Goal: Task Accomplishment & Management: Manage account settings

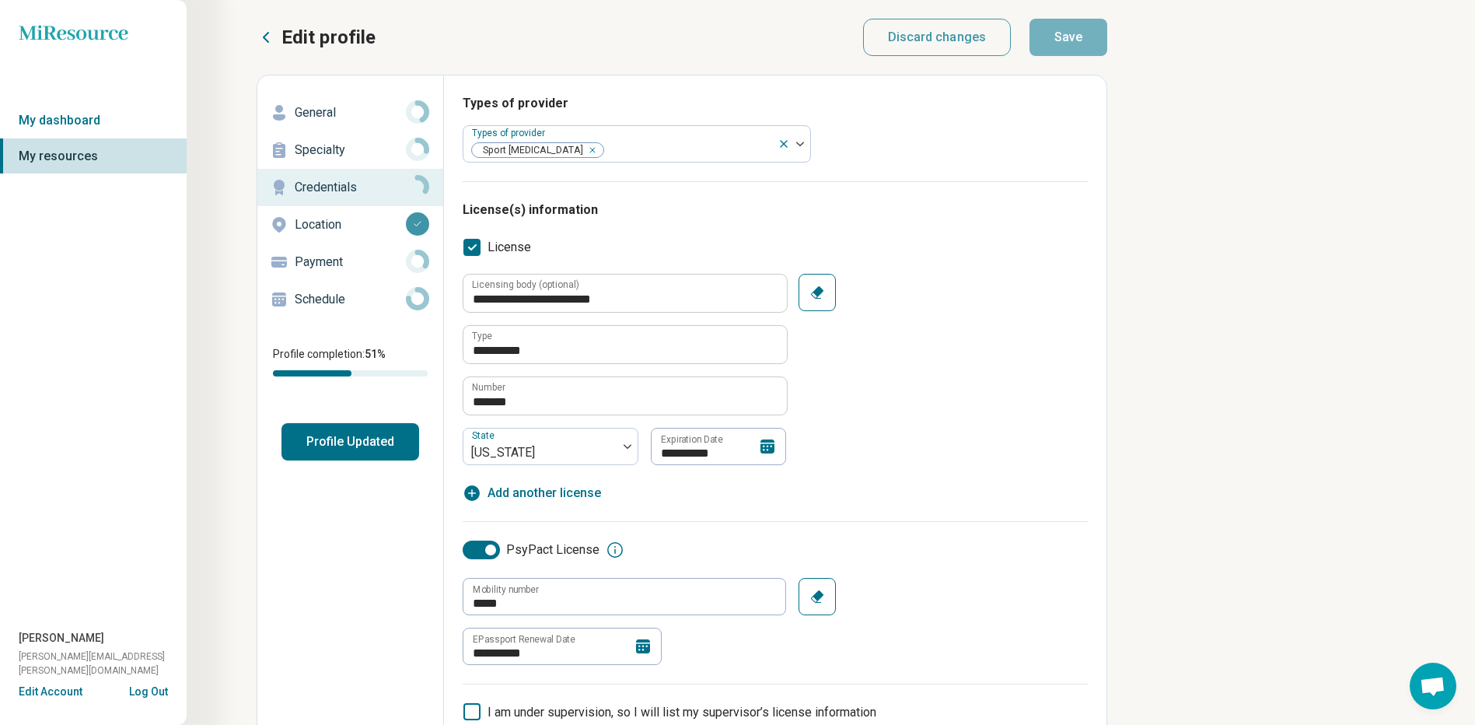
click at [641, 646] on icon at bounding box center [643, 646] width 14 height 14
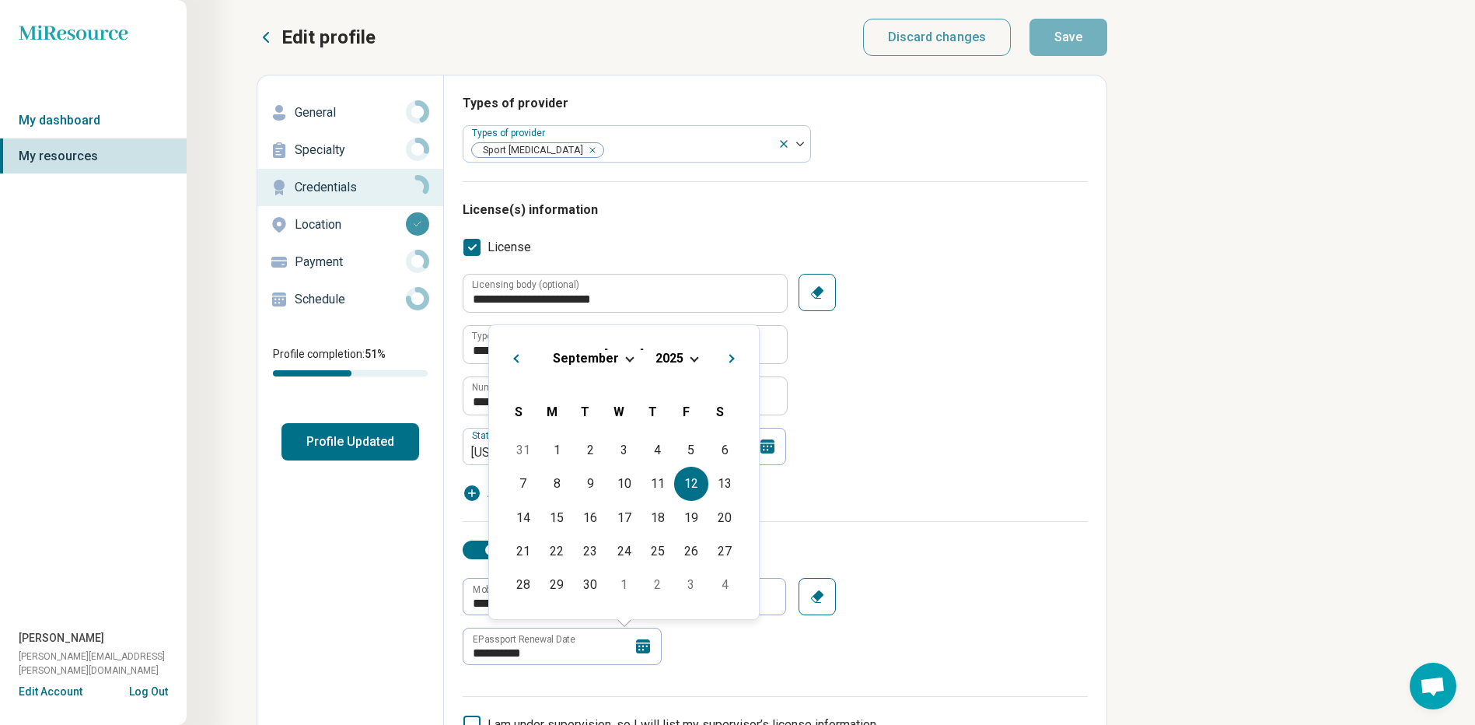
click at [690, 348] on h2 "[DATE]" at bounding box center [623, 355] width 245 height 23
click at [696, 361] on div "[DATE]" at bounding box center [623, 358] width 245 height 16
click at [685, 357] on div "[DATE]" at bounding box center [623, 358] width 245 height 16
click at [667, 355] on span "2025" at bounding box center [669, 358] width 28 height 15
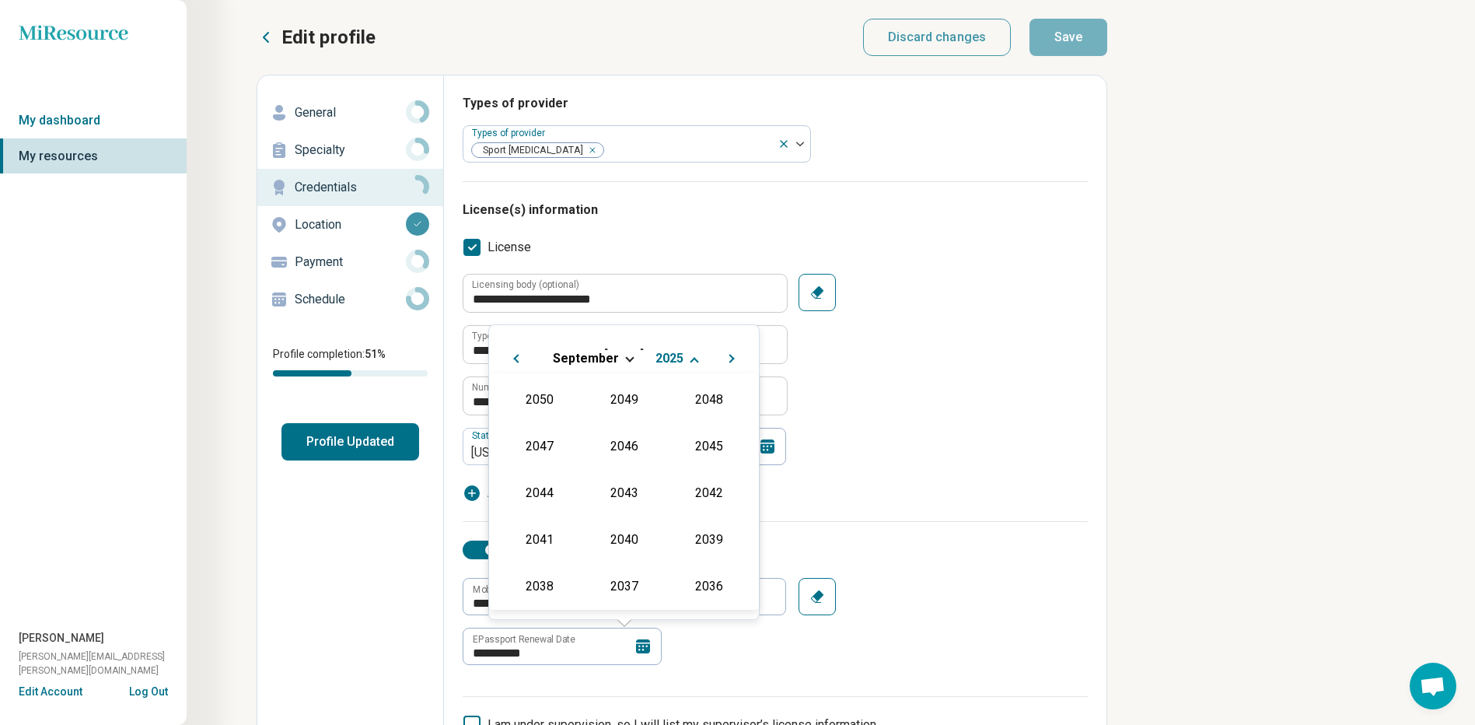
scroll to position [281, 0]
click at [561, 488] on div "2026" at bounding box center [538, 491] width 75 height 28
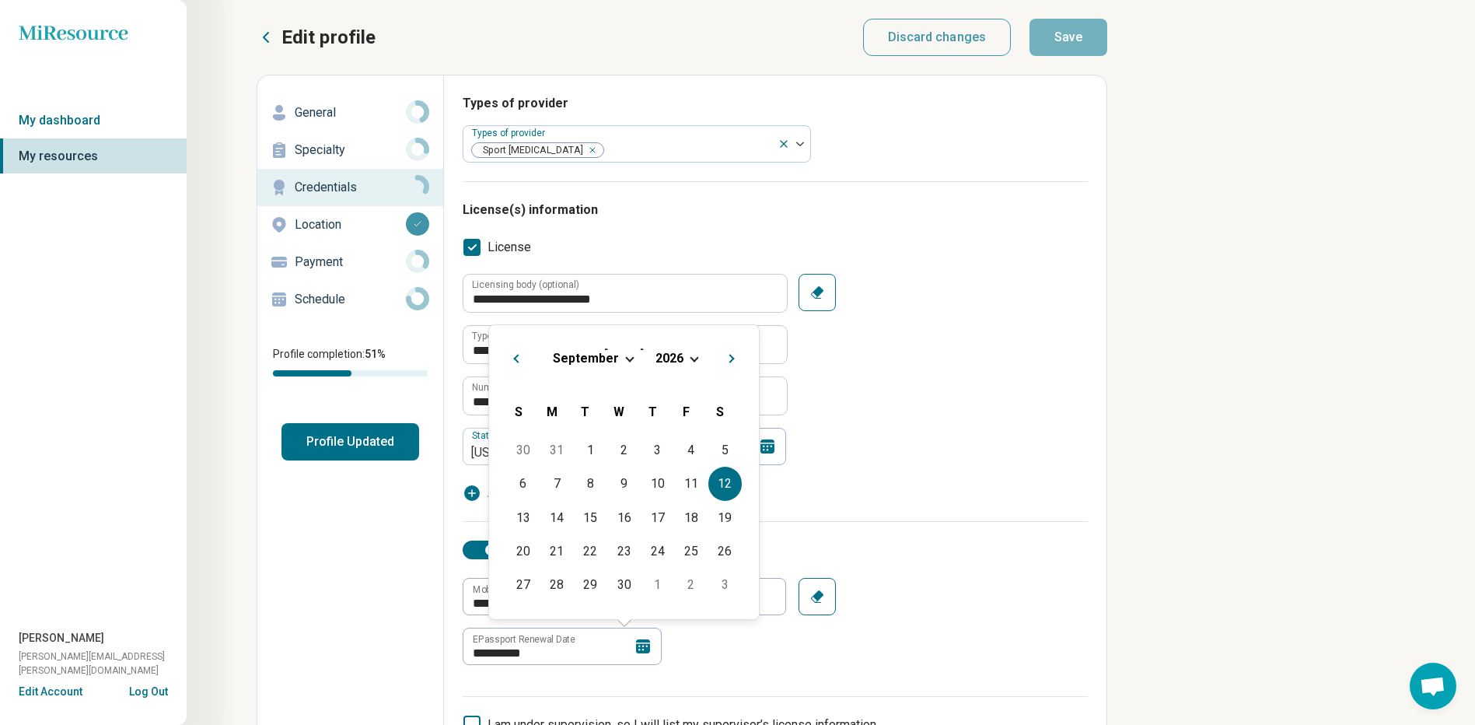
click at [733, 491] on div "12" at bounding box center [724, 482] width 33 height 33
type textarea "*"
type input "**********"
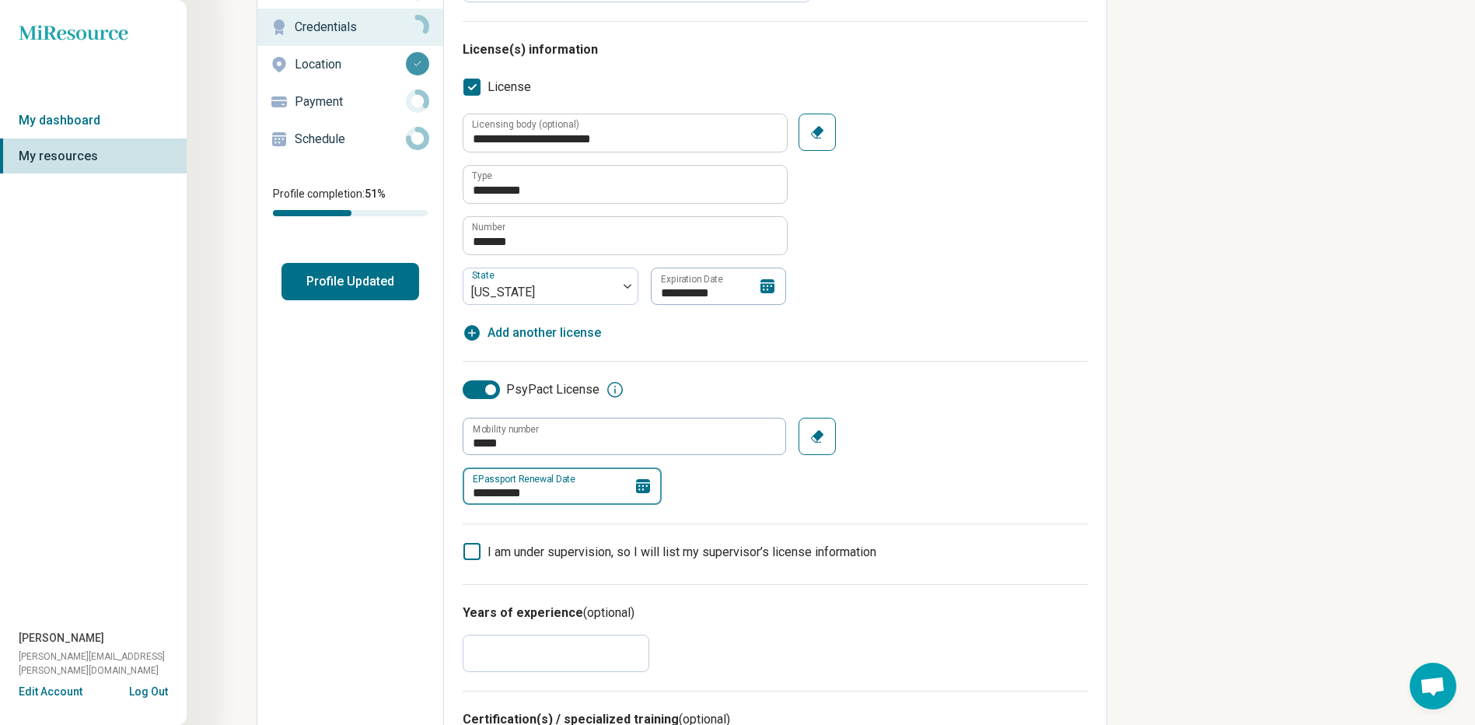
scroll to position [0, 0]
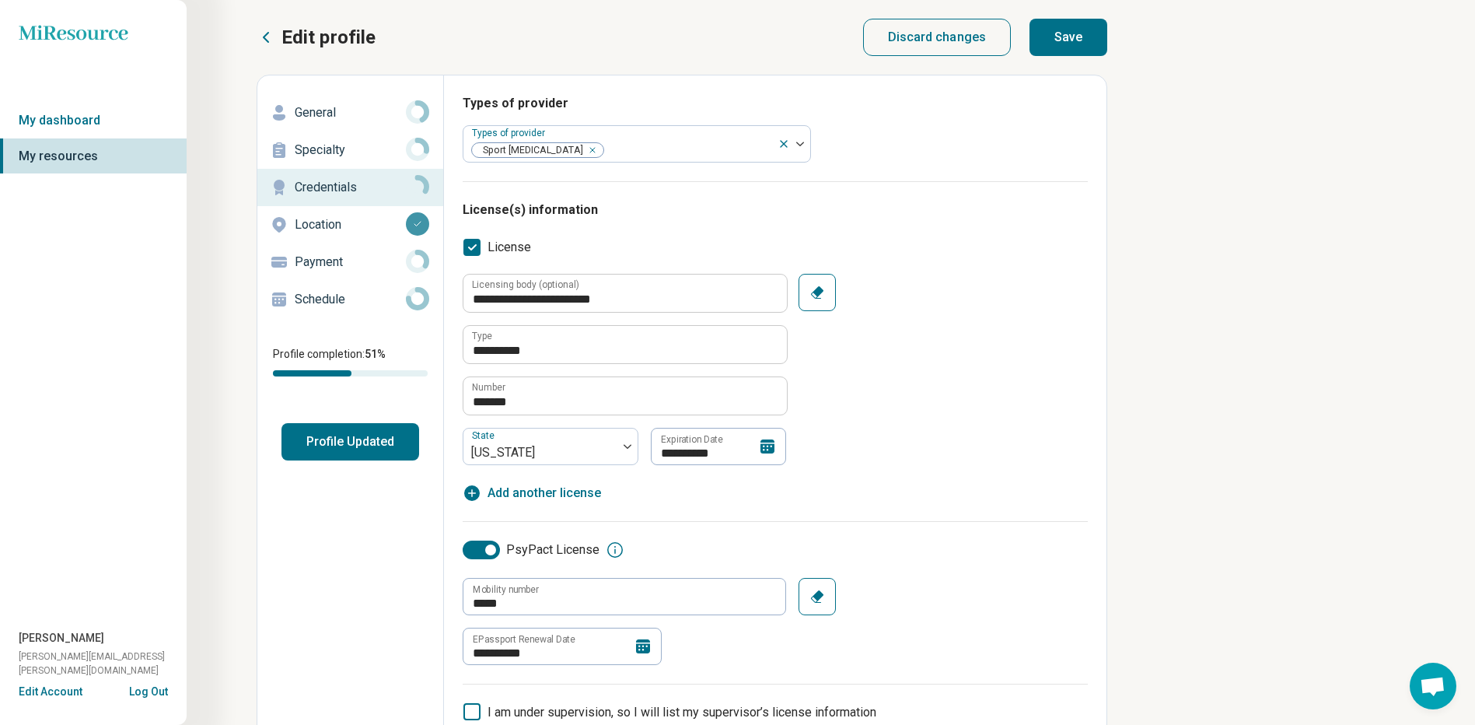
click at [1060, 37] on button "Save" at bounding box center [1068, 37] width 78 height 37
click at [421, 246] on link "Payment" at bounding box center [350, 261] width 186 height 37
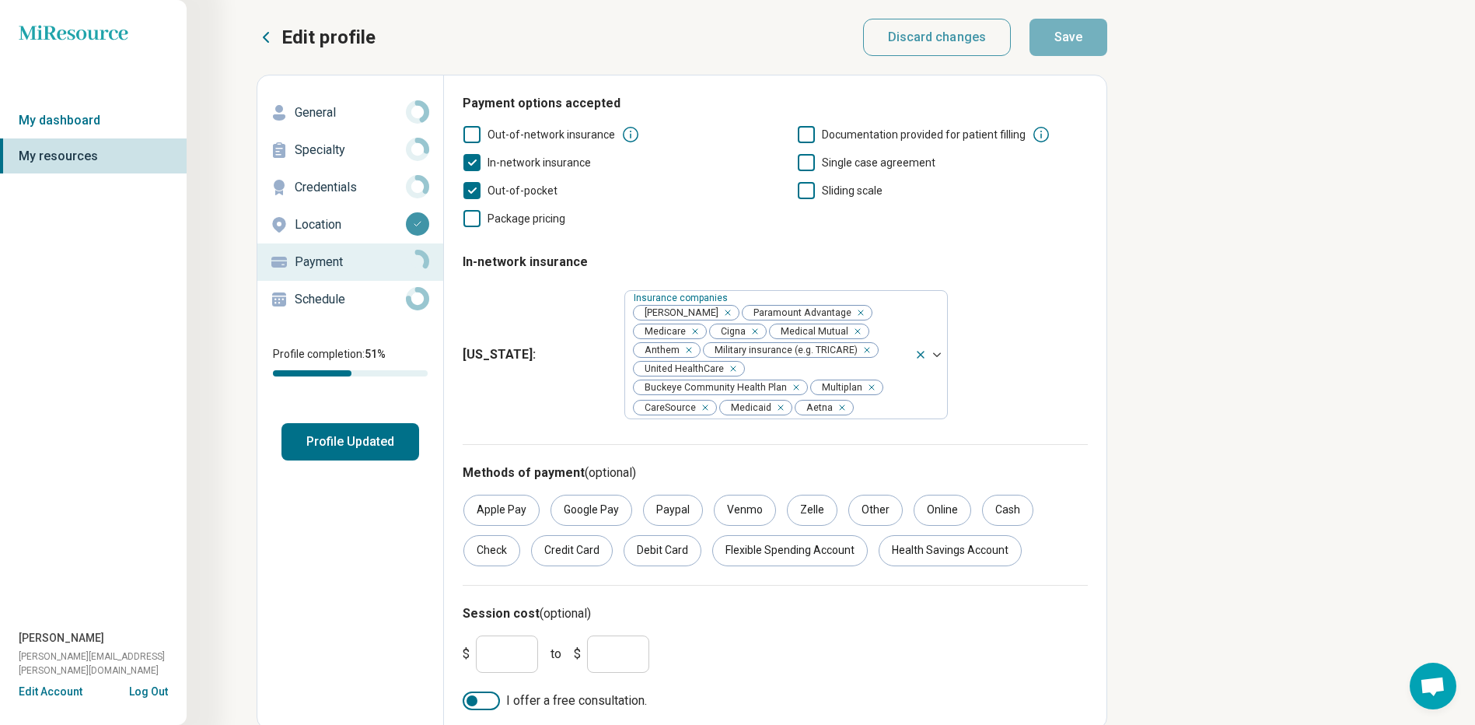
click at [418, 299] on icon at bounding box center [417, 298] width 23 height 23
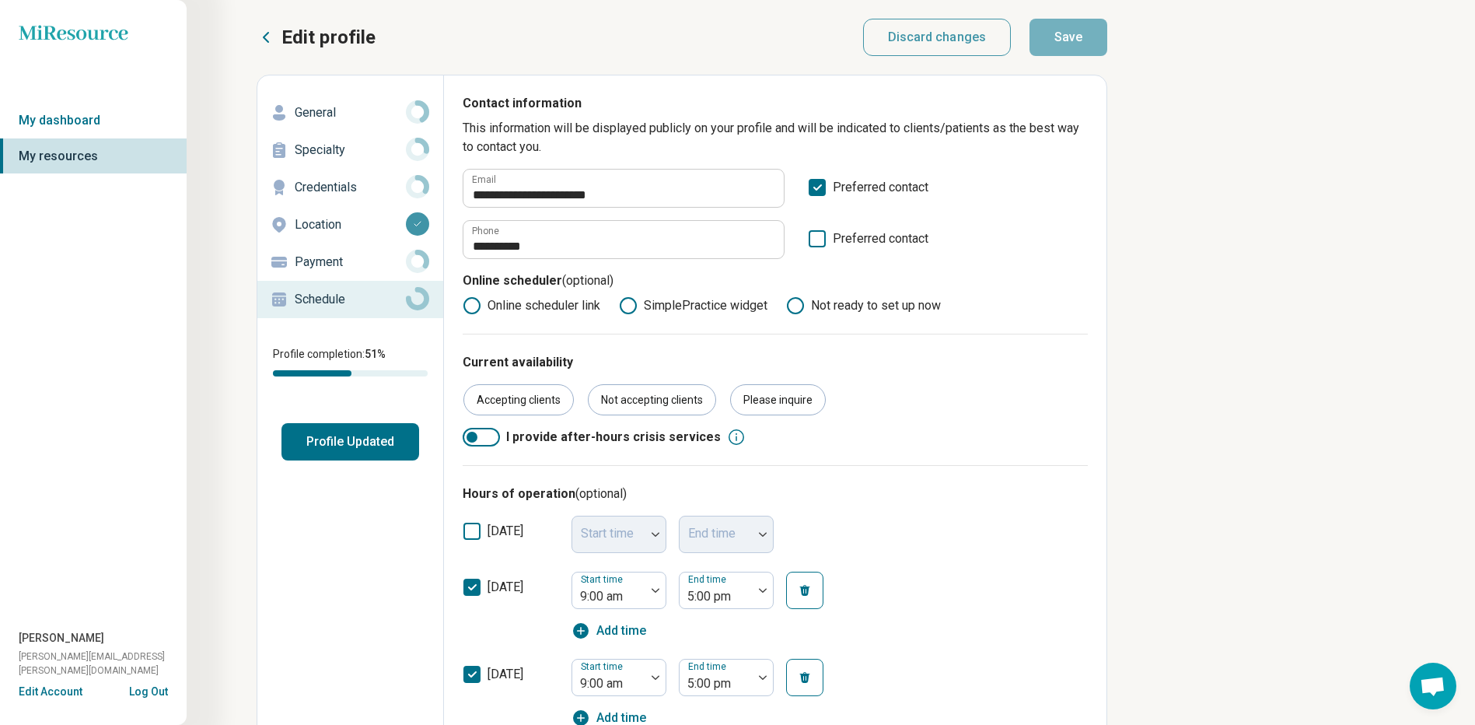
click at [419, 114] on icon at bounding box center [417, 111] width 23 height 23
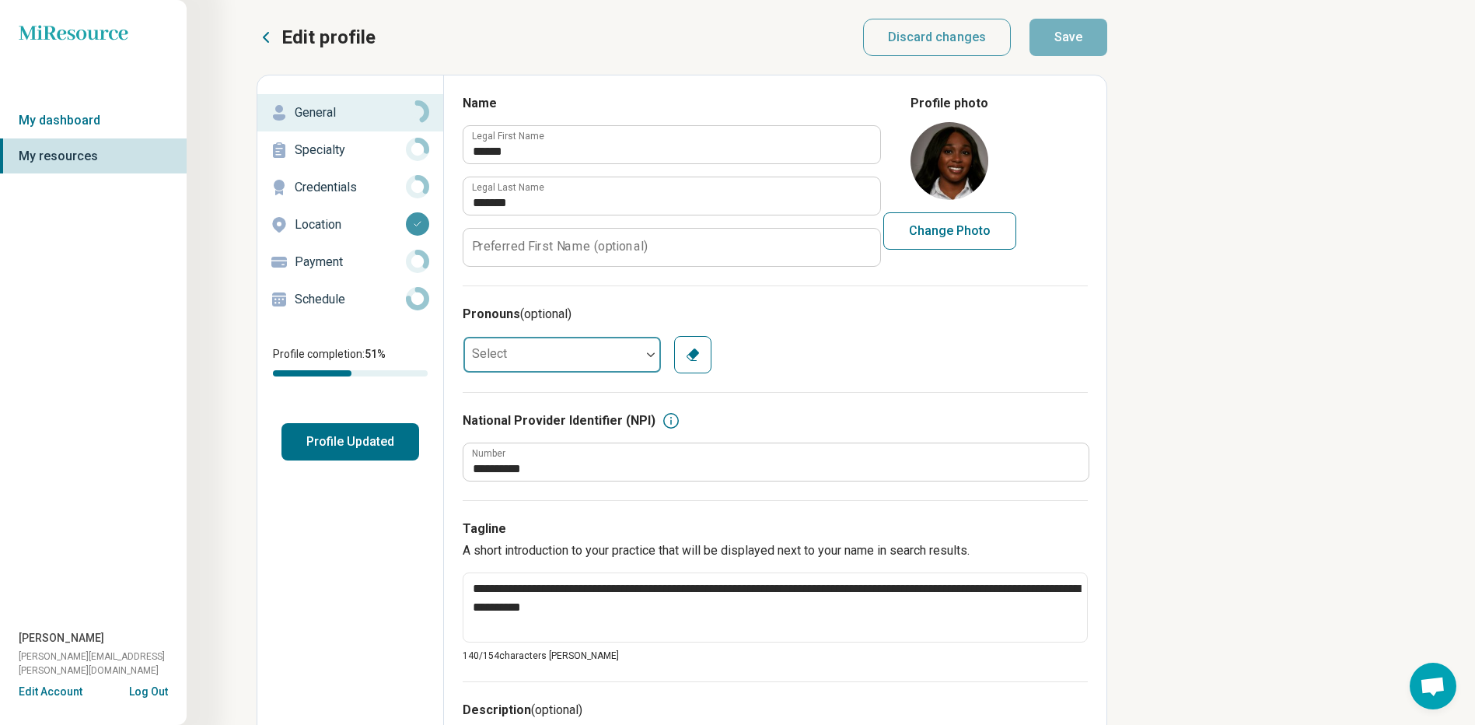
click at [610, 355] on div at bounding box center [551, 354] width 177 height 31
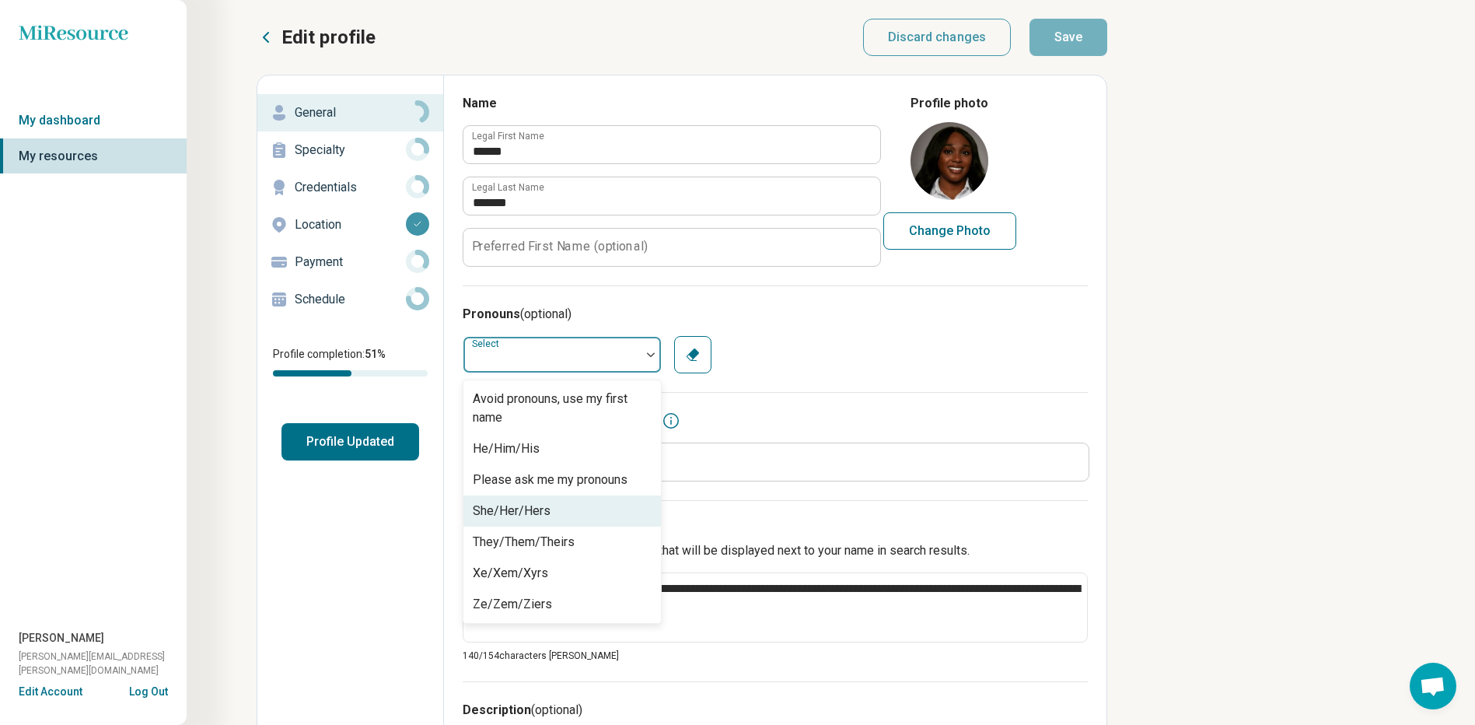
click at [555, 504] on div "She/Her/Hers" at bounding box center [561, 510] width 197 height 31
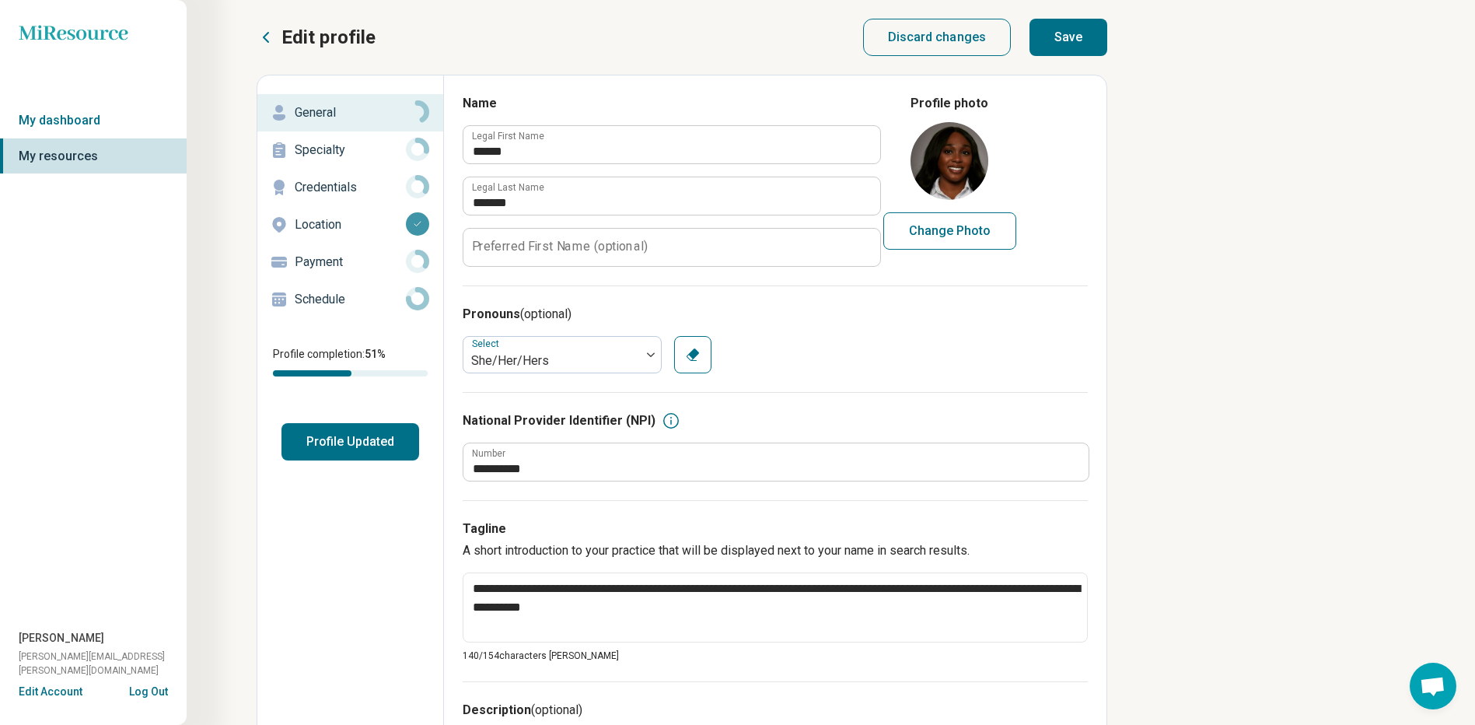
click at [367, 446] on button "Profile Updated" at bounding box center [350, 441] width 138 height 37
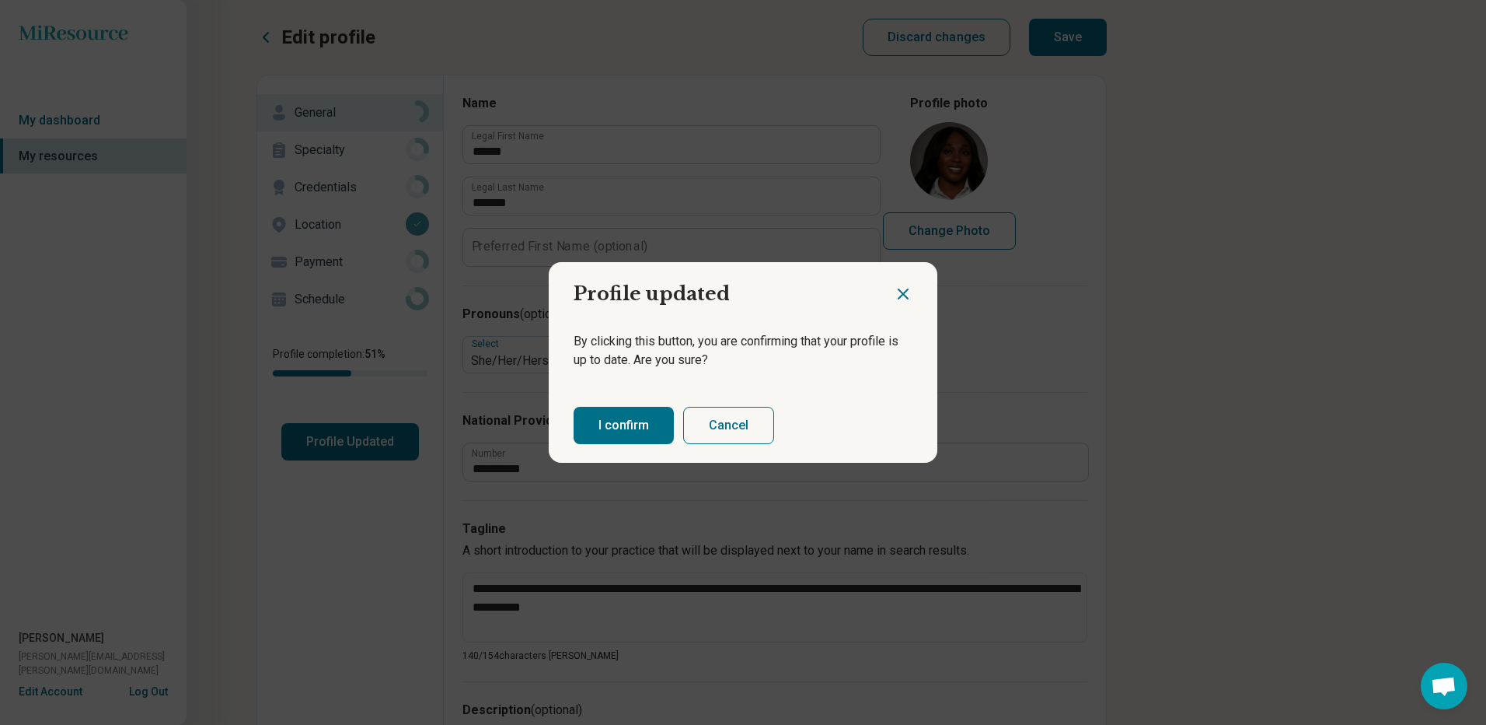
click at [637, 427] on button "I confirm" at bounding box center [624, 425] width 100 height 37
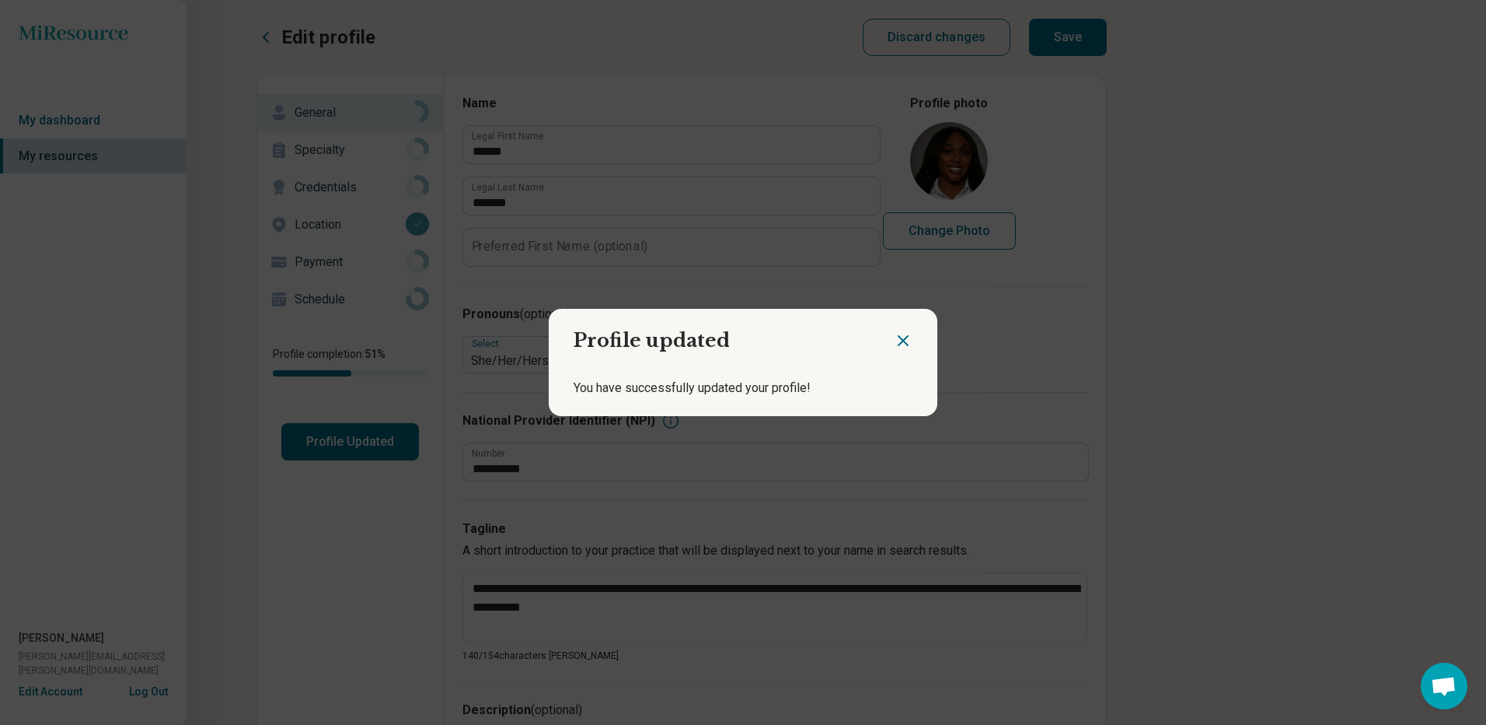
click at [894, 343] on icon "Close dialog" at bounding box center [903, 340] width 19 height 19
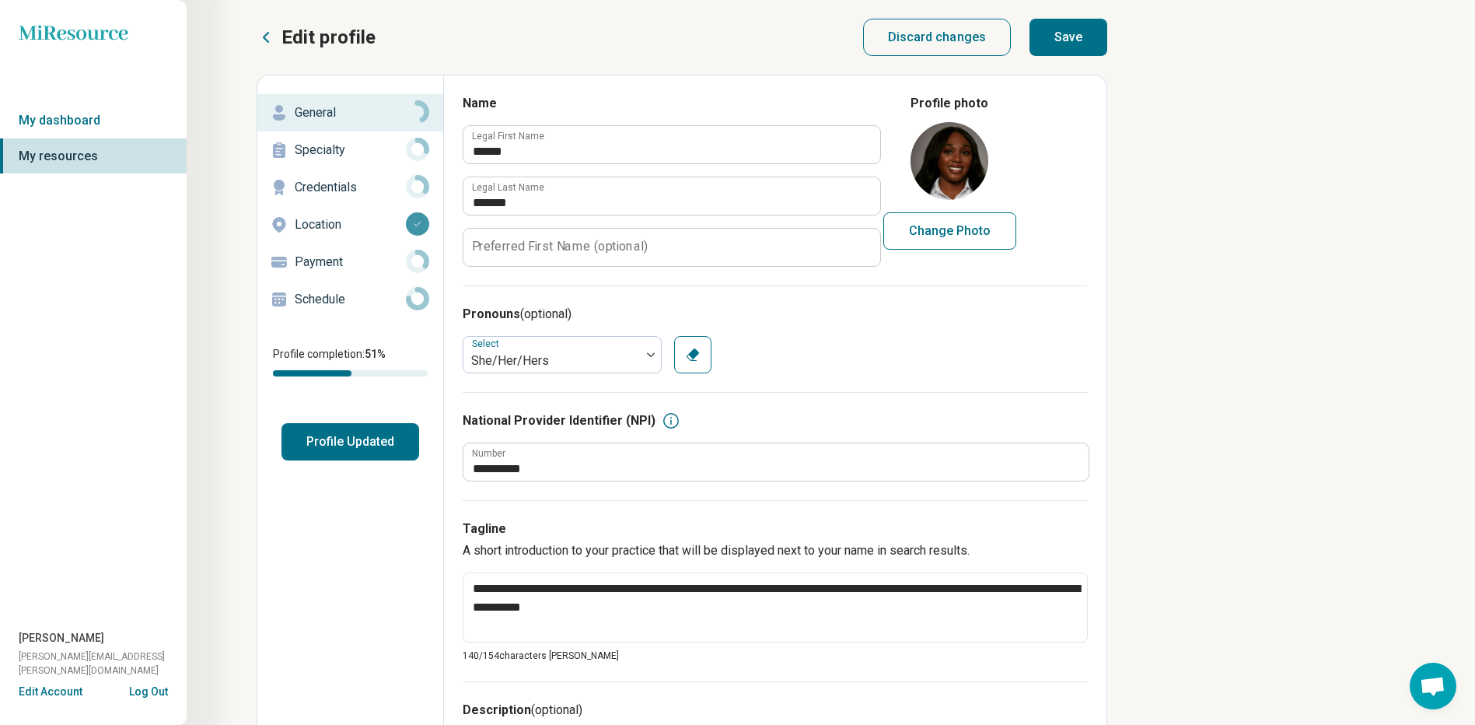
click at [392, 110] on p "General" at bounding box center [350, 112] width 111 height 19
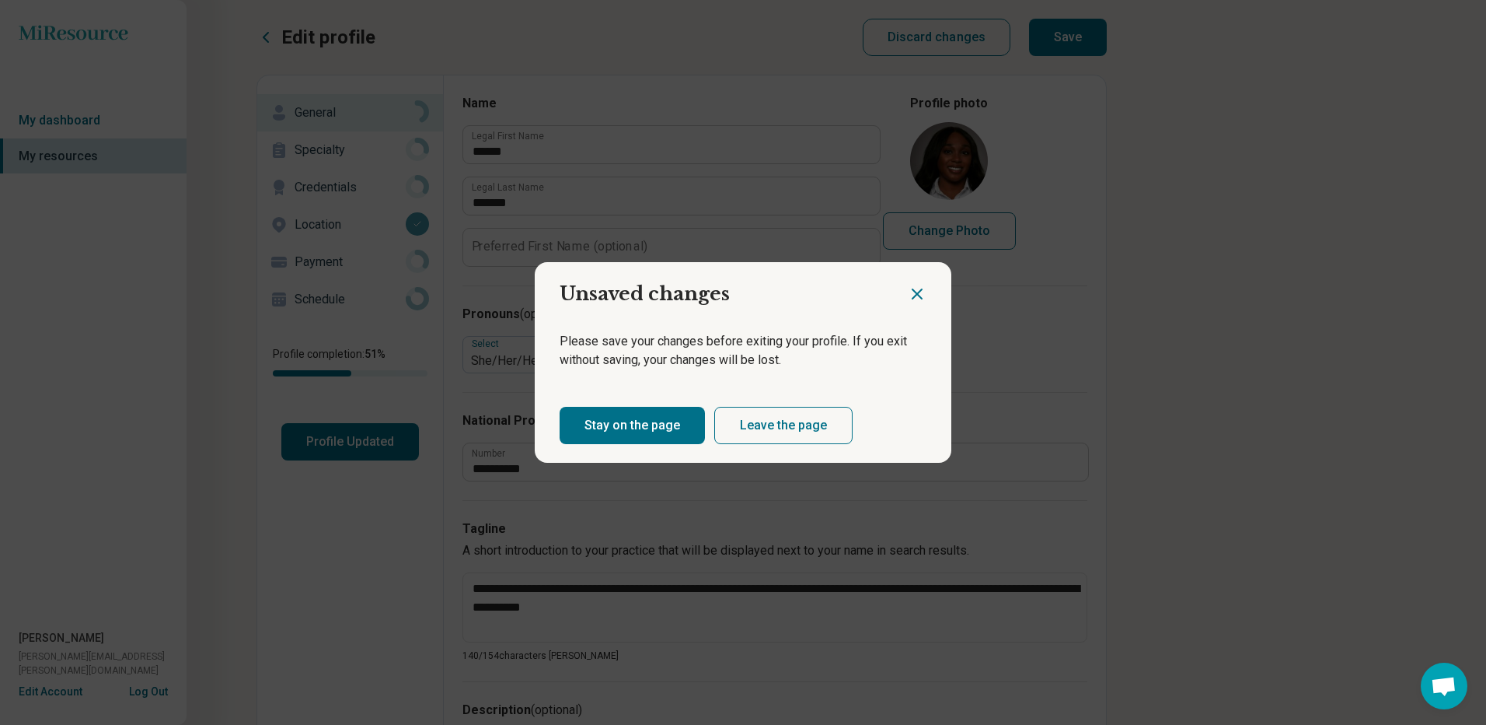
click at [913, 300] on icon "Close dialog" at bounding box center [917, 294] width 19 height 19
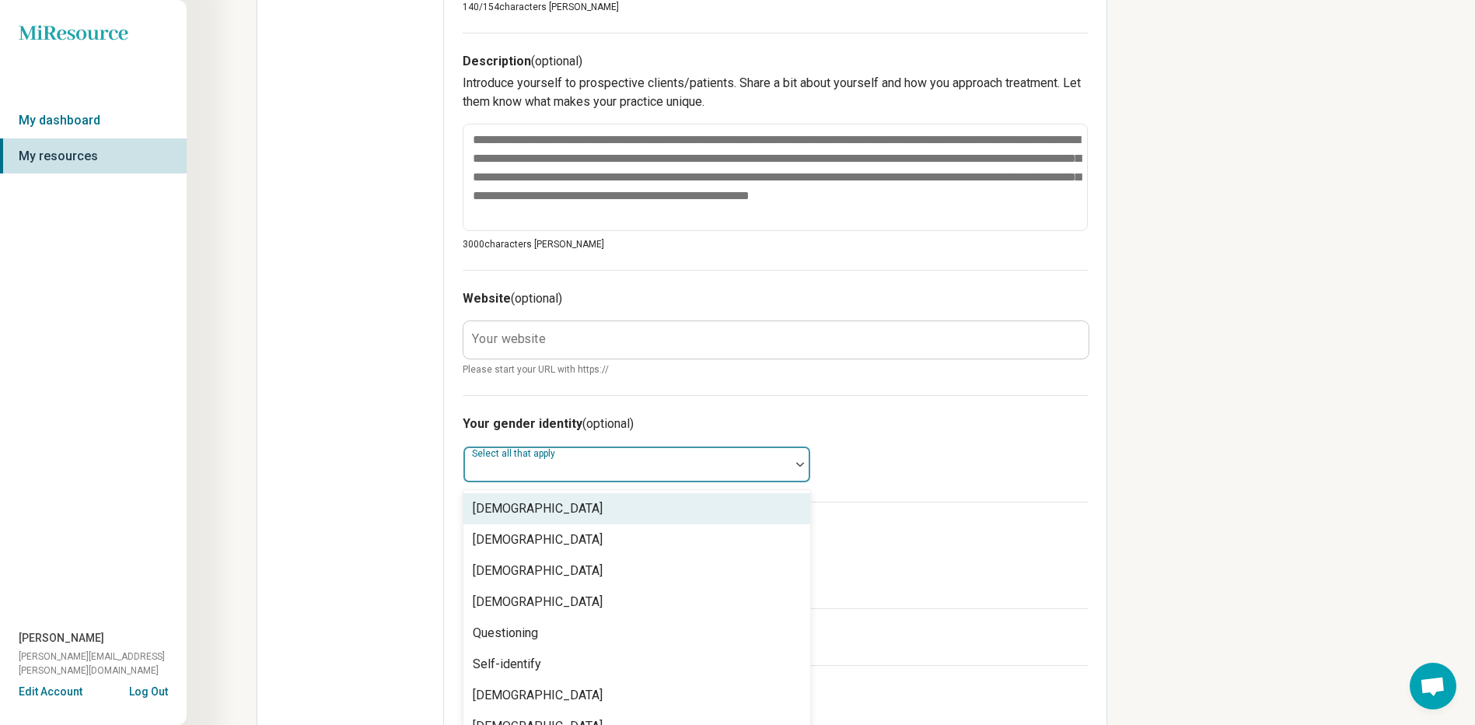
scroll to position [669, 0]
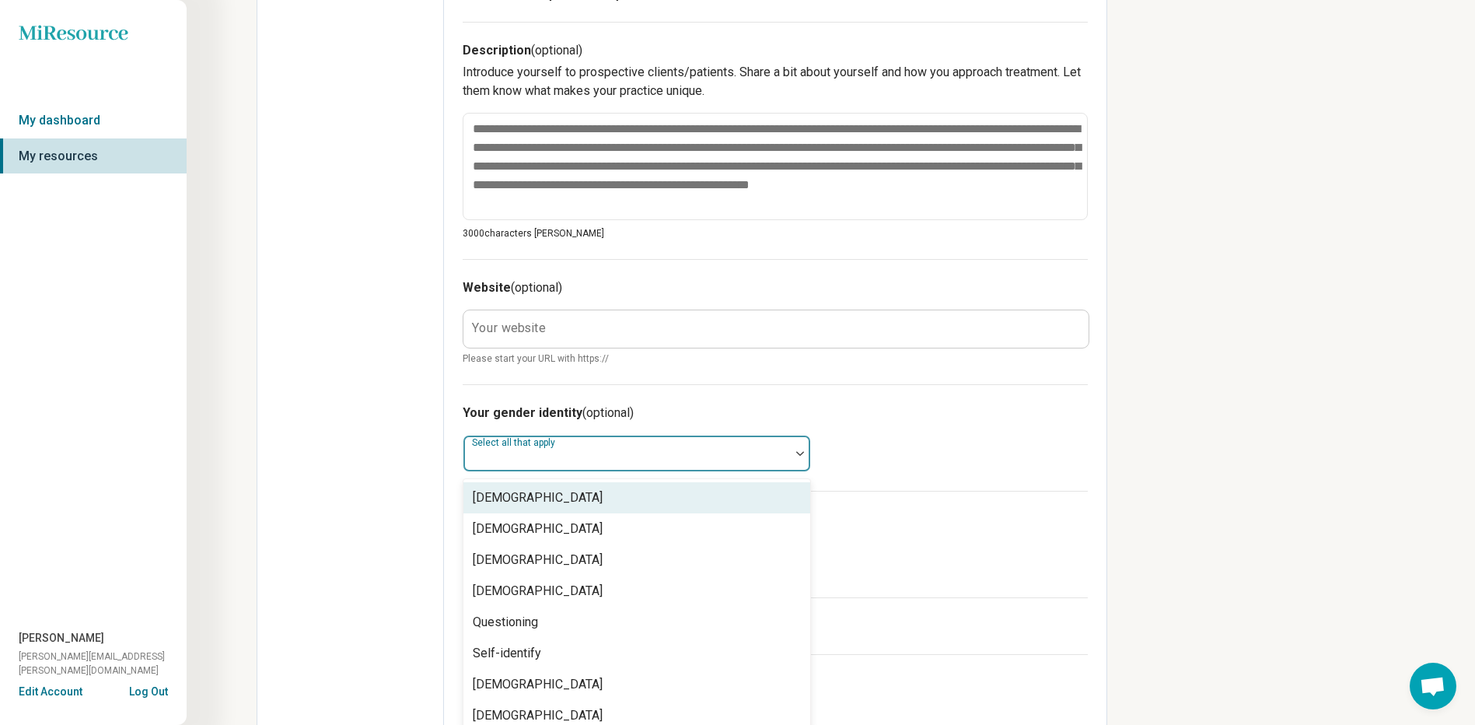
click at [690, 462] on div at bounding box center [627, 460] width 314 height 22
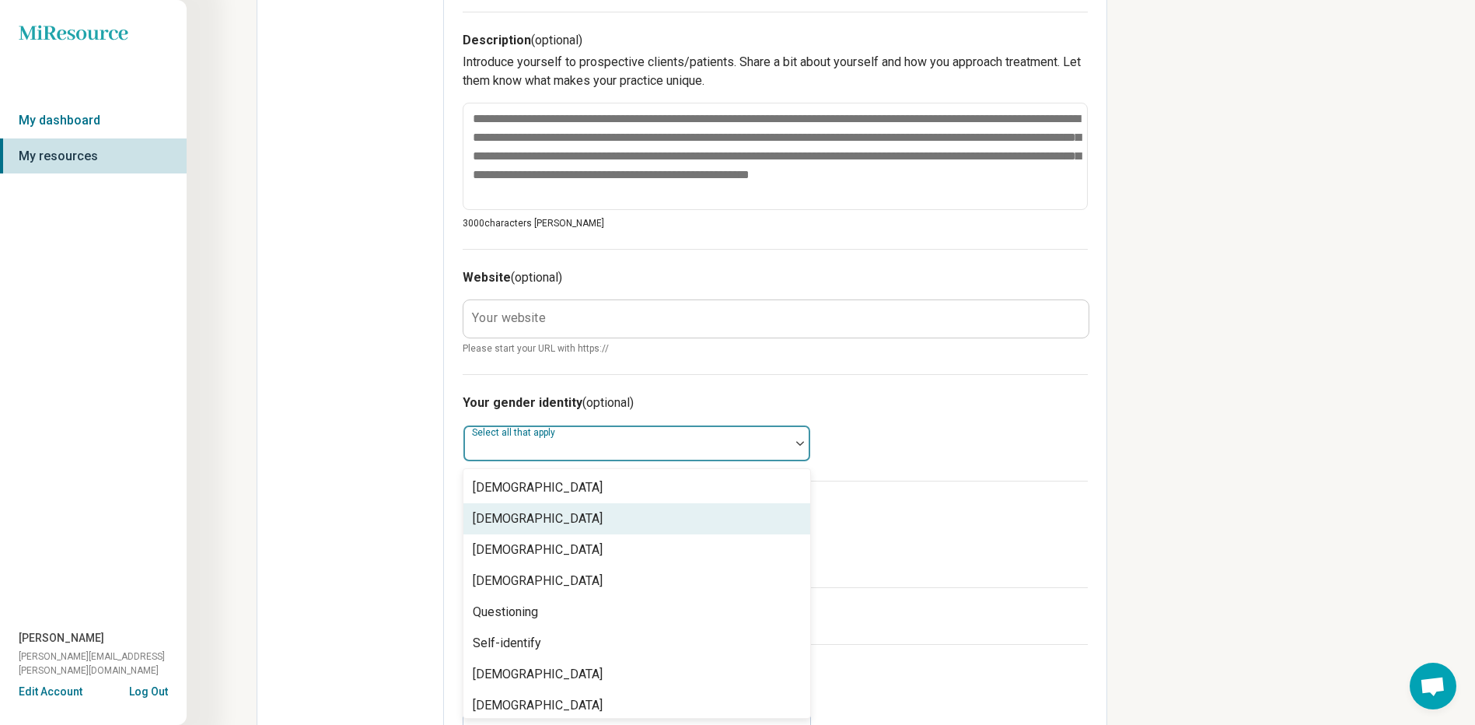
click at [673, 522] on div "[DEMOGRAPHIC_DATA]" at bounding box center [636, 518] width 347 height 31
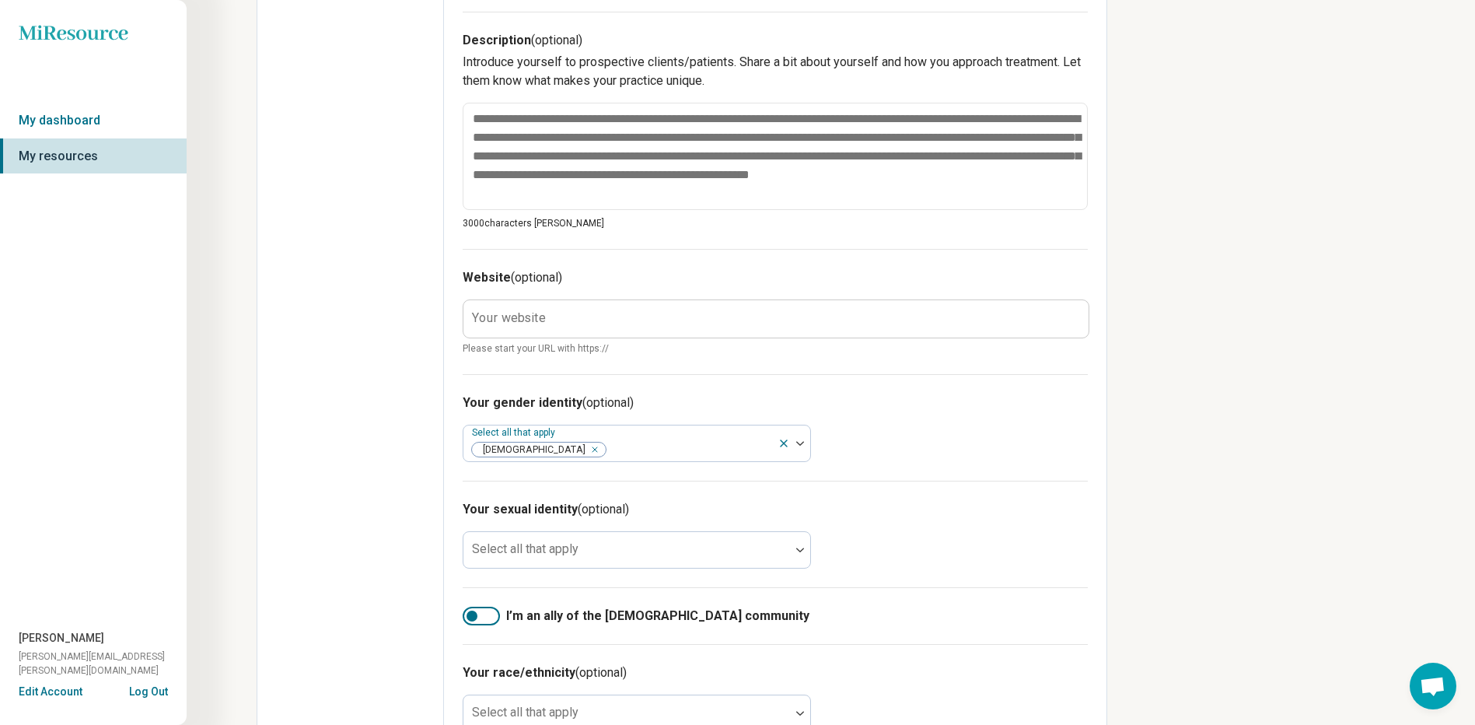
click at [1037, 484] on div "Your sexual identity (optional) Select all that apply" at bounding box center [775, 533] width 625 height 107
click at [792, 439] on div at bounding box center [793, 443] width 33 height 36
click at [1159, 455] on div "**********" at bounding box center [737, 104] width 1475 height 1546
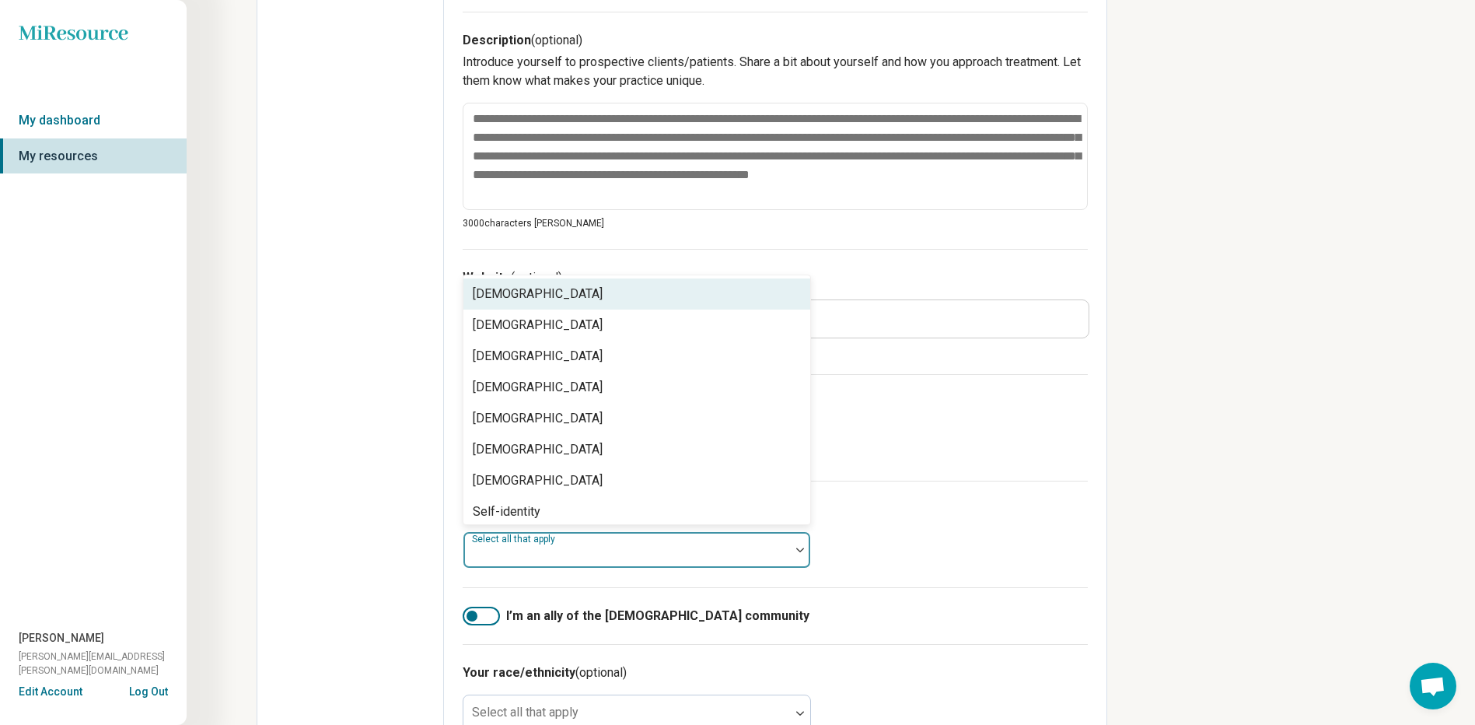
click at [796, 554] on div at bounding box center [800, 550] width 20 height 36
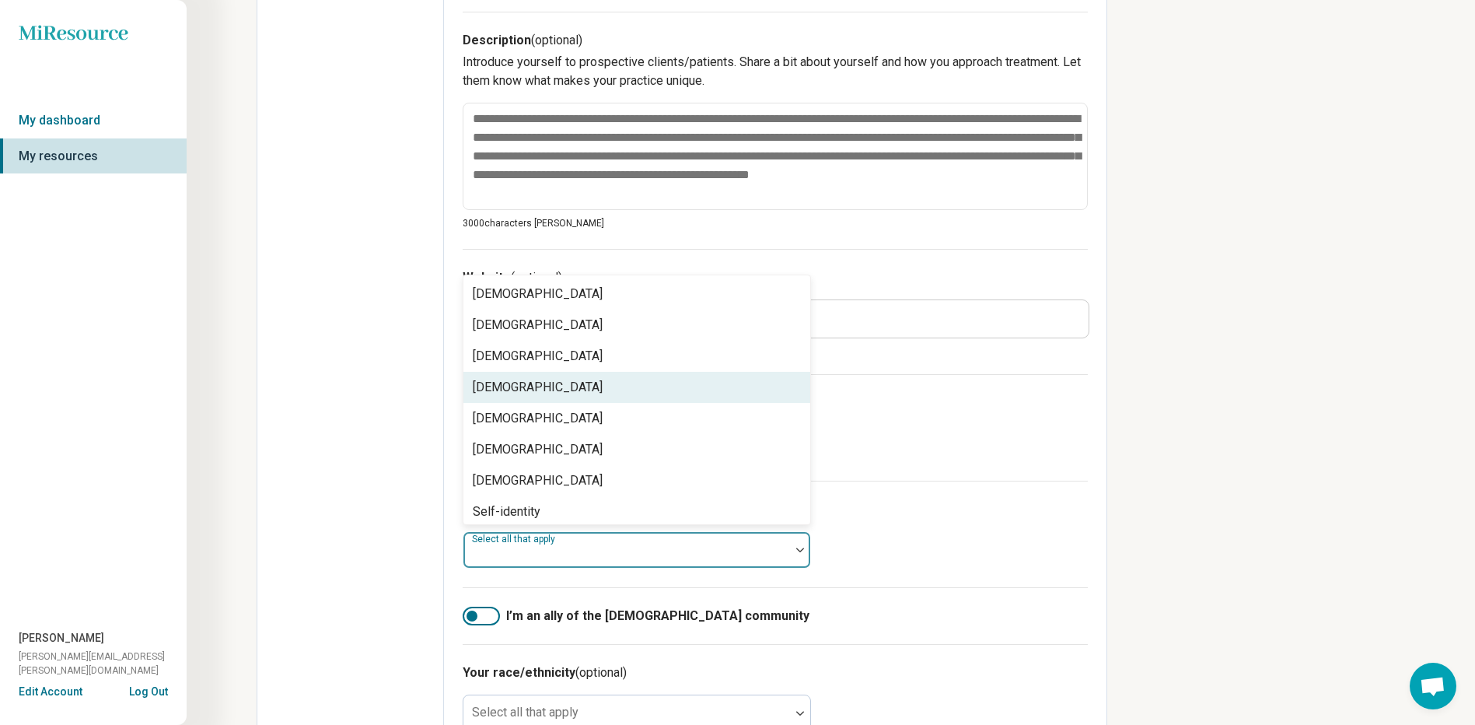
click at [750, 379] on div "[DEMOGRAPHIC_DATA]" at bounding box center [636, 387] width 347 height 31
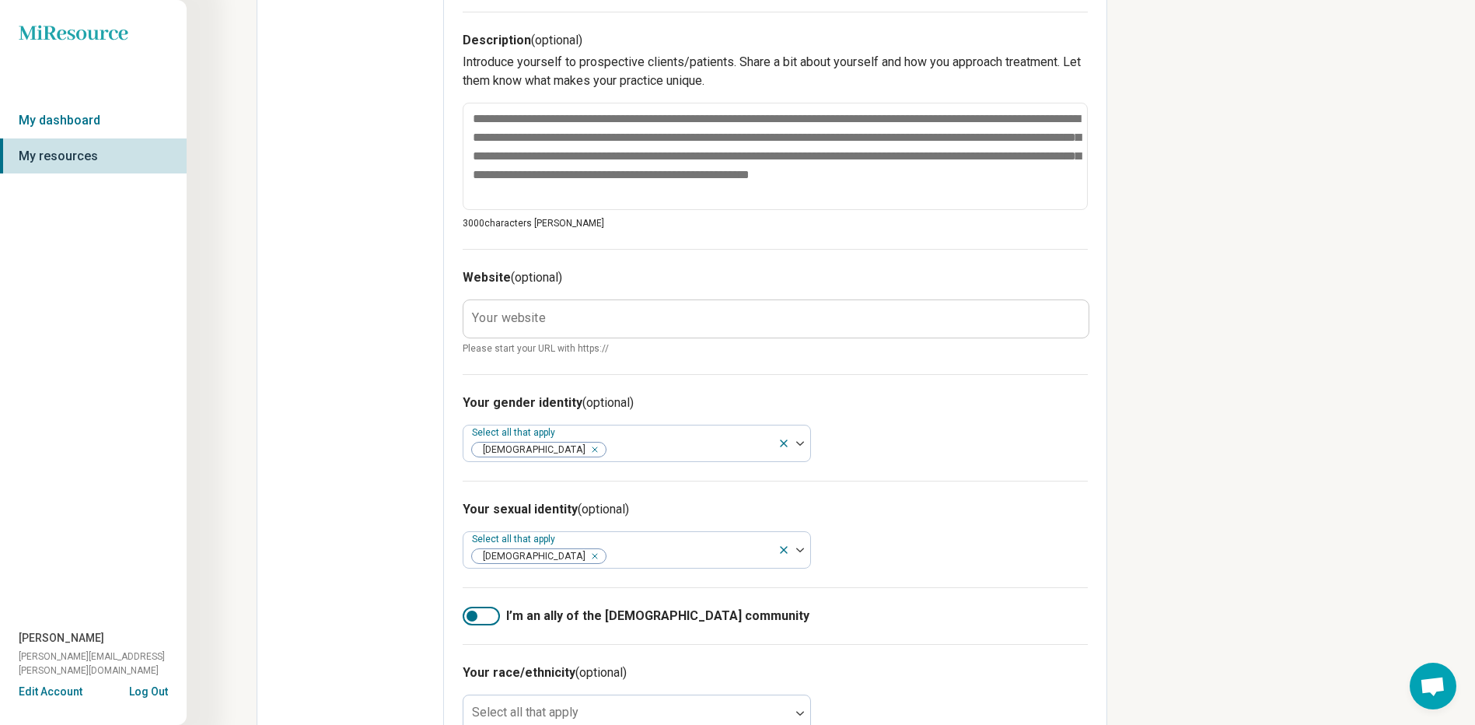
click at [1208, 550] on div "**********" at bounding box center [737, 104] width 1475 height 1546
click at [491, 613] on div at bounding box center [481, 615] width 37 height 19
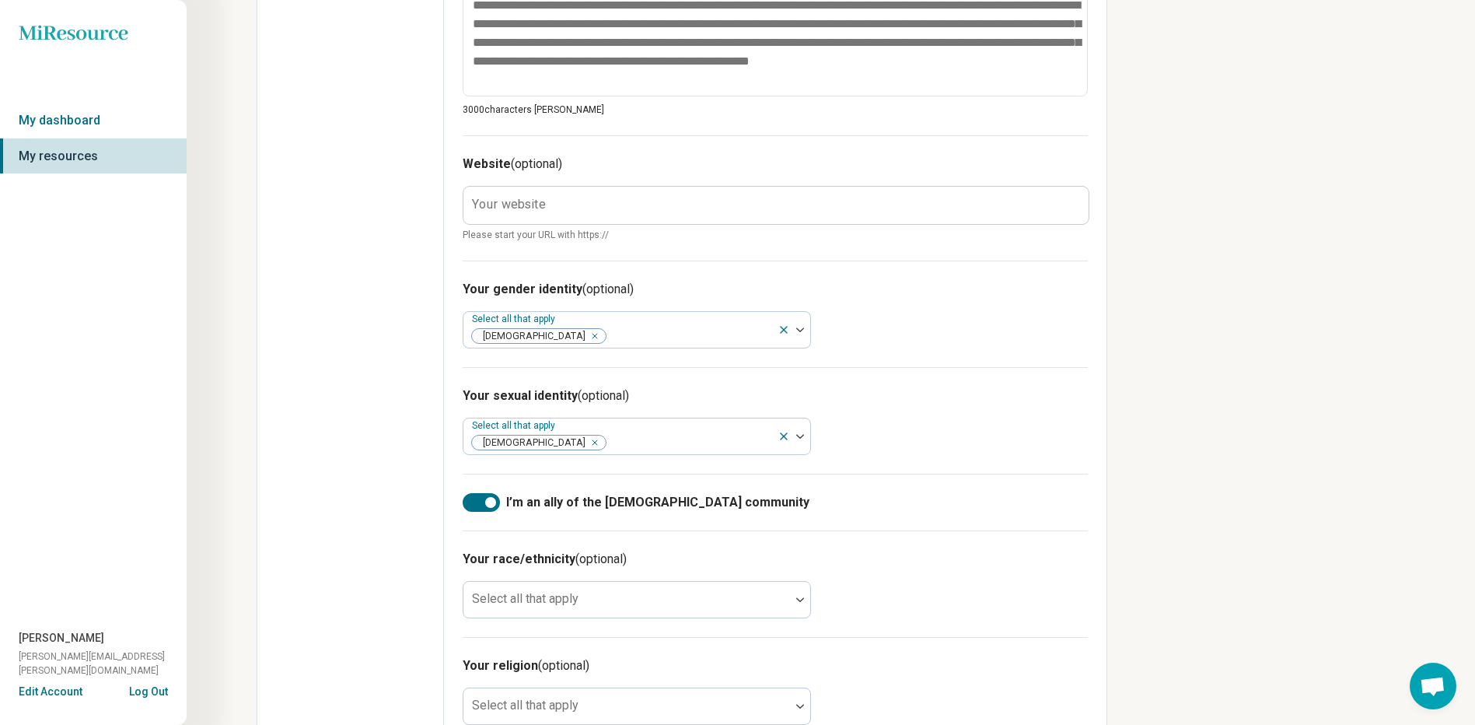
scroll to position [821, 0]
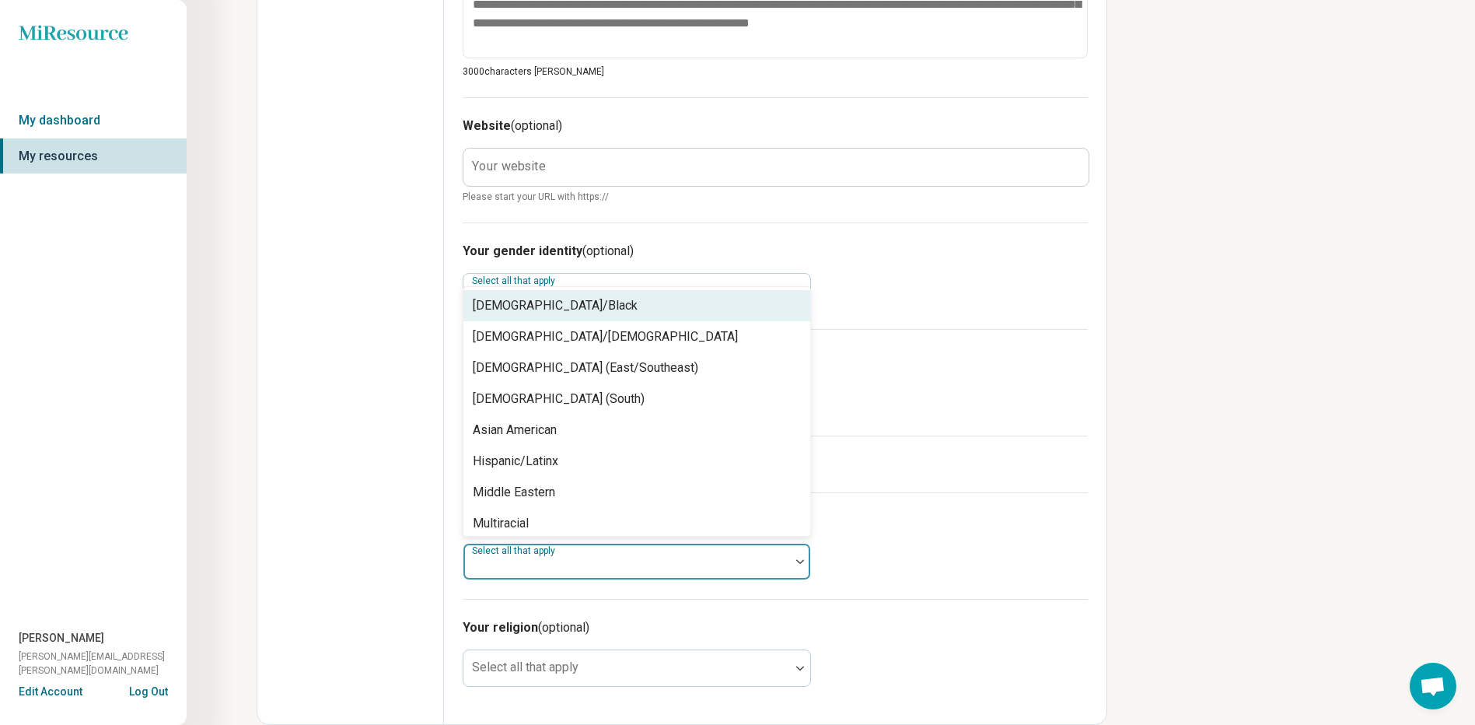
click at [784, 562] on div at bounding box center [626, 561] width 327 height 34
click at [650, 309] on div "[DEMOGRAPHIC_DATA]/Black" at bounding box center [636, 305] width 347 height 31
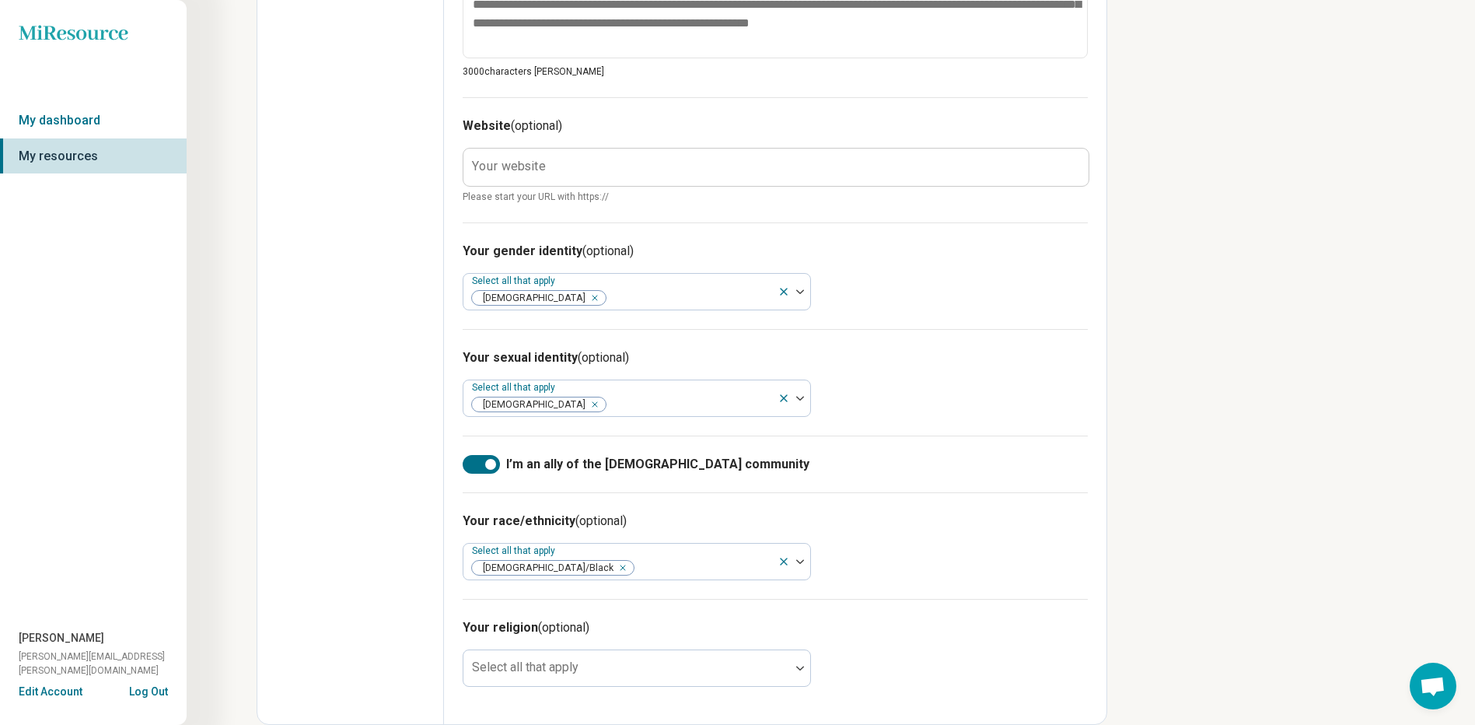
click at [1012, 597] on div "Your race/ethnicity (optional) Select all that apply [DEMOGRAPHIC_DATA]/Black" at bounding box center [775, 545] width 625 height 107
click at [774, 674] on div at bounding box center [627, 674] width 314 height 22
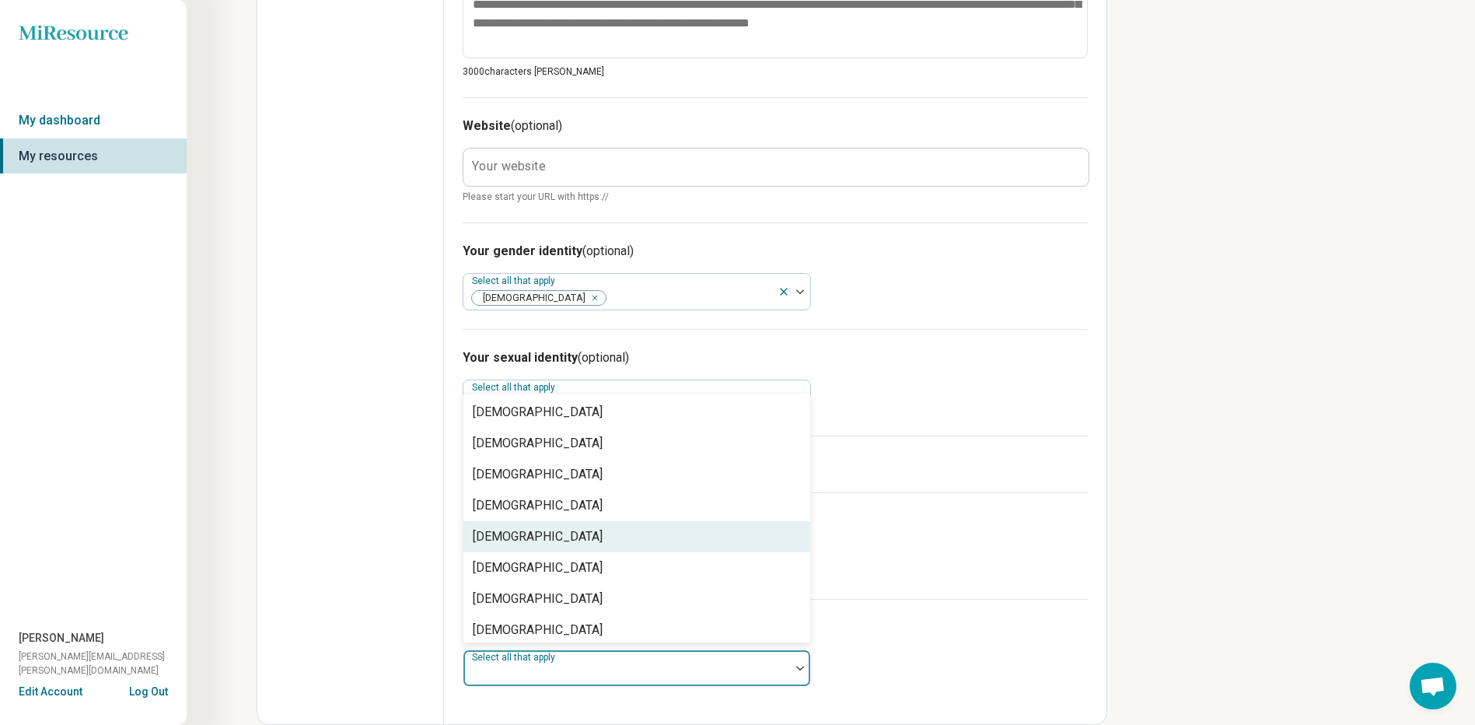
click at [705, 537] on div "[DEMOGRAPHIC_DATA]" at bounding box center [636, 536] width 347 height 31
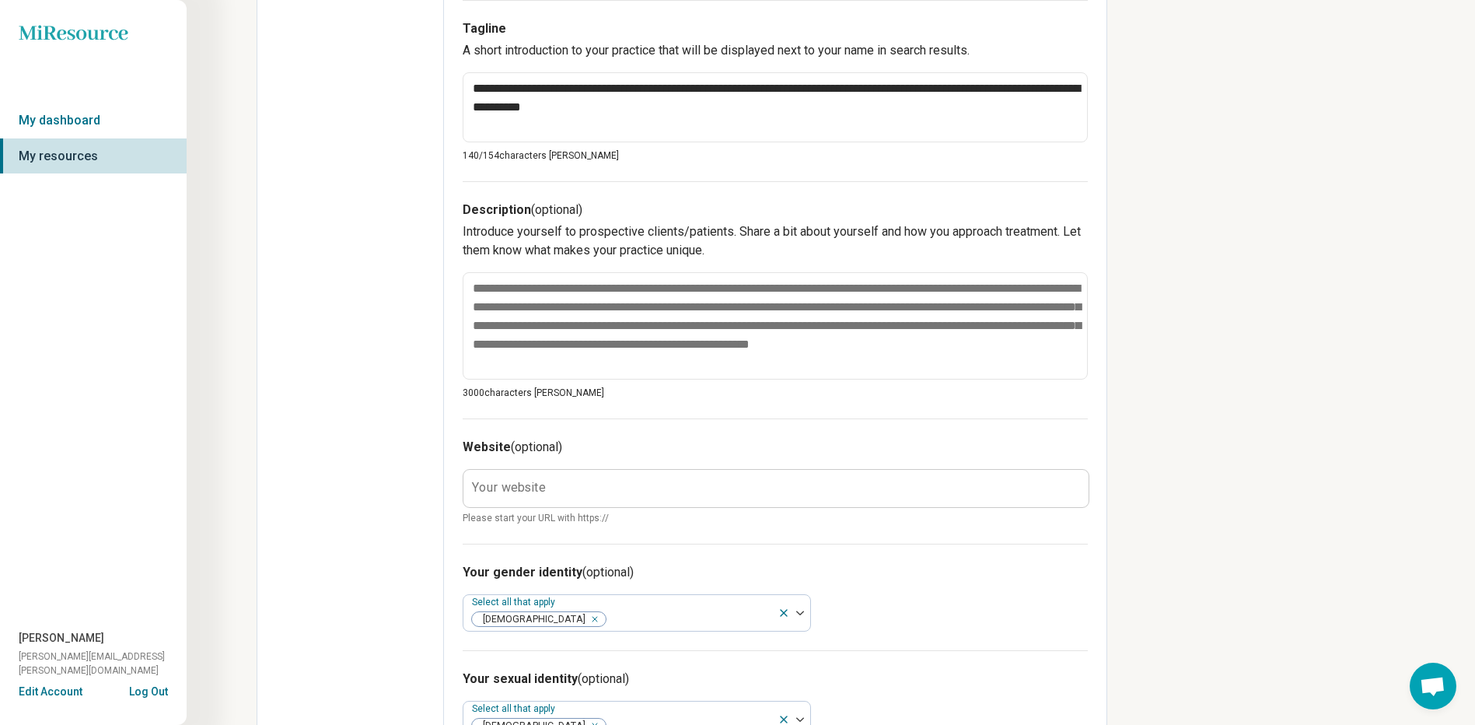
scroll to position [347, 0]
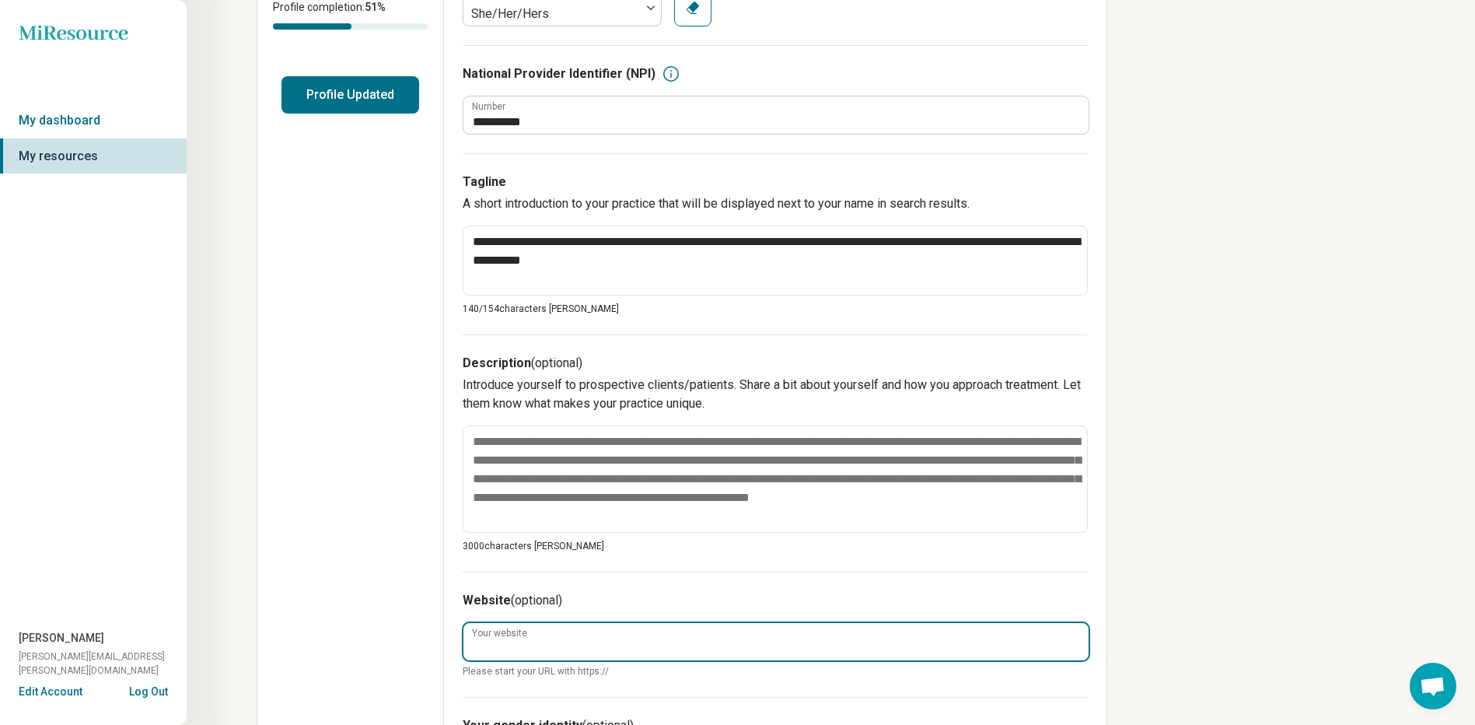
click at [659, 639] on input "Your website" at bounding box center [775, 641] width 625 height 37
paste input "**********"
type textarea "*"
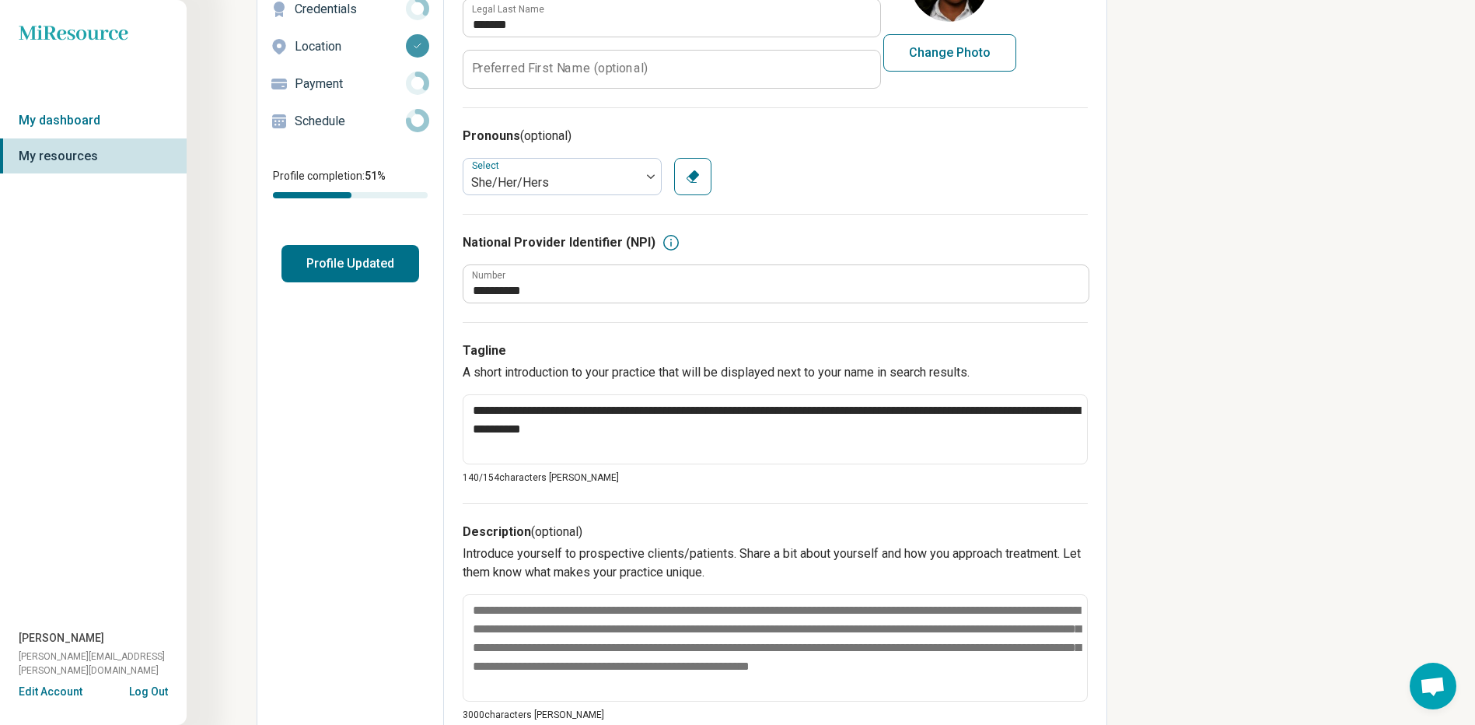
scroll to position [0, 0]
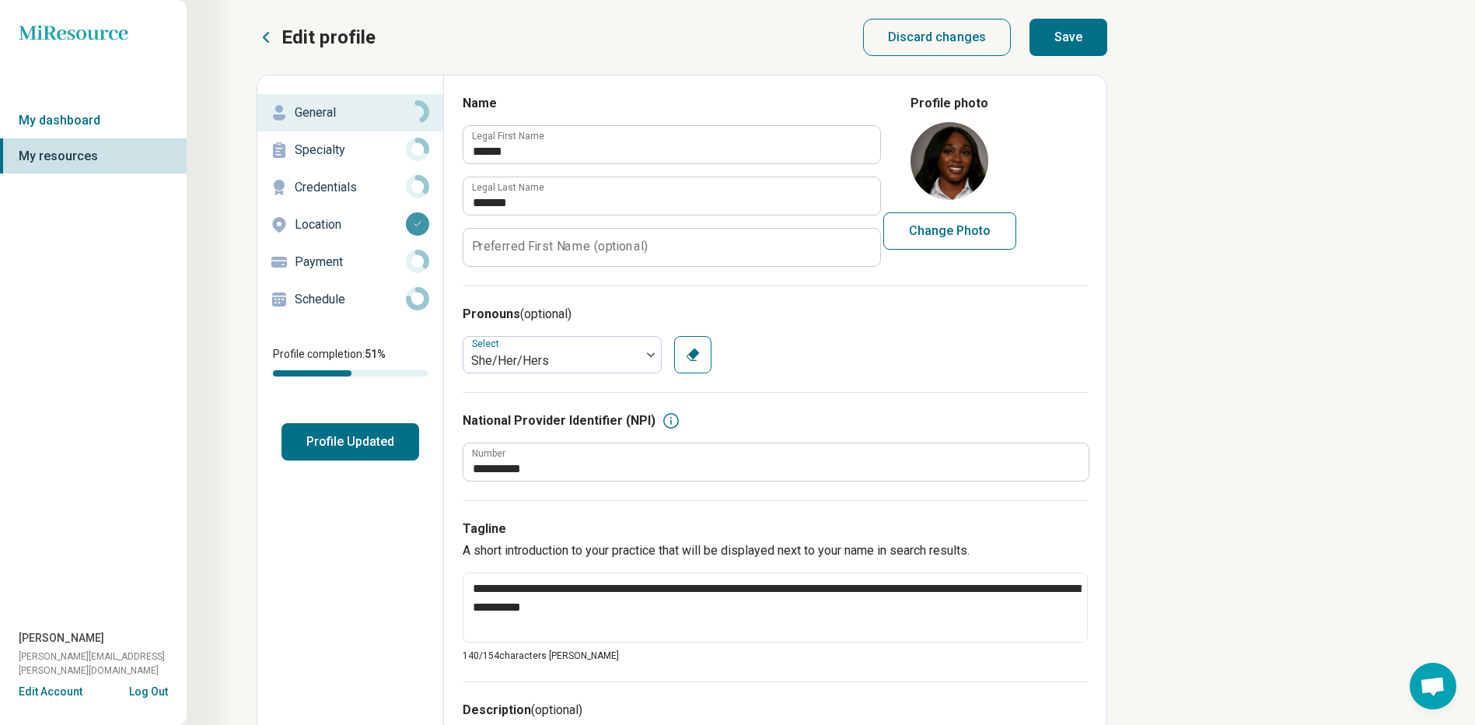
type input "**********"
click at [1072, 37] on button "Save" at bounding box center [1068, 37] width 78 height 37
type textarea "*"
click at [330, 138] on div "Specialty" at bounding box center [350, 150] width 161 height 25
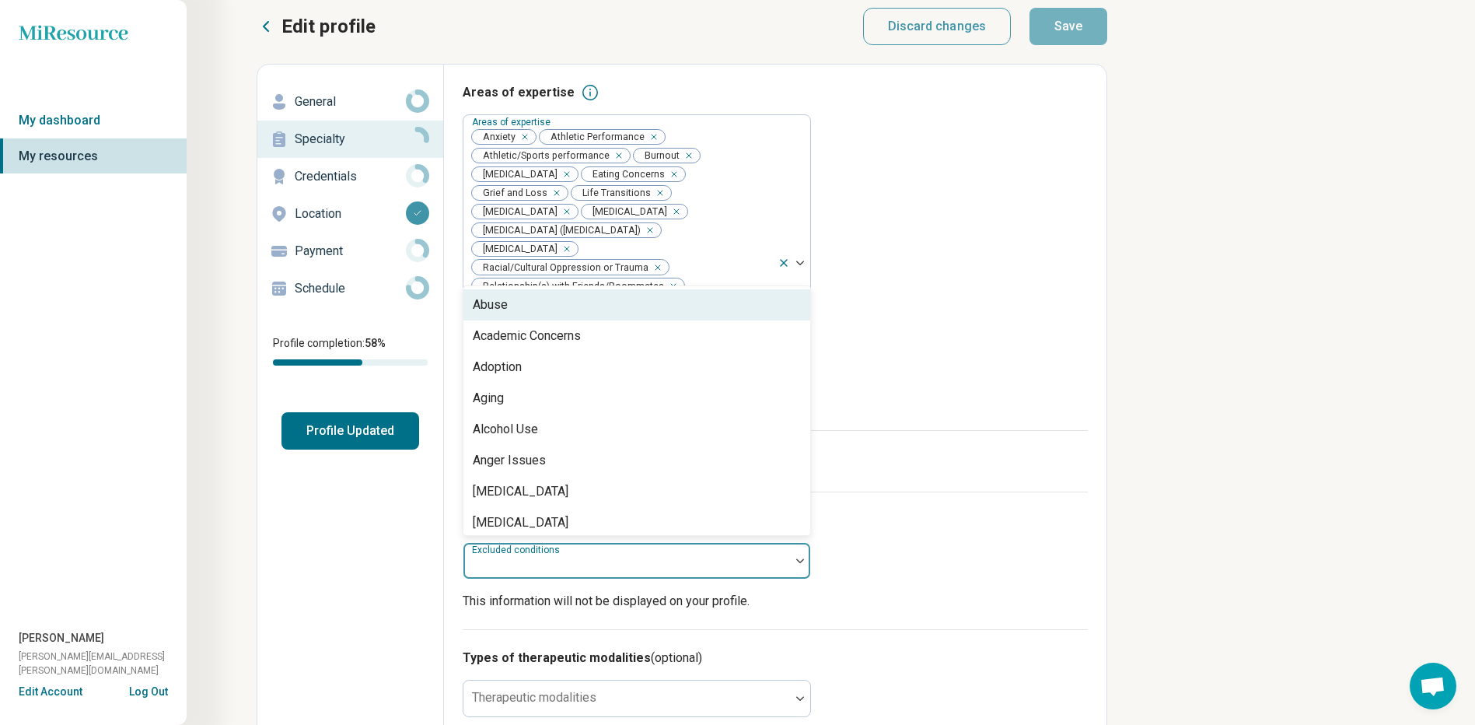
click at [780, 575] on div at bounding box center [627, 567] width 314 height 22
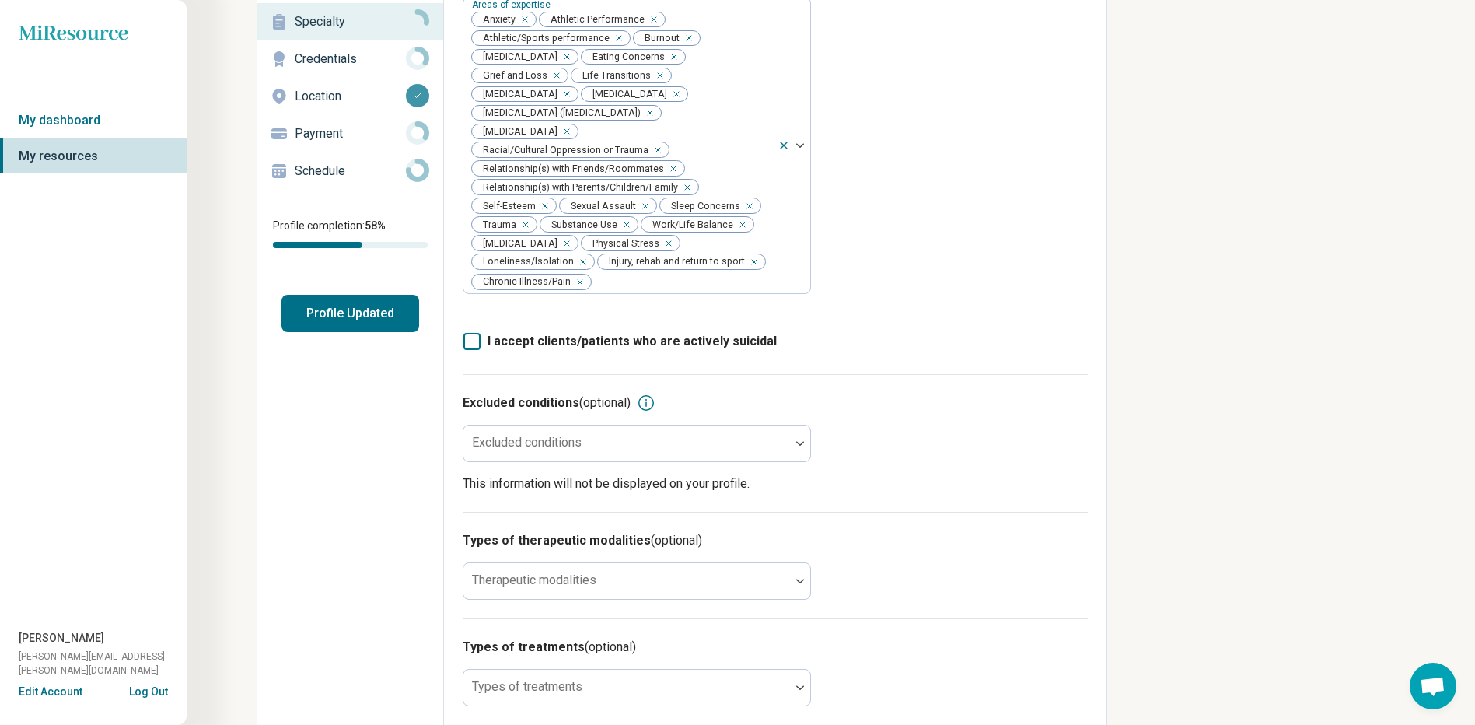
click at [1020, 504] on div "Excluded conditions (optional) Excluded conditions This information will not be…" at bounding box center [775, 443] width 625 height 138
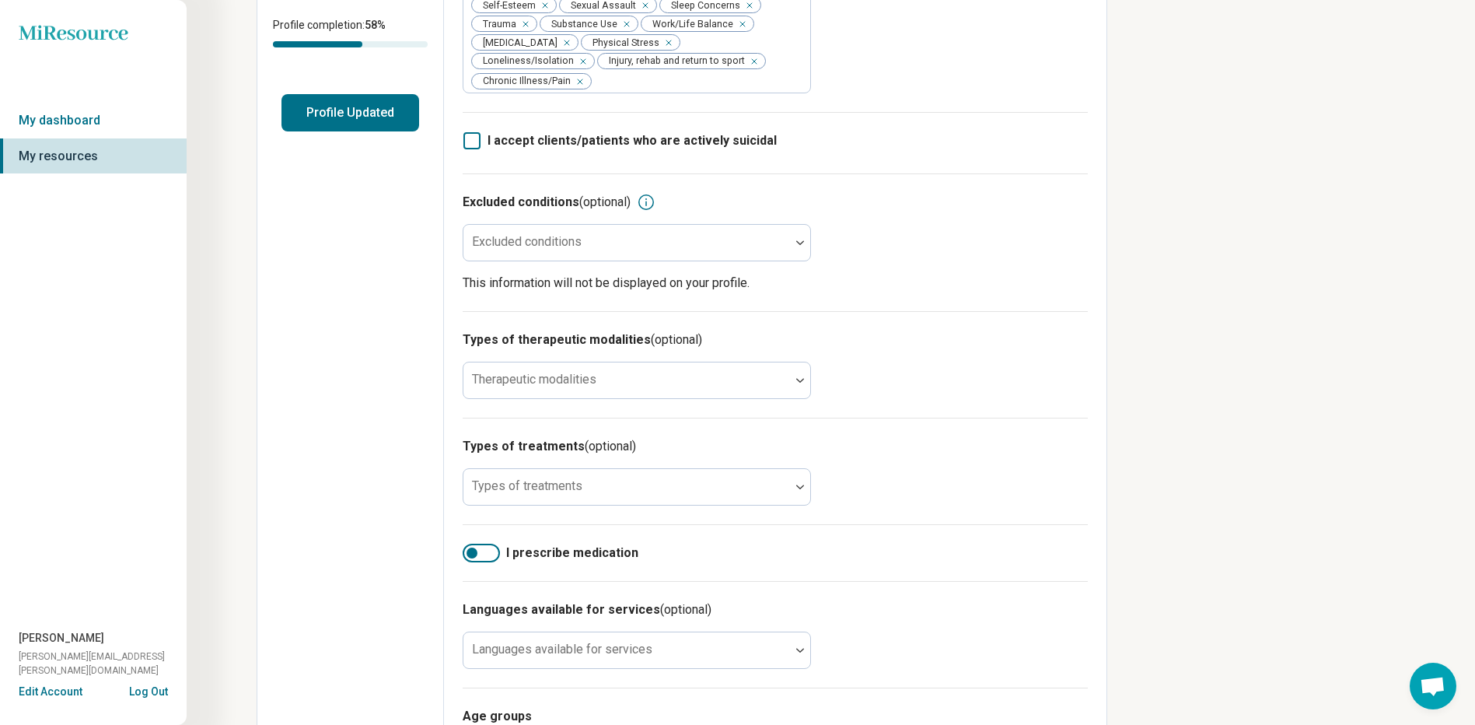
scroll to position [332, 0]
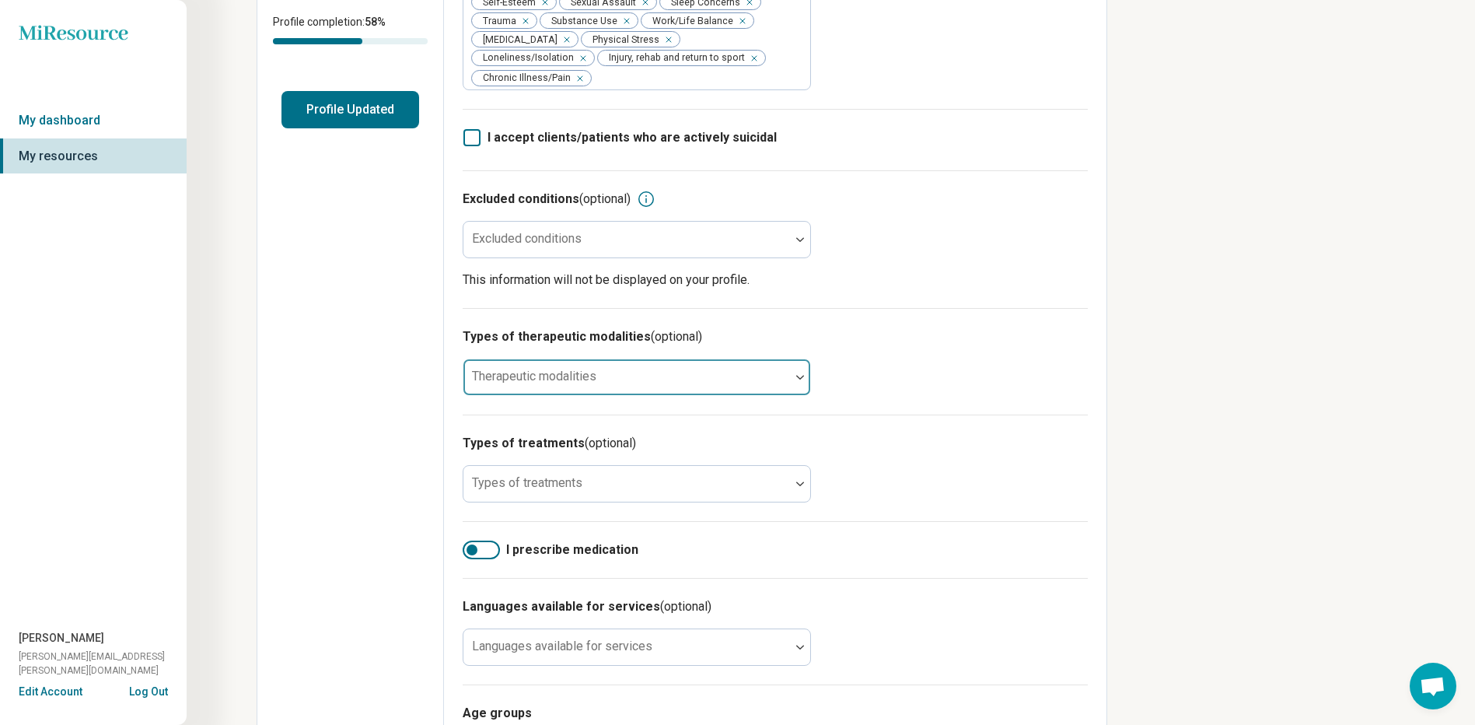
click at [800, 370] on div at bounding box center [800, 377] width 20 height 36
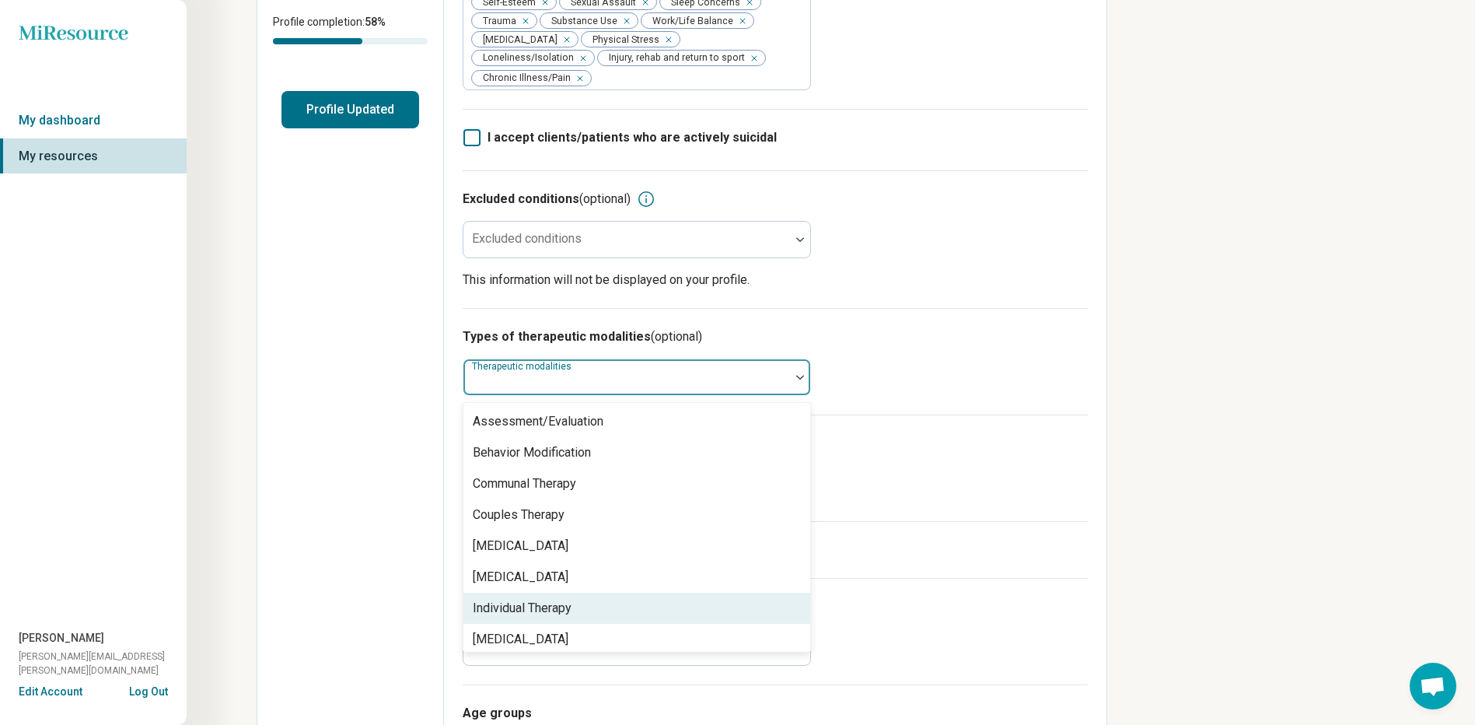
click at [561, 607] on div "Individual Therapy" at bounding box center [522, 608] width 99 height 19
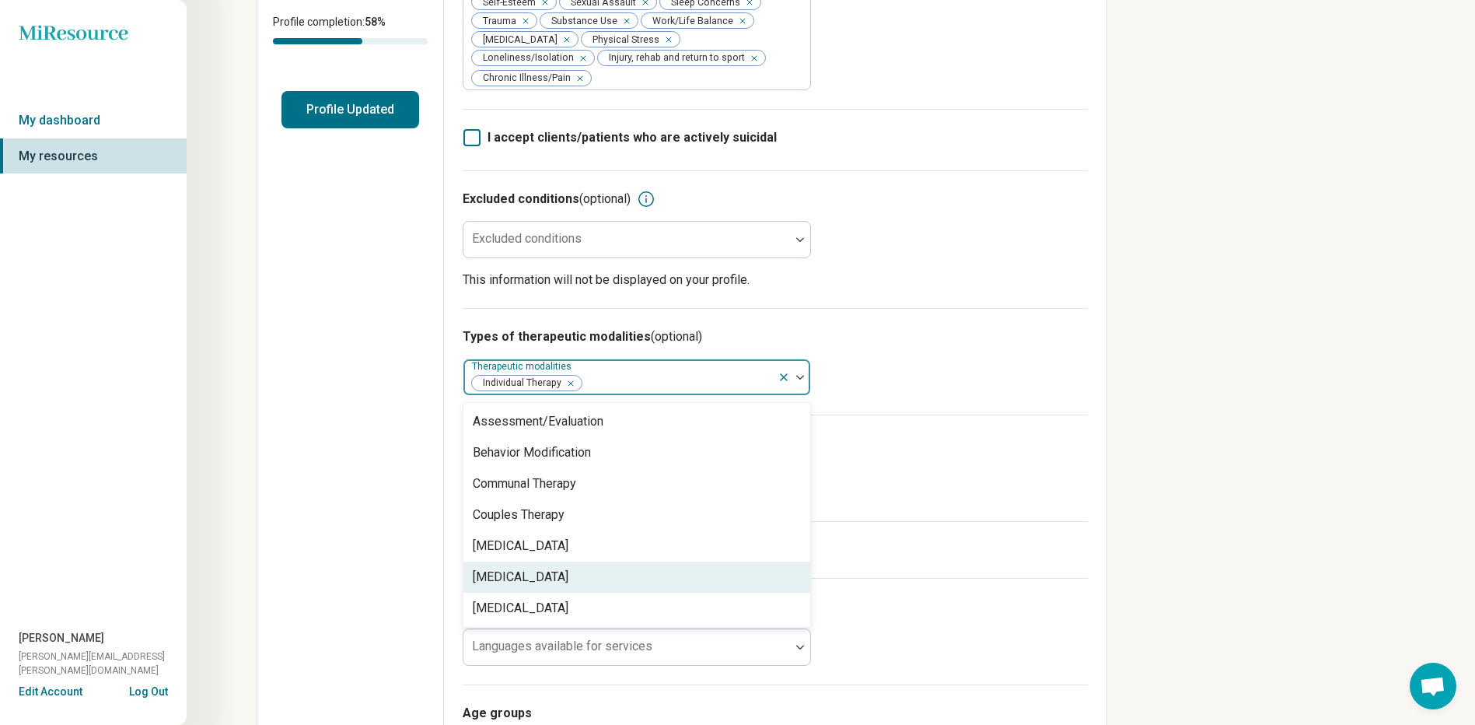
click at [1320, 421] on div "Miresource logo My dashboard My resources [PERSON_NAME] [PERSON_NAME][EMAIL_ADD…" at bounding box center [737, 301] width 1475 height 1266
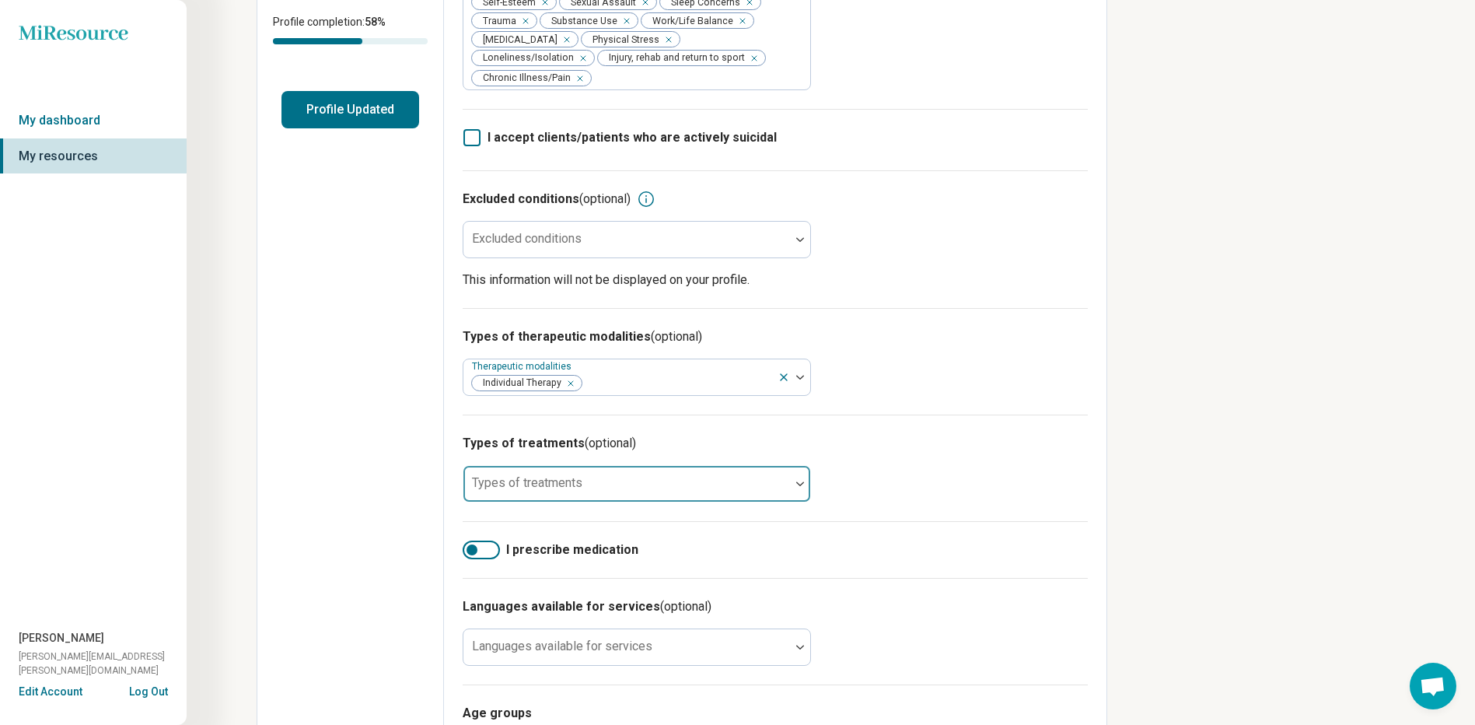
click at [768, 479] on div at bounding box center [627, 490] width 314 height 22
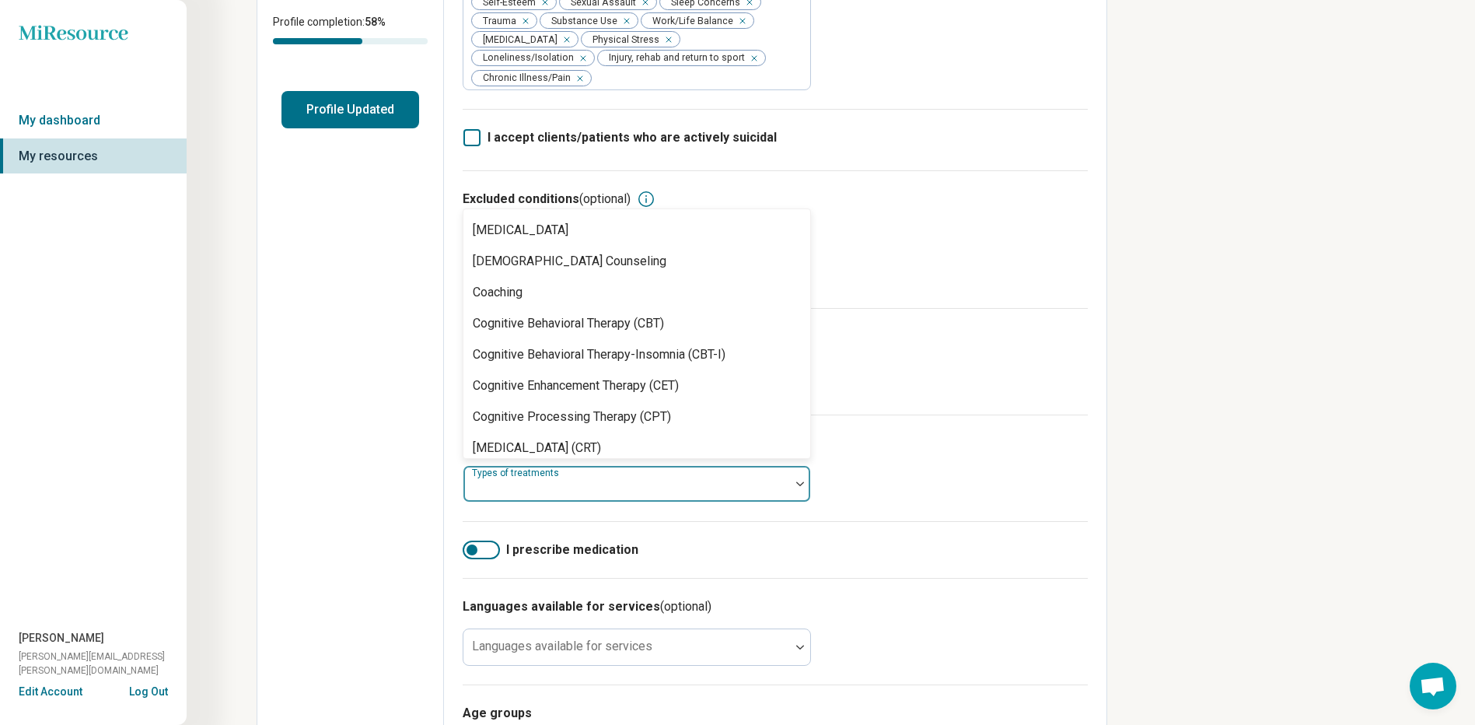
scroll to position [609, 0]
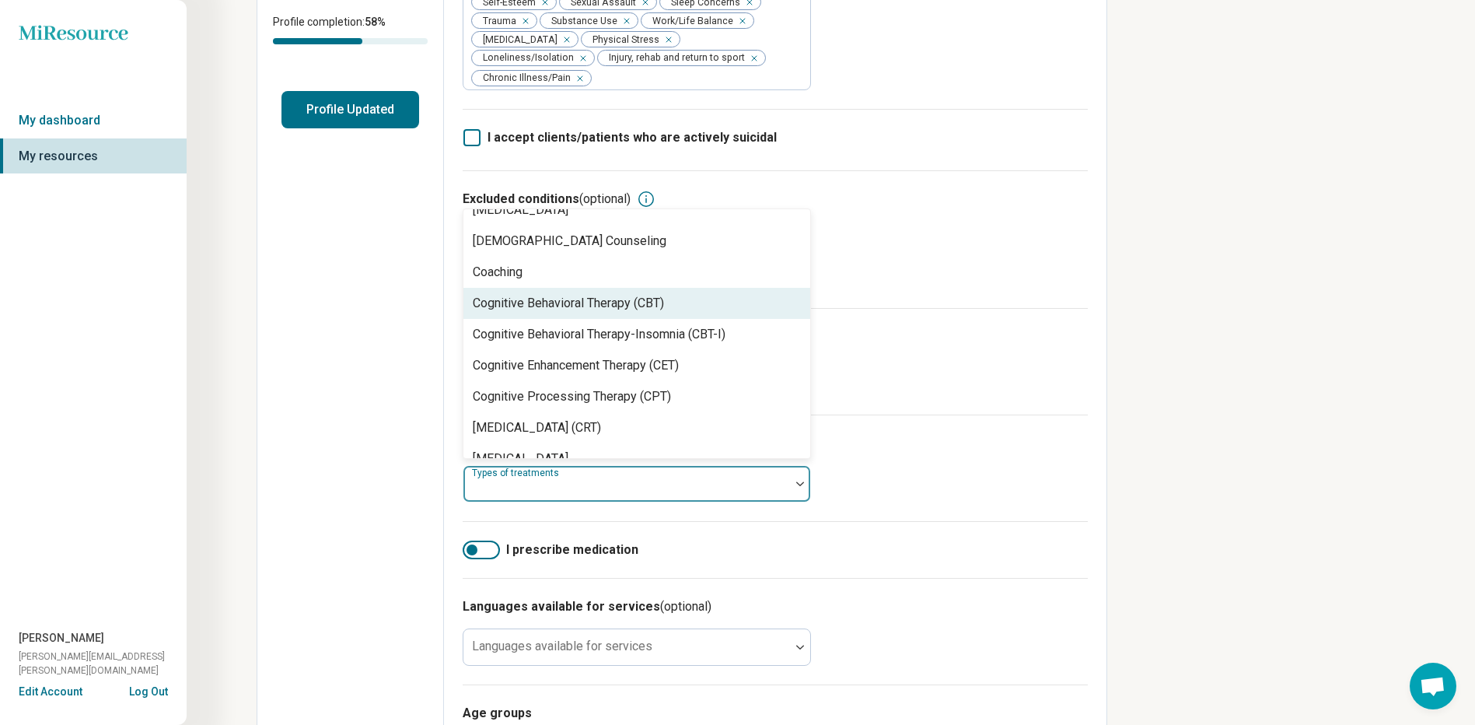
click at [742, 306] on div "Cognitive Behavioral Therapy (CBT)" at bounding box center [636, 303] width 347 height 31
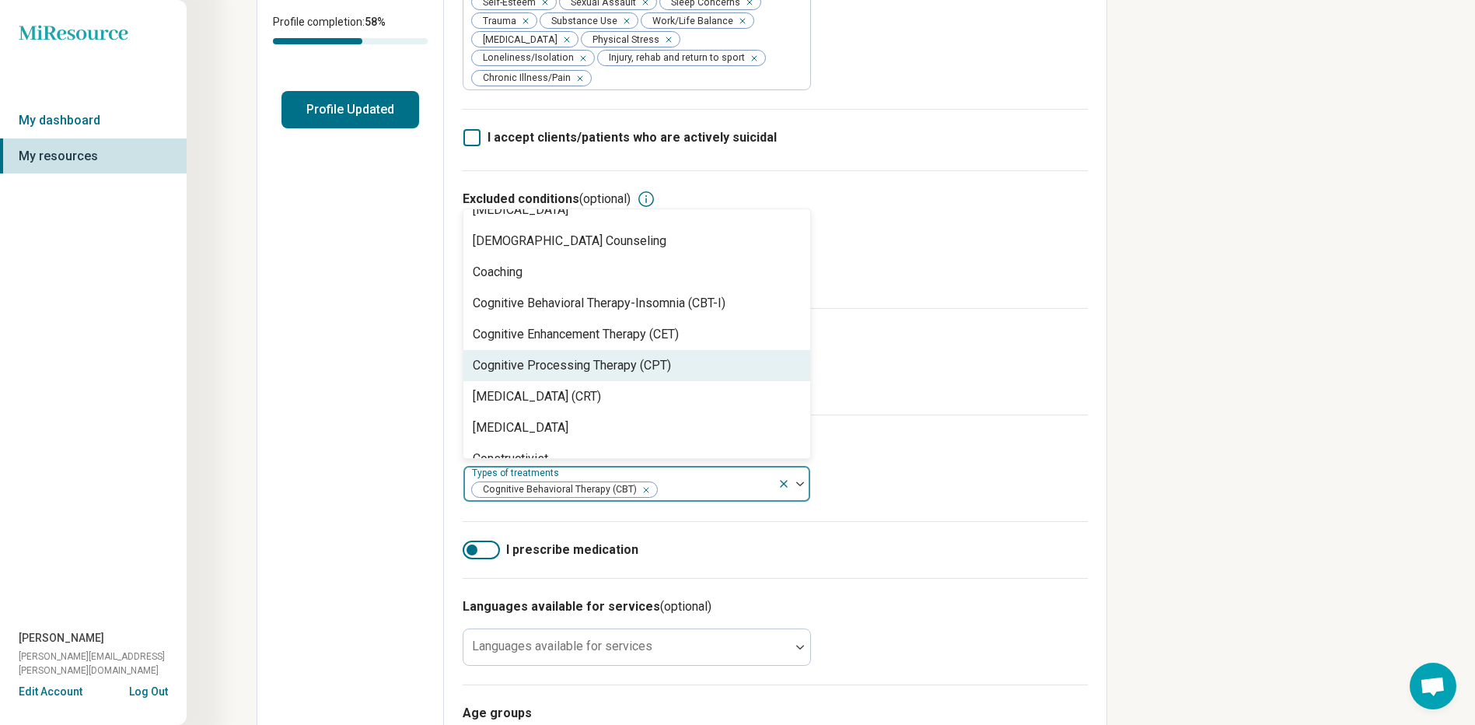
click at [756, 358] on div "Cognitive Processing Therapy (CPT)" at bounding box center [636, 365] width 347 height 31
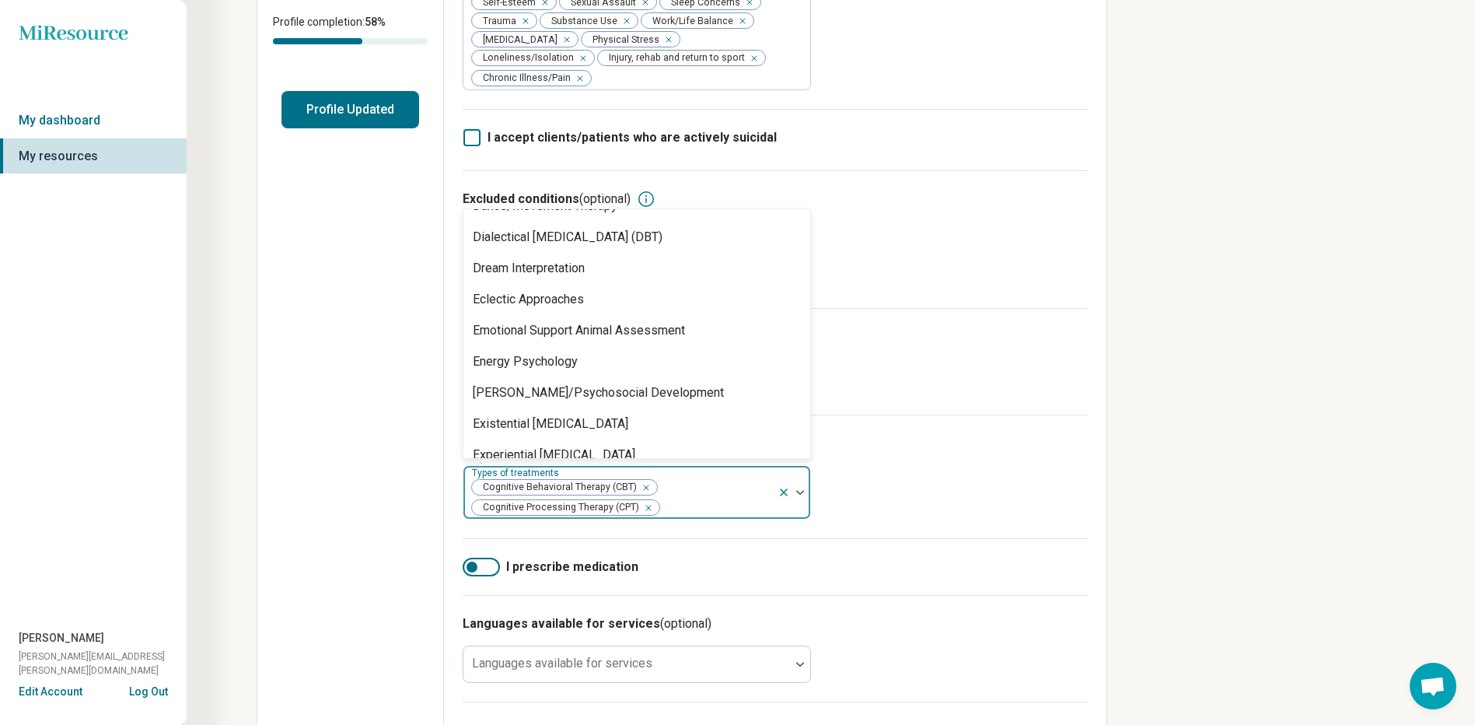
scroll to position [934, 0]
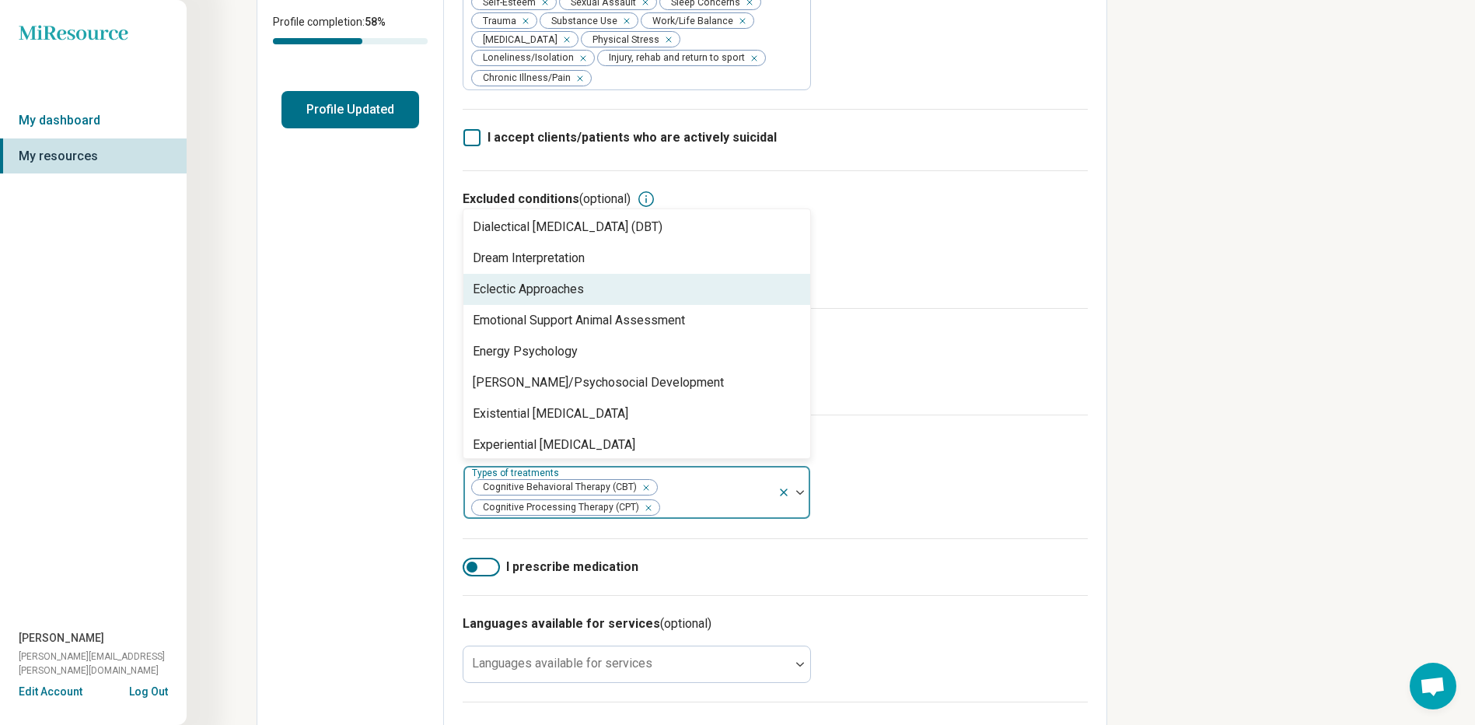
click at [743, 300] on div "Eclectic Approaches" at bounding box center [636, 289] width 347 height 31
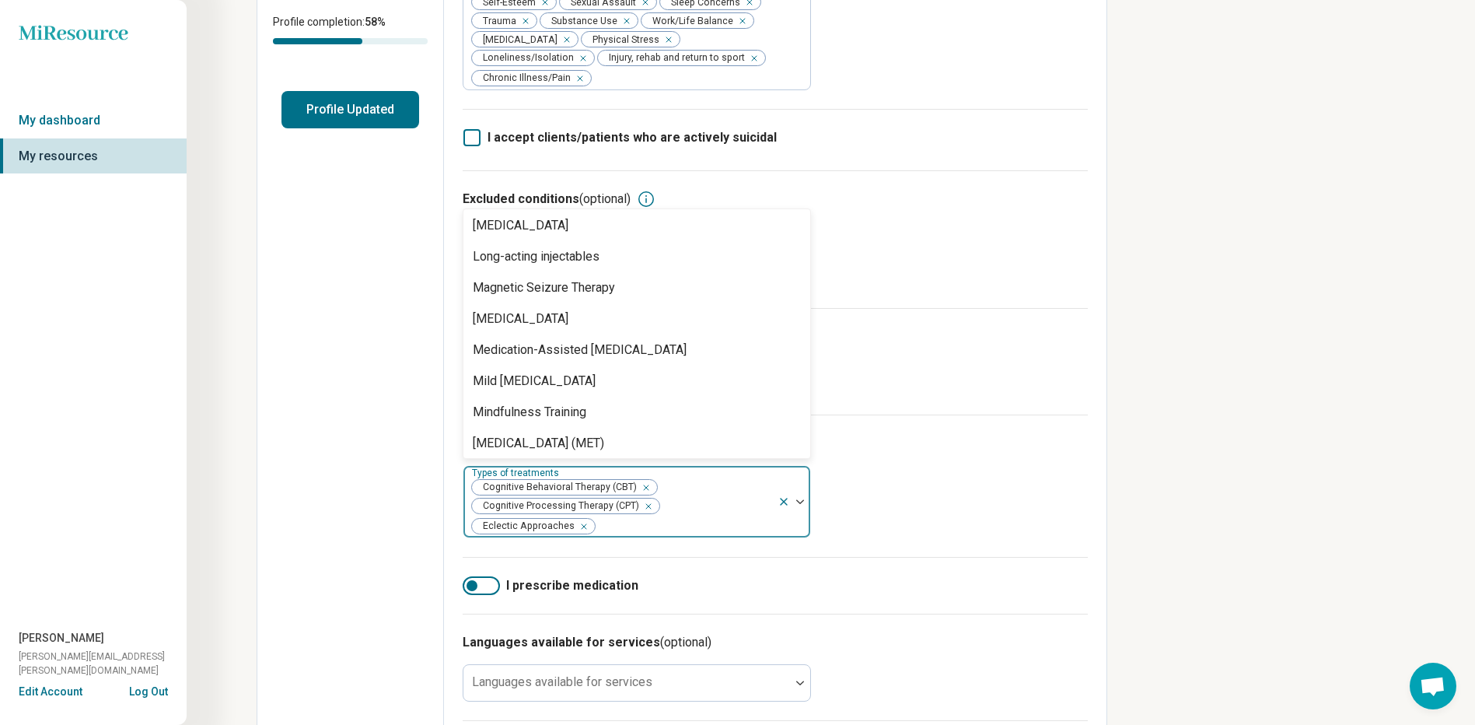
scroll to position [1847, 0]
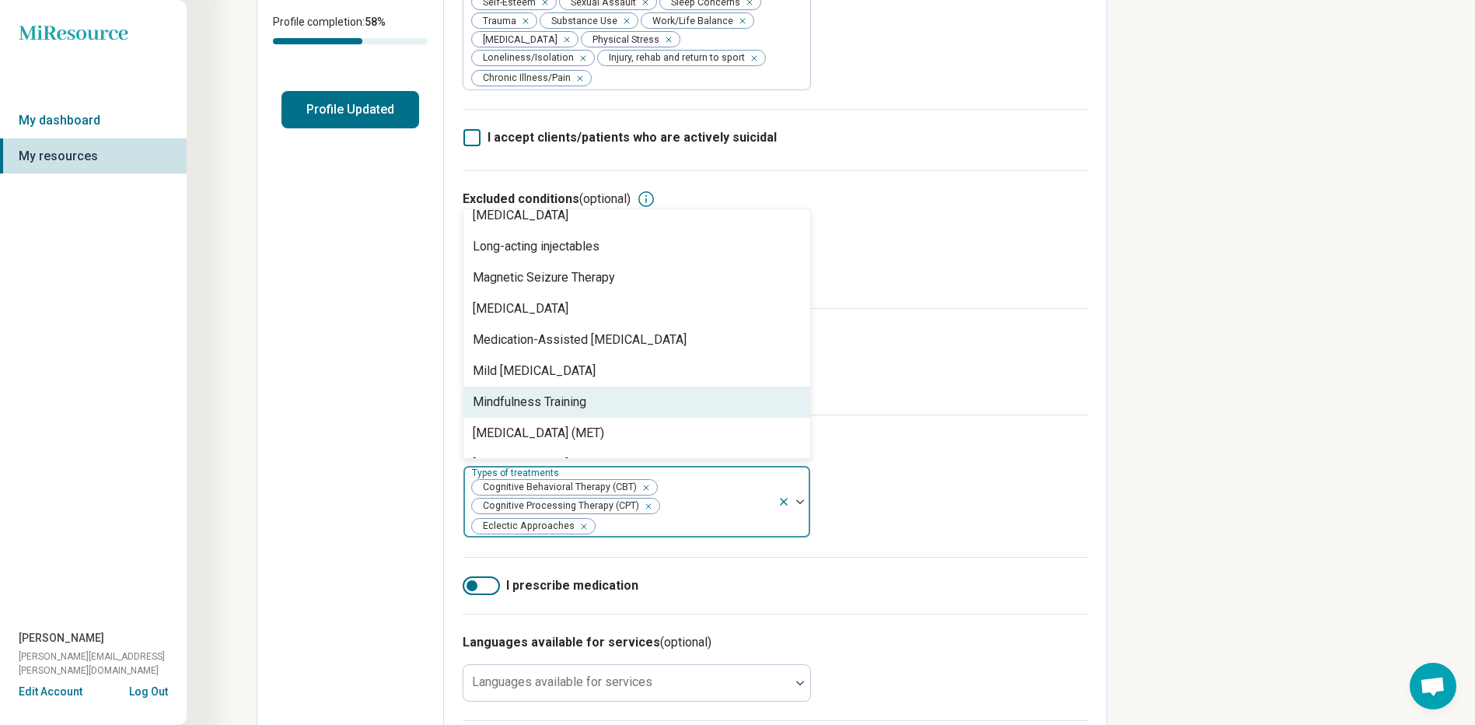
click at [746, 391] on div "Mindfulness Training" at bounding box center [636, 401] width 347 height 31
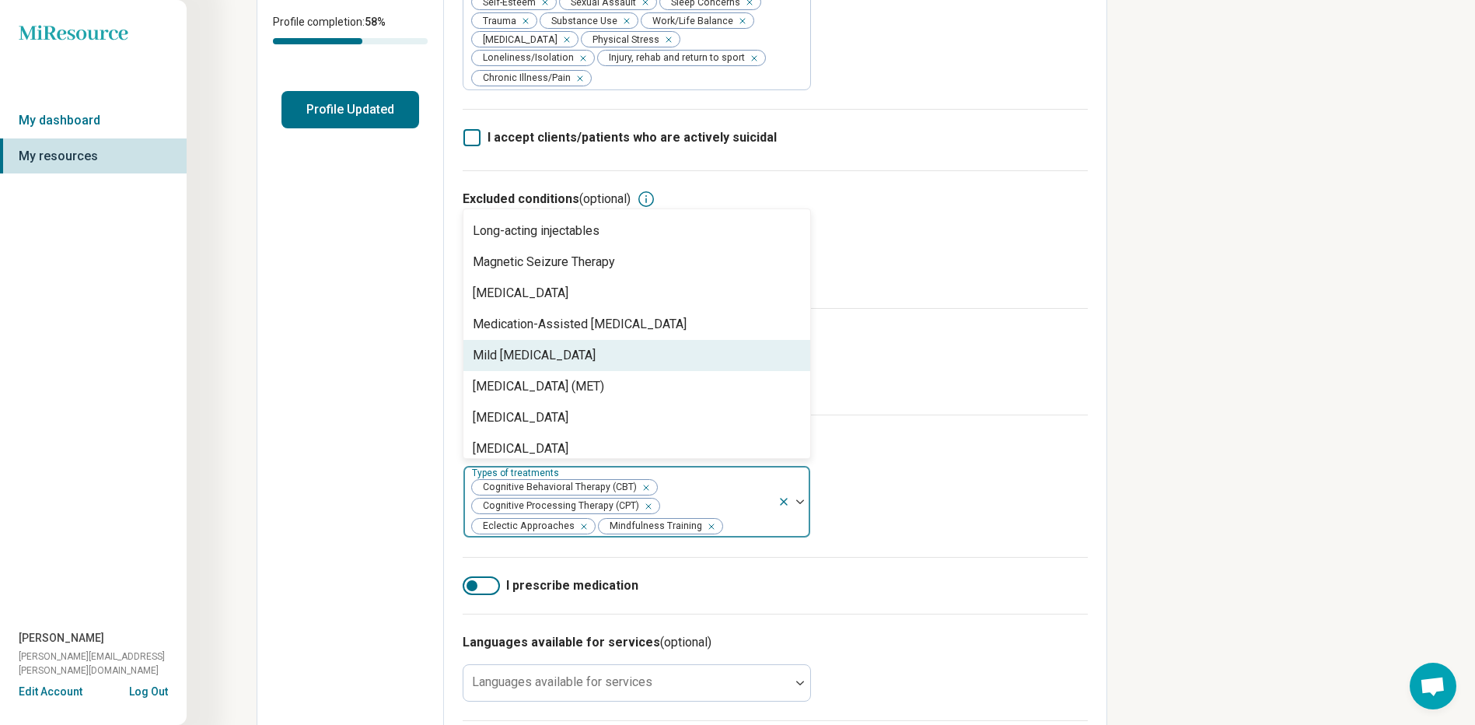
scroll to position [1892, 0]
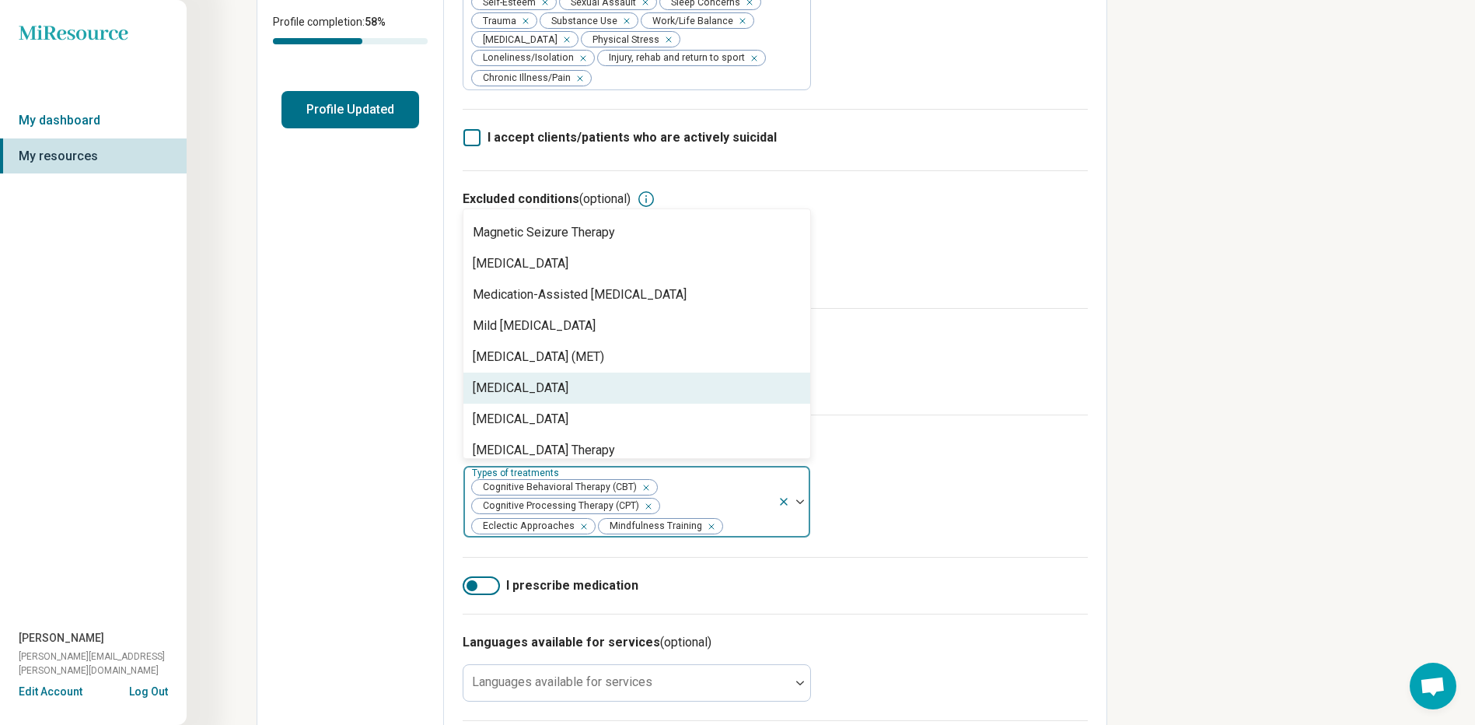
click at [707, 388] on div "[MEDICAL_DATA]" at bounding box center [636, 387] width 347 height 31
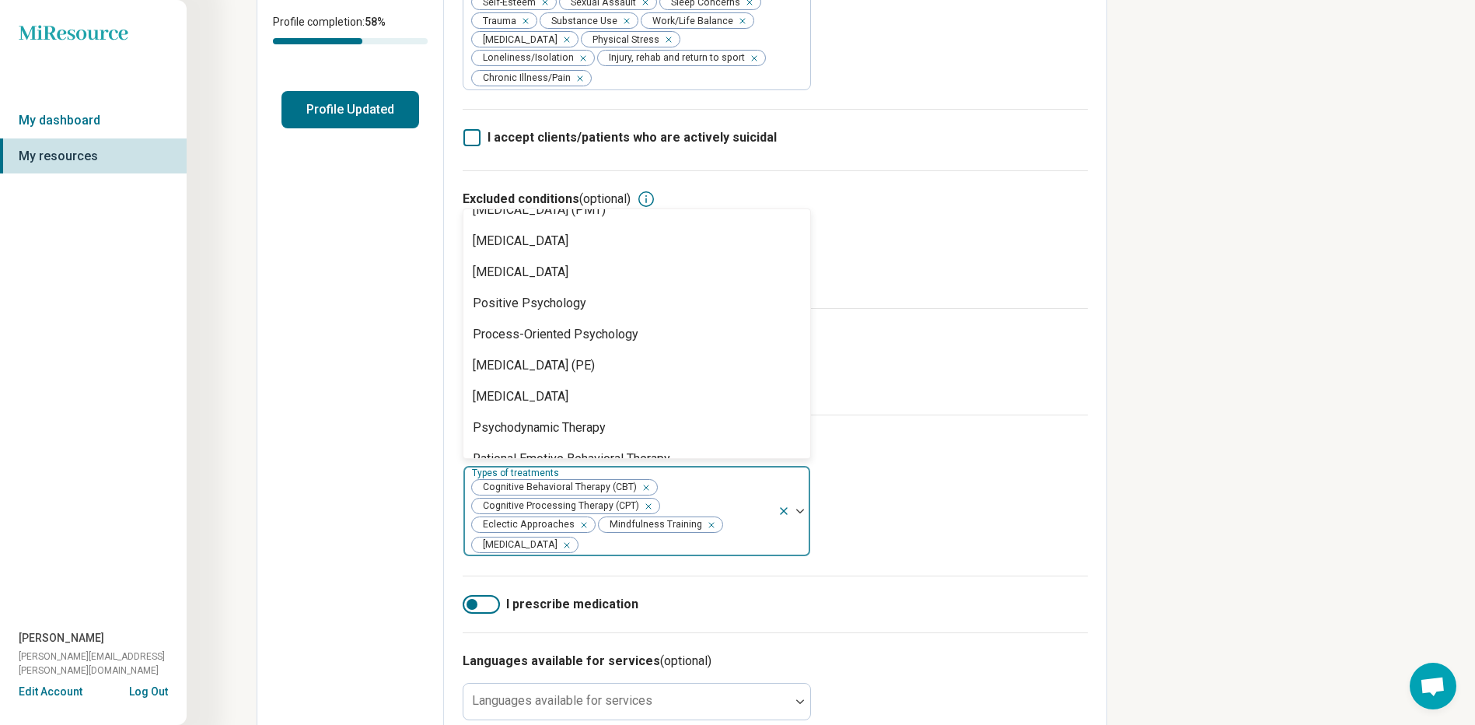
scroll to position [2277, 0]
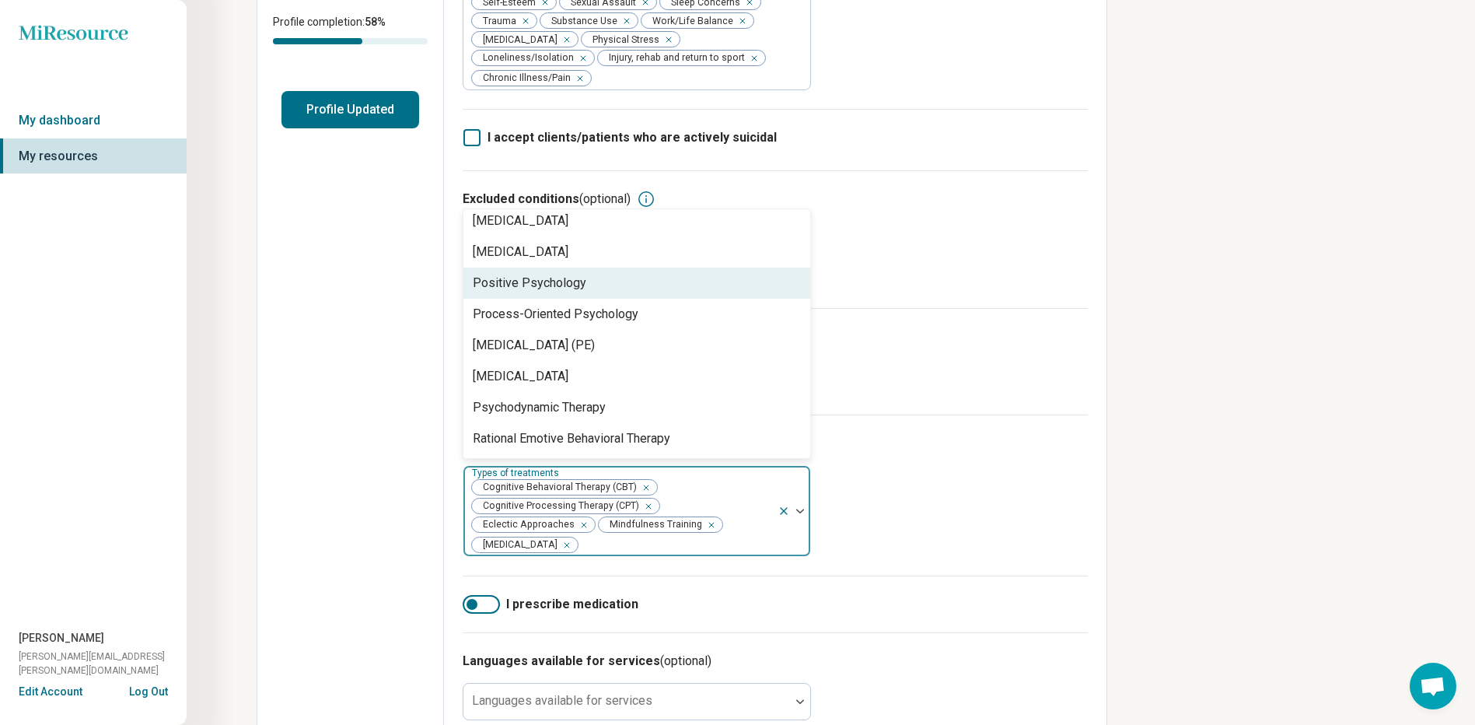
click at [504, 278] on div "Positive Psychology" at bounding box center [530, 283] width 114 height 19
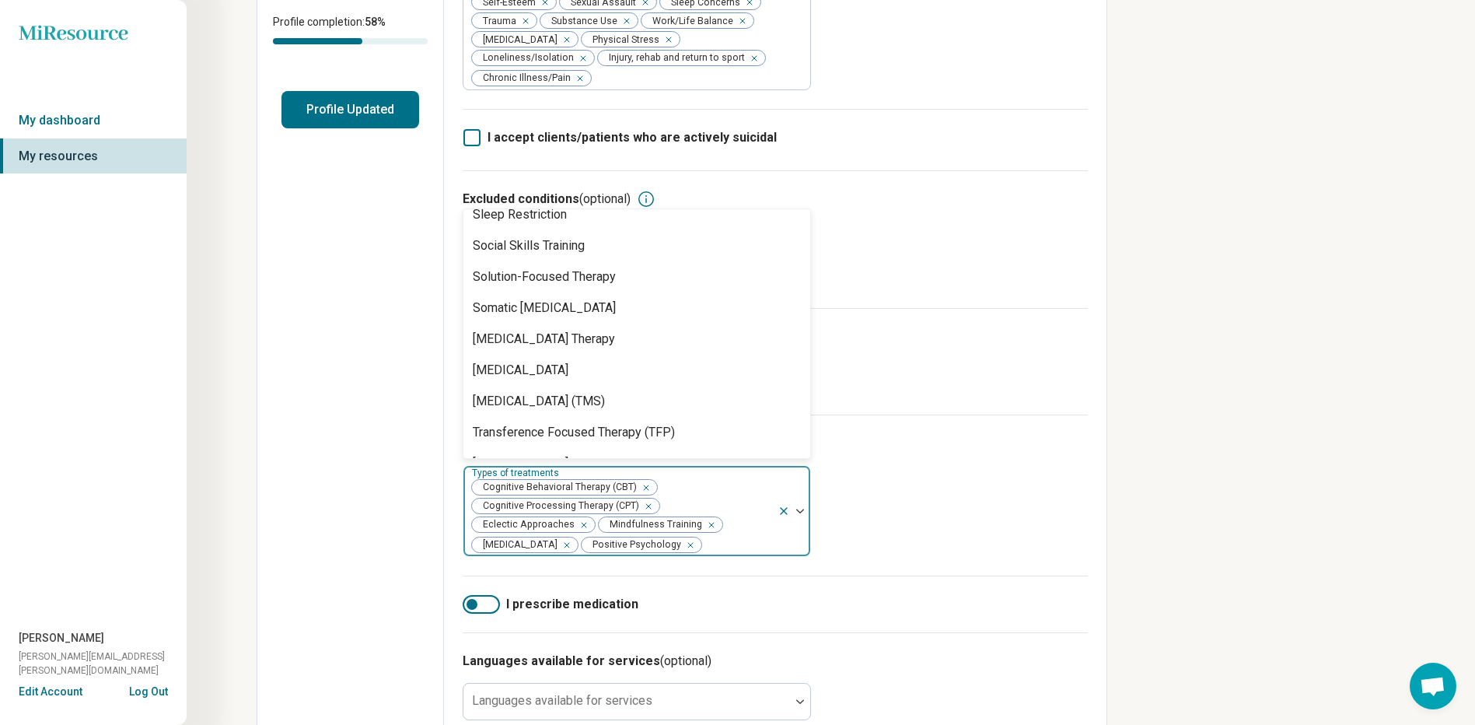
scroll to position [2729, 0]
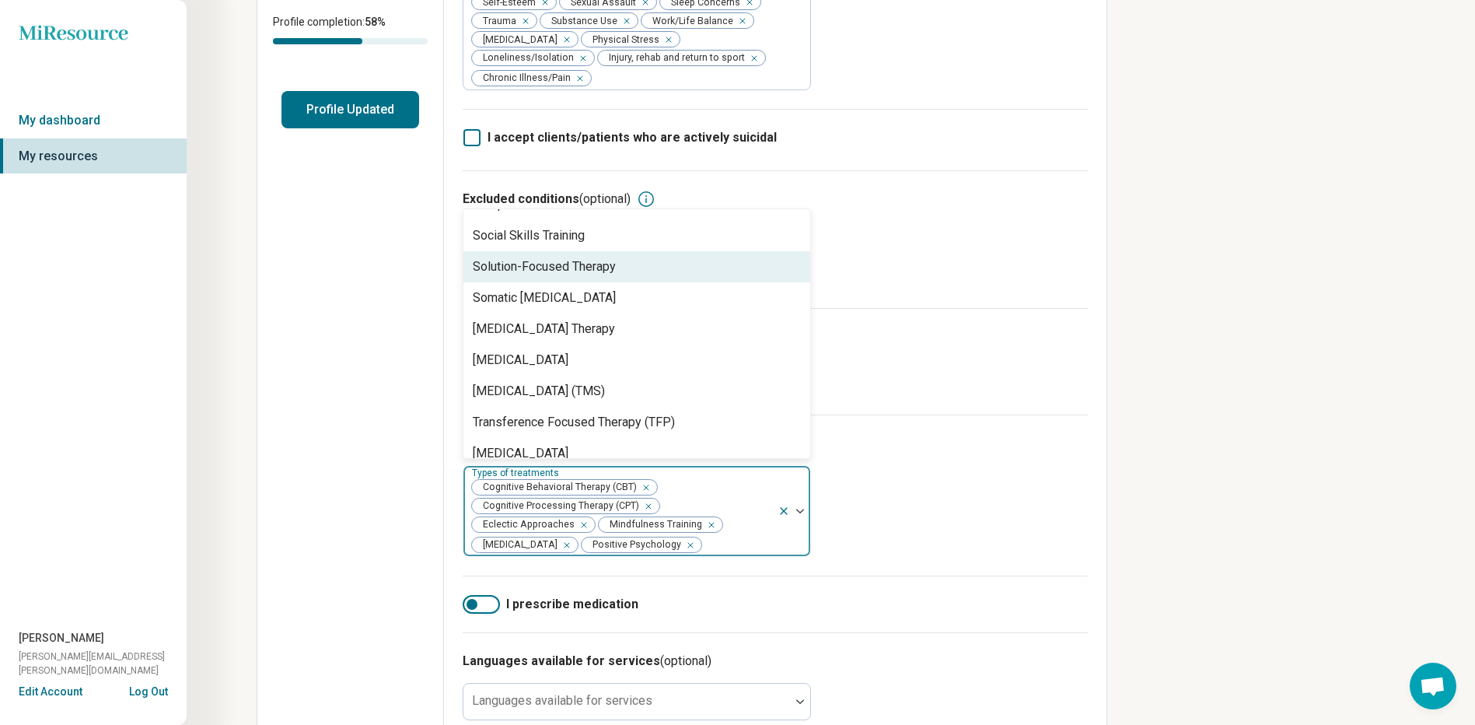
click at [665, 272] on div "Solution-Focused Therapy" at bounding box center [636, 266] width 347 height 31
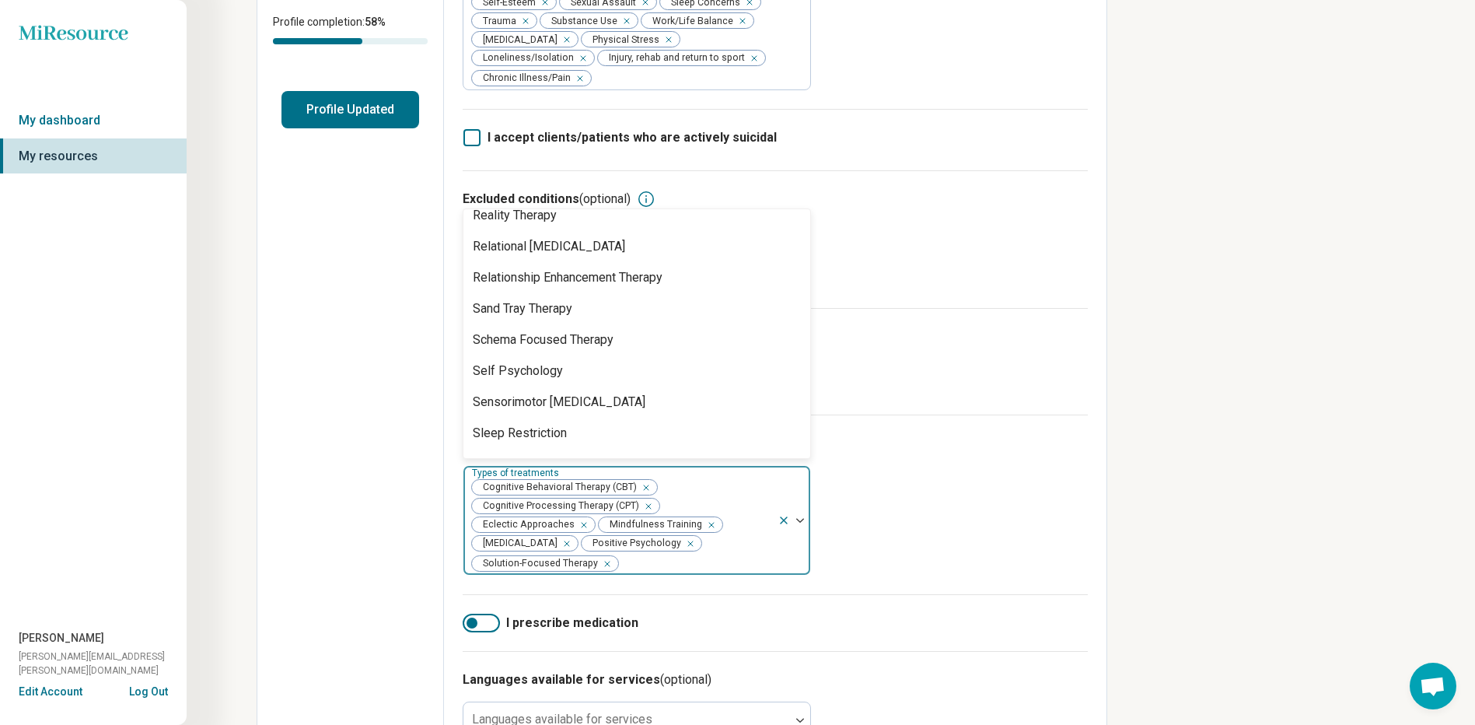
scroll to position [2482, 0]
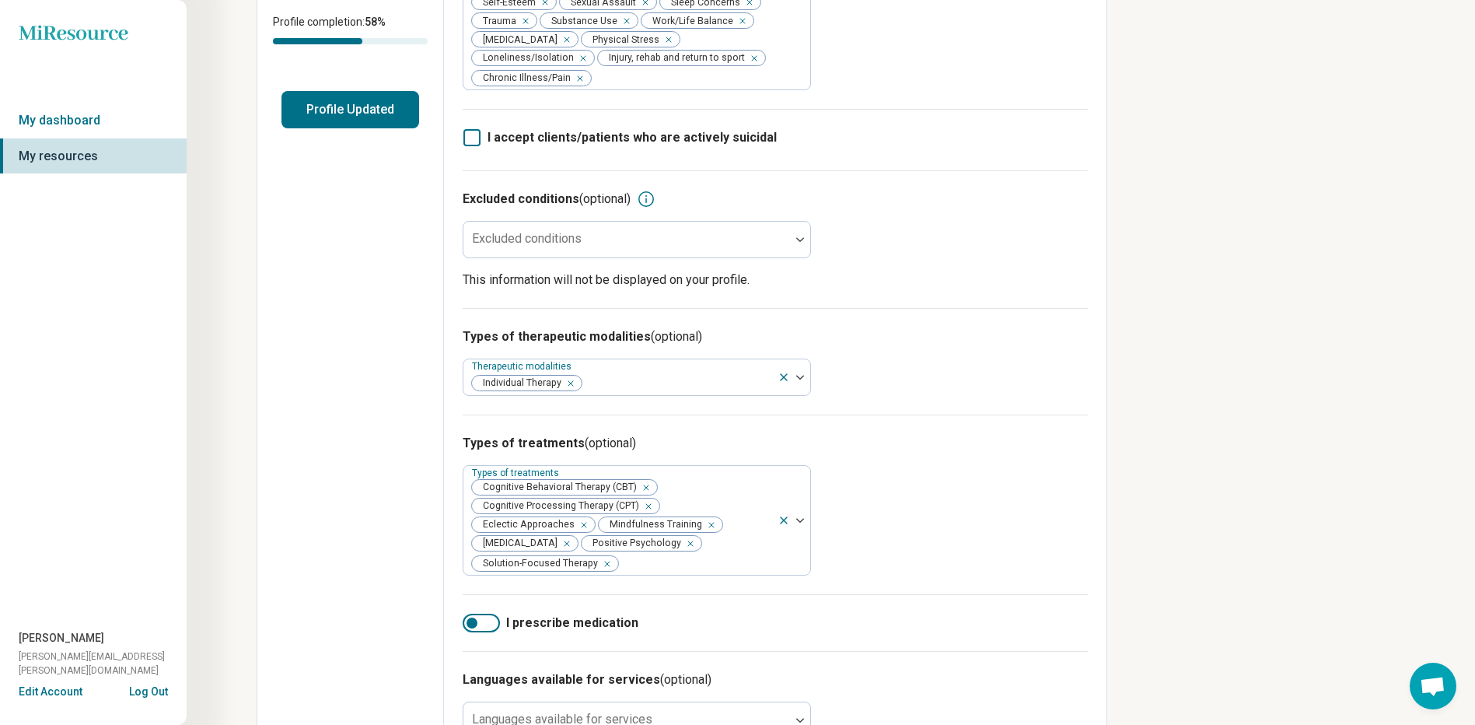
click at [1141, 356] on div "Miresource logo My dashboard My resources [PERSON_NAME] [PERSON_NAME][EMAIL_ADD…" at bounding box center [737, 337] width 1475 height 1339
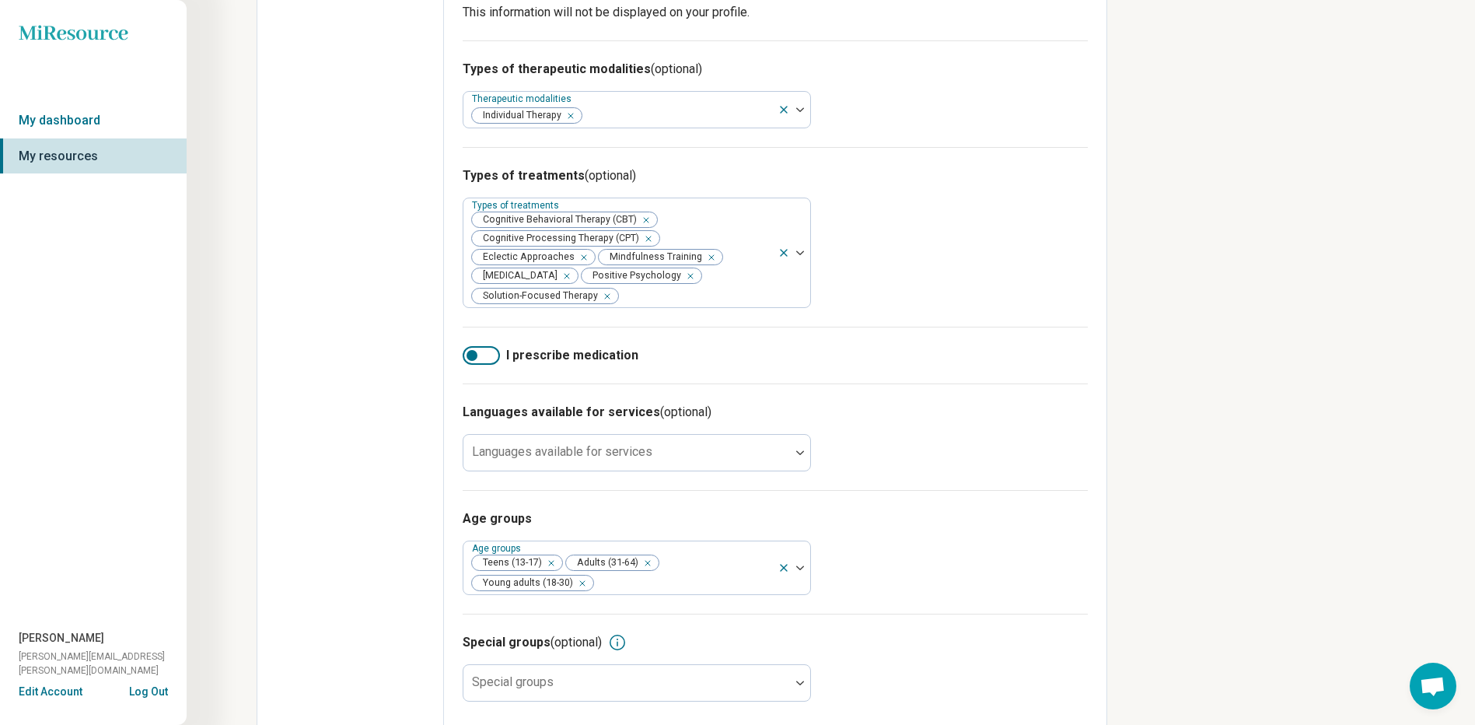
scroll to position [614, 0]
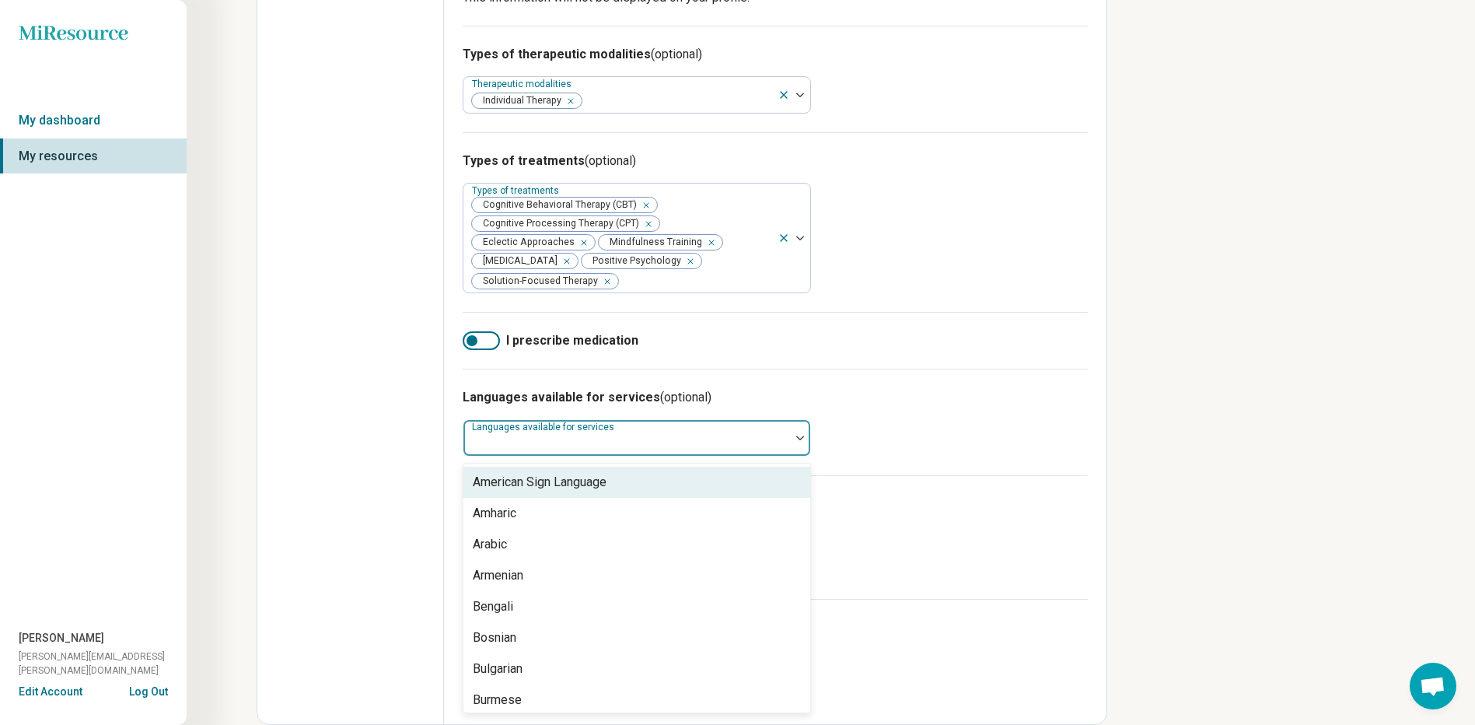
click at [737, 441] on div at bounding box center [627, 444] width 314 height 22
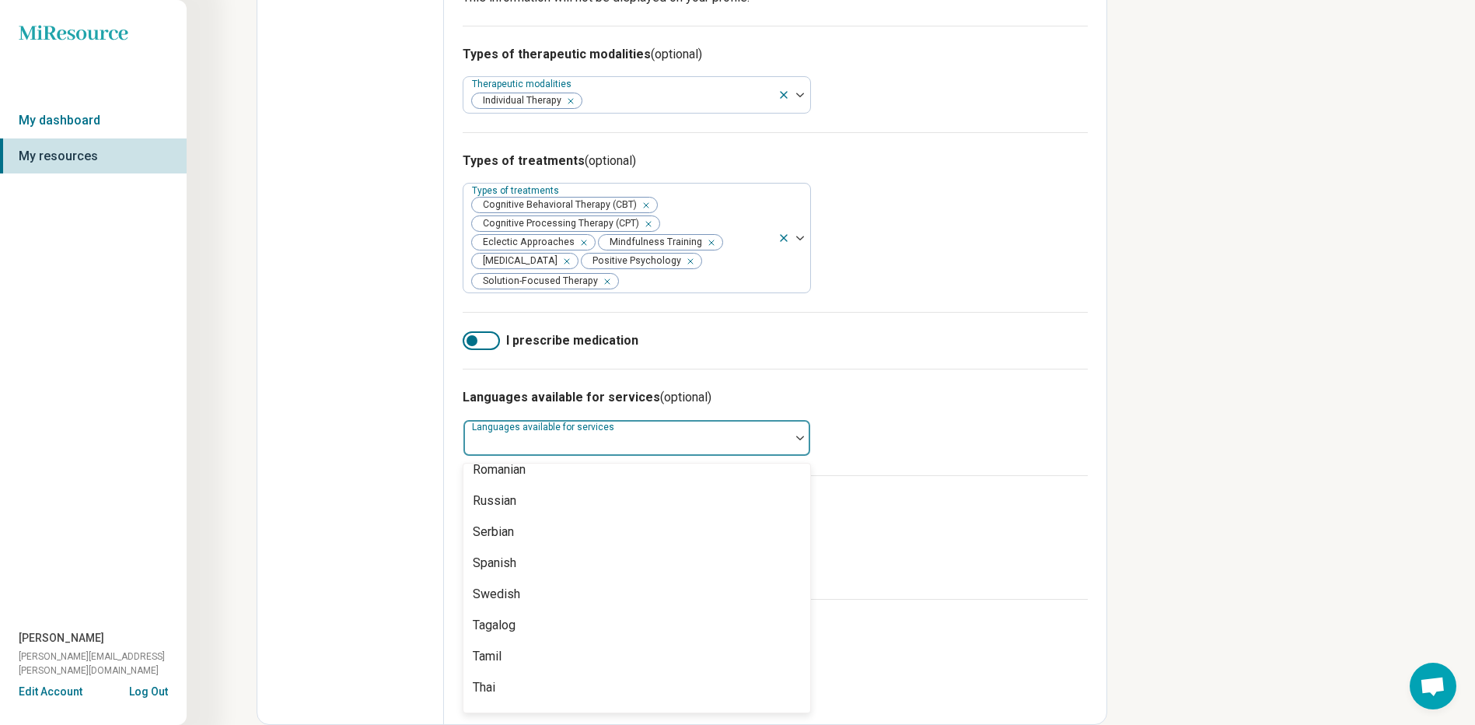
scroll to position [1530, 0]
click at [1296, 481] on div "Miresource logo My dashboard My resources [PERSON_NAME] [PERSON_NAME][EMAIL_ADD…" at bounding box center [737, 55] width 1475 height 1339
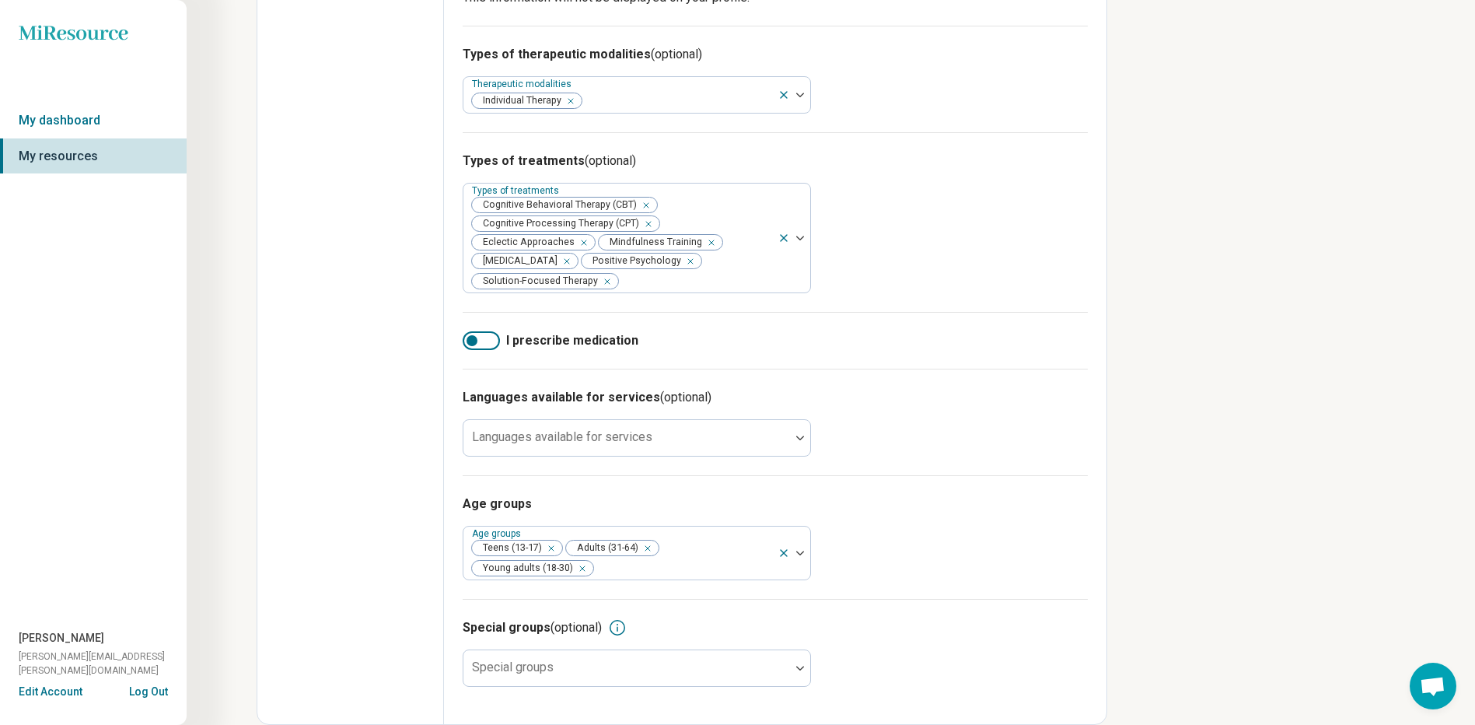
click at [784, 648] on div "Special groups (optional) Special groups" at bounding box center [775, 652] width 625 height 107
click at [803, 665] on div at bounding box center [800, 668] width 20 height 36
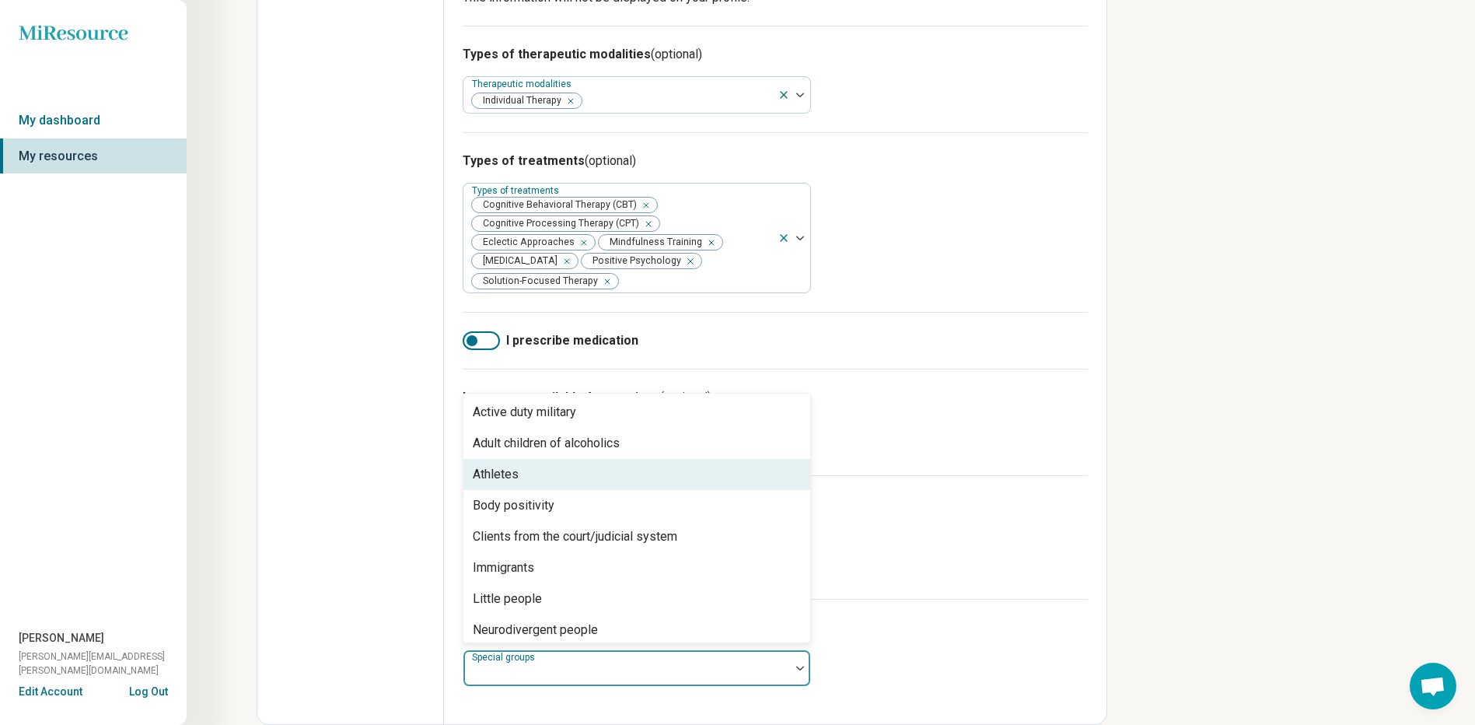
click at [593, 488] on div "Athletes" at bounding box center [636, 474] width 347 height 31
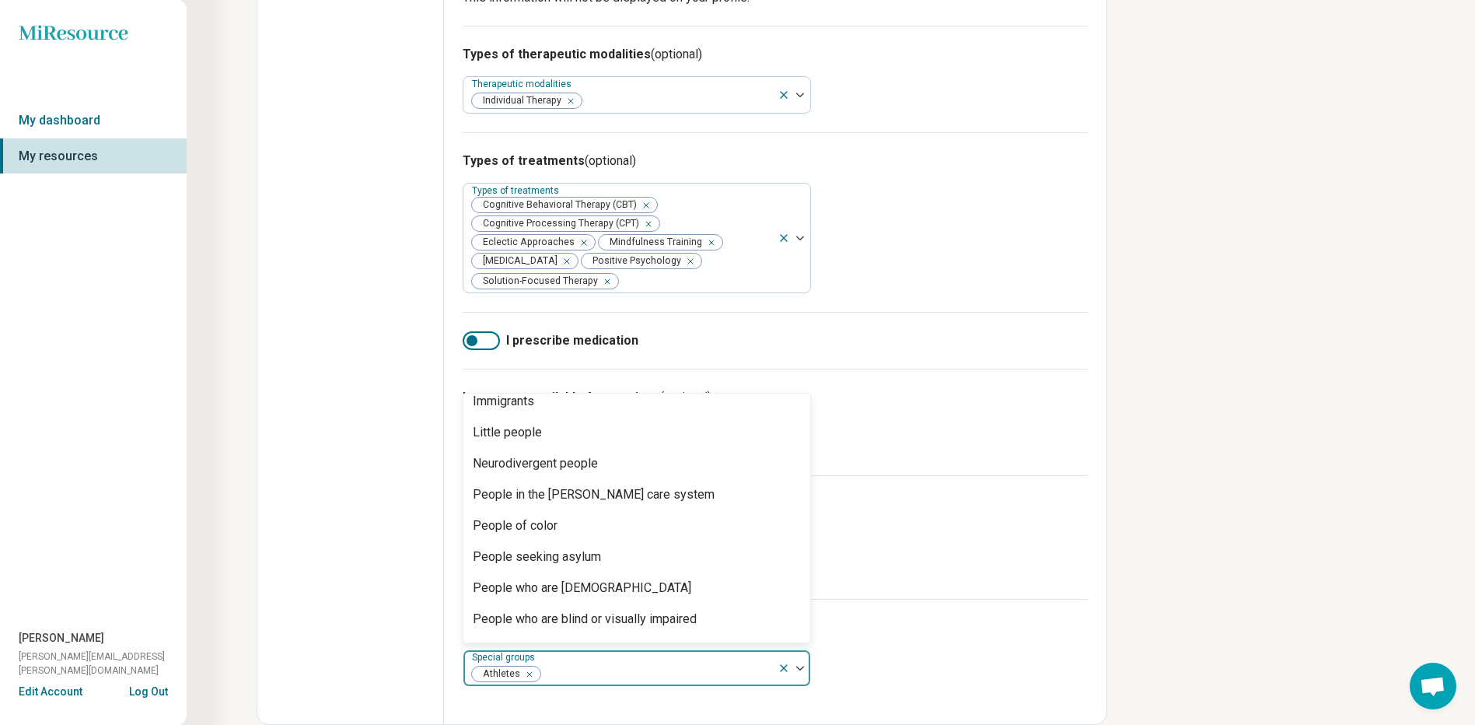
scroll to position [138, 0]
click at [783, 533] on div "People of color" at bounding box center [636, 523] width 347 height 31
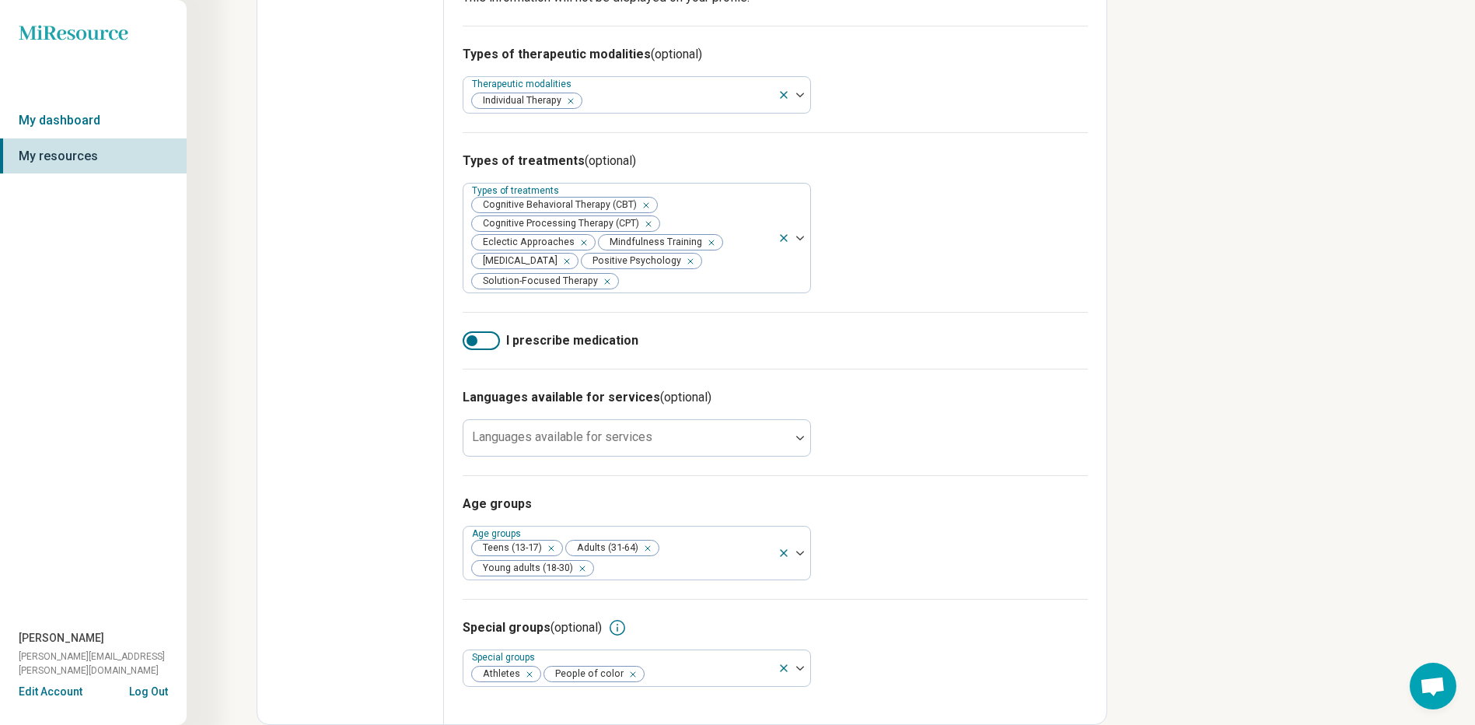
click at [812, 536] on div "Age groups Age groups Teens (13-17) Adults (31-64) Young adults (18-30)" at bounding box center [775, 537] width 625 height 124
click at [797, 669] on img at bounding box center [800, 667] width 8 height 5
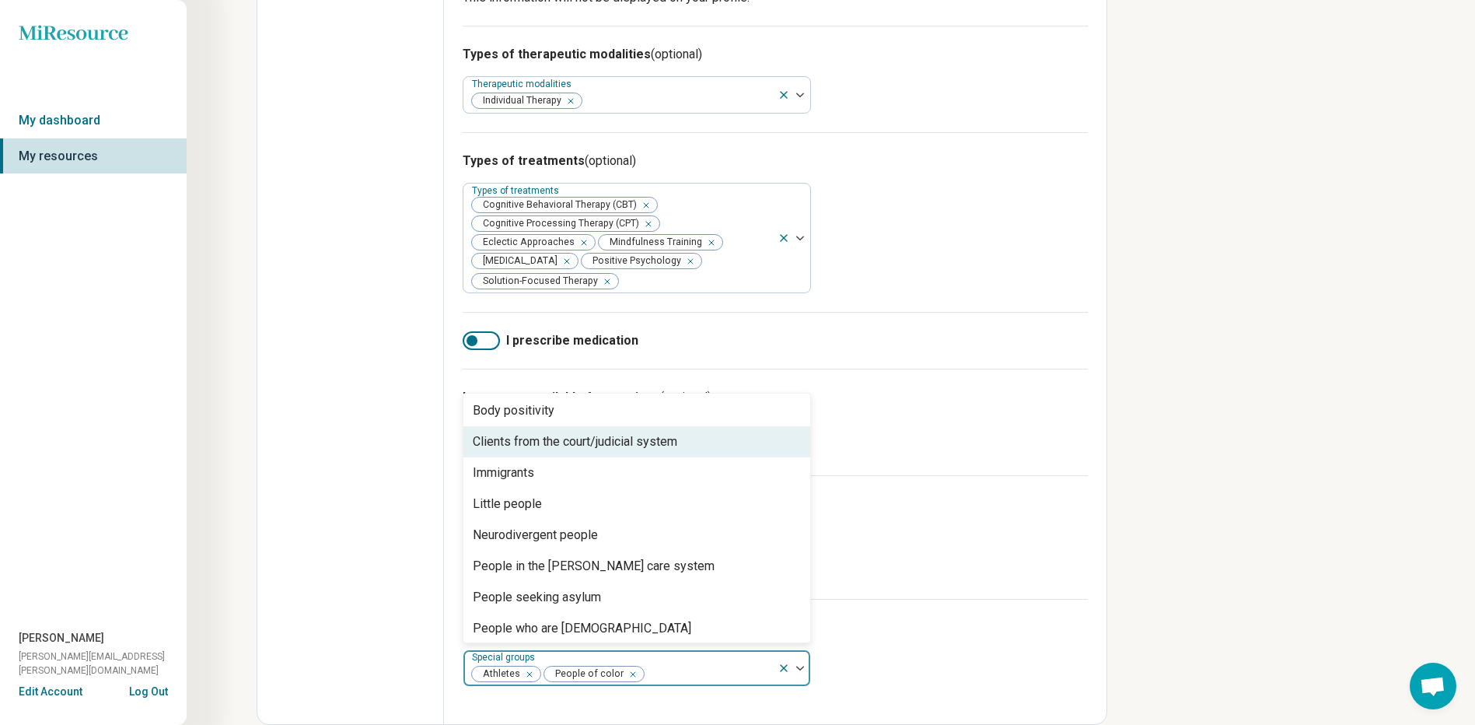
scroll to position [141, 0]
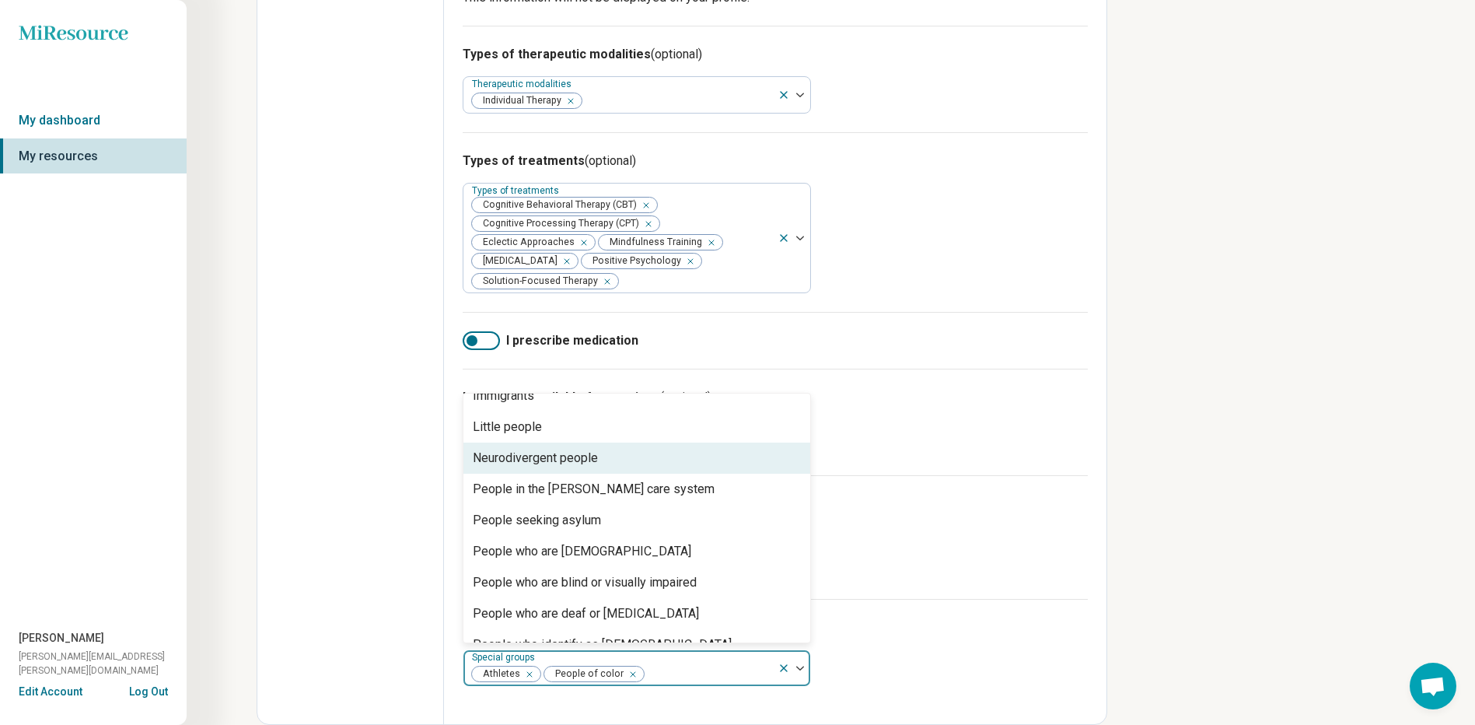
click at [714, 463] on div "Neurodivergent people" at bounding box center [636, 457] width 347 height 31
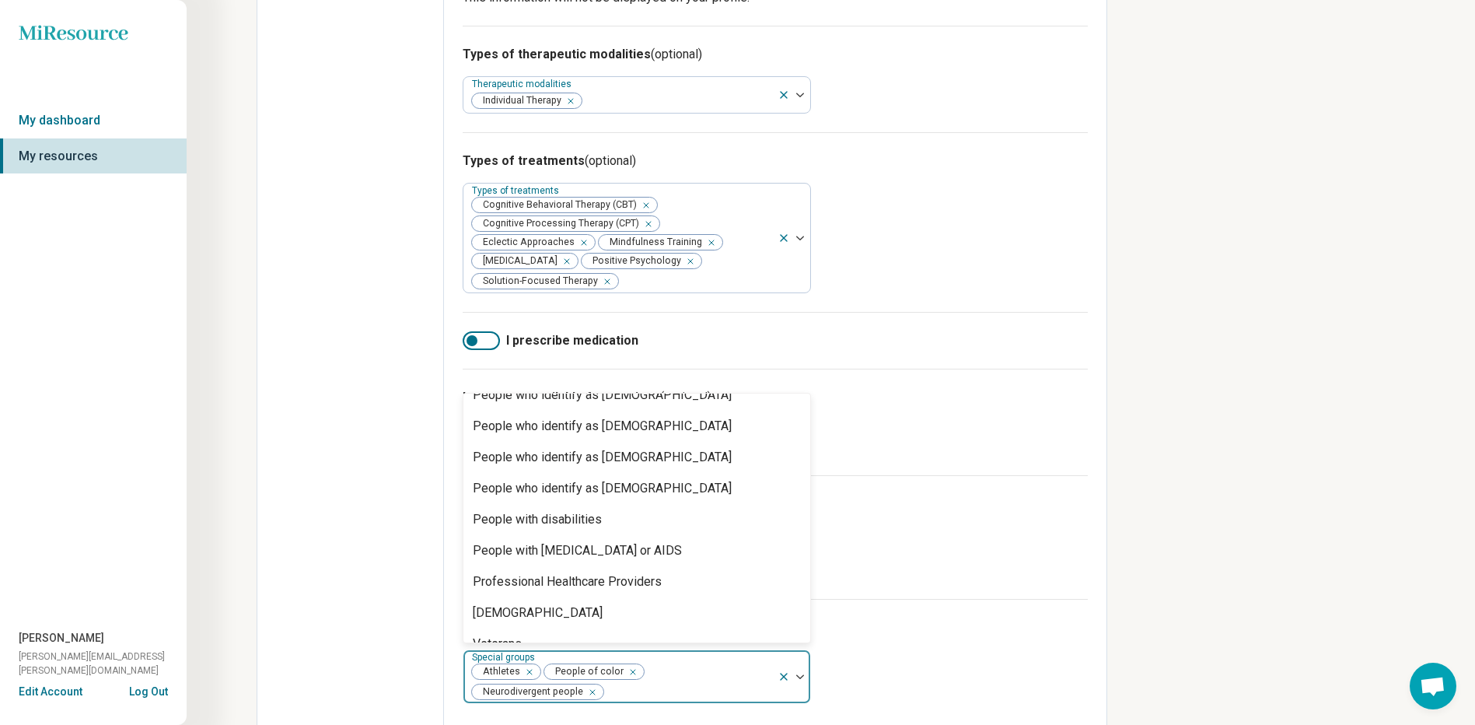
scroll to position [379, 0]
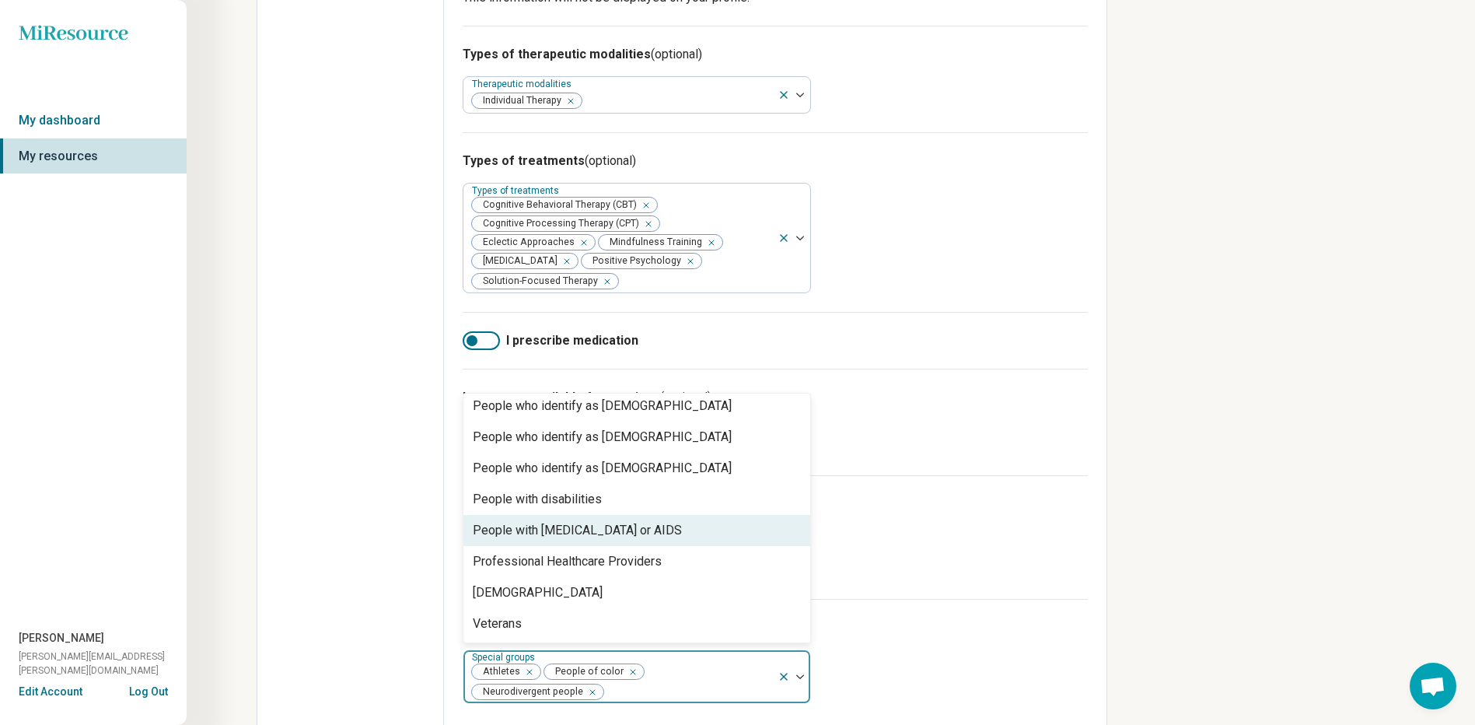
click at [712, 529] on div "People with [MEDICAL_DATA] or AIDS" at bounding box center [636, 530] width 347 height 31
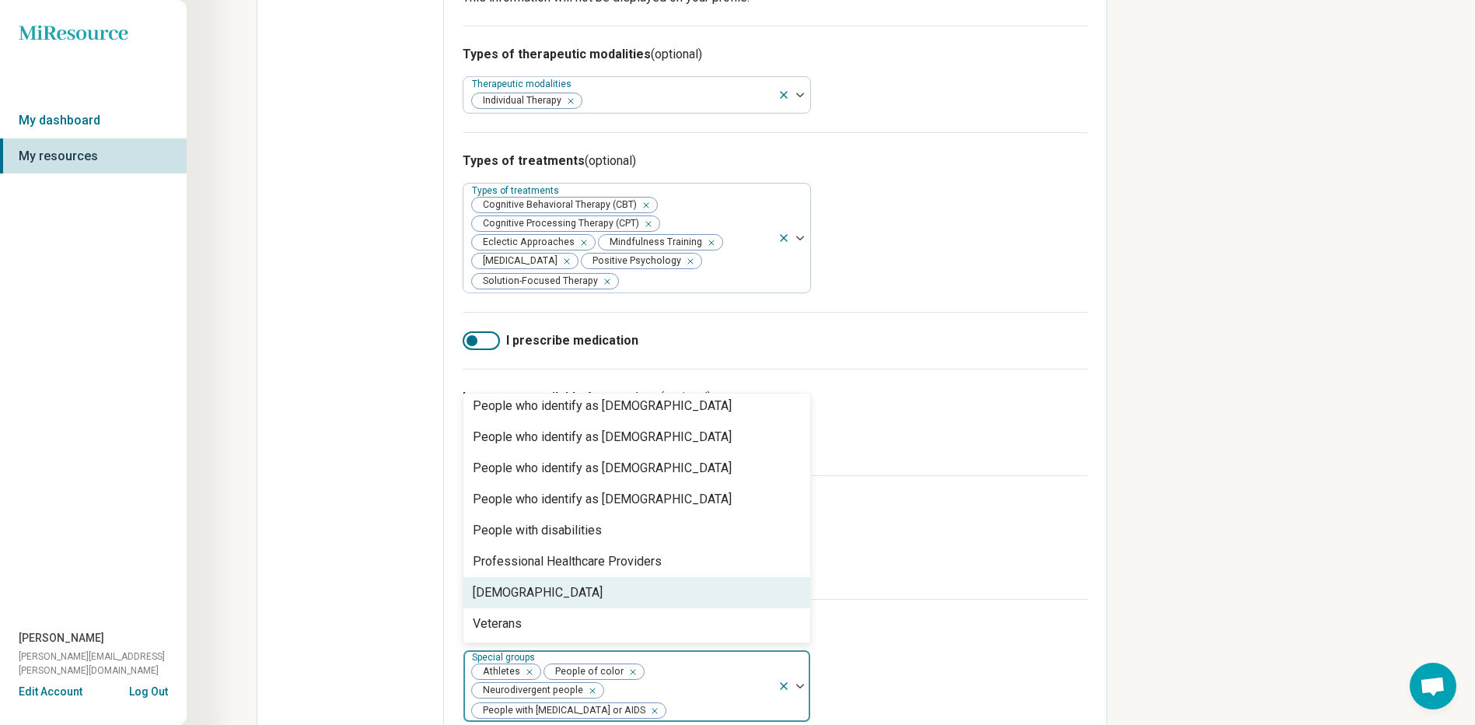
drag, startPoint x: 805, startPoint y: 597, endPoint x: 805, endPoint y: 570, distance: 27.2
click at [805, 570] on div "Active duty military Adult children of alcoholics Body positivity Clients from …" at bounding box center [636, 517] width 347 height 249
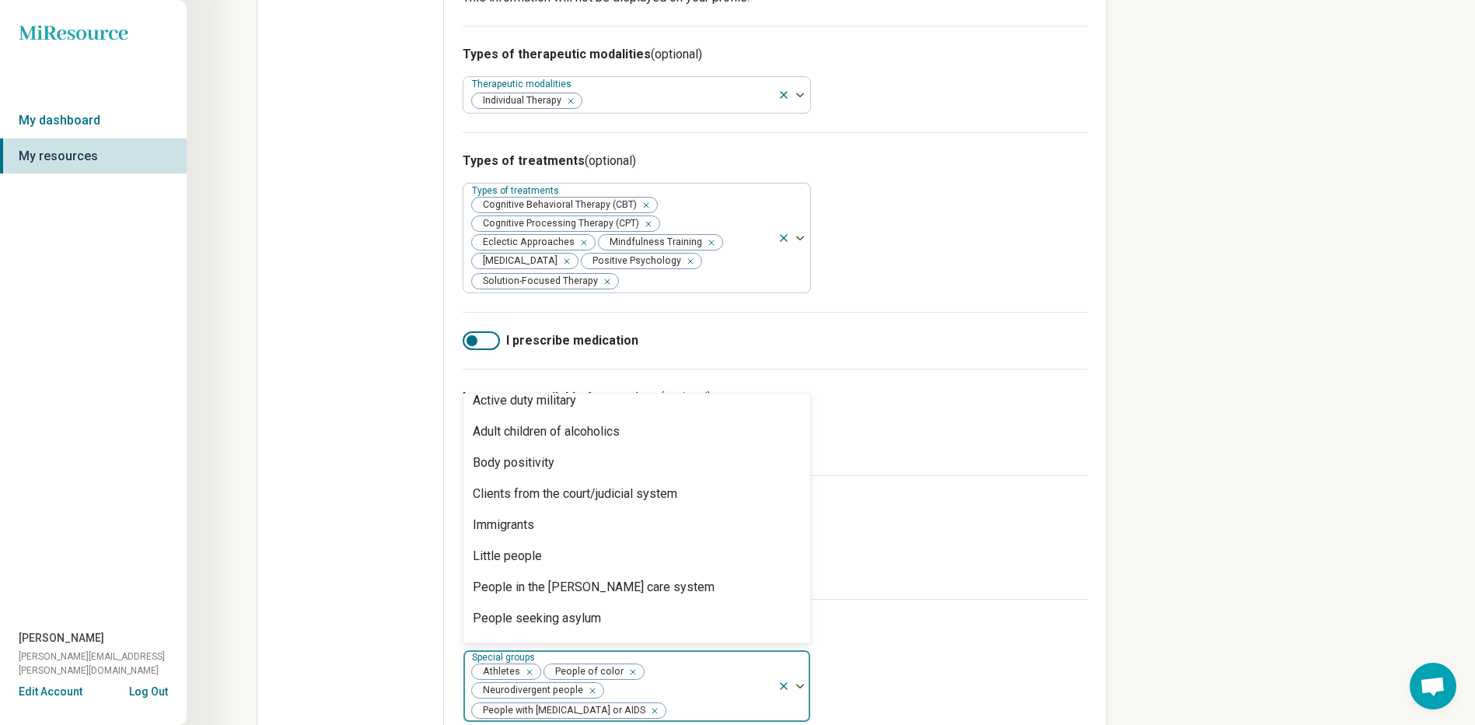
scroll to position [0, 0]
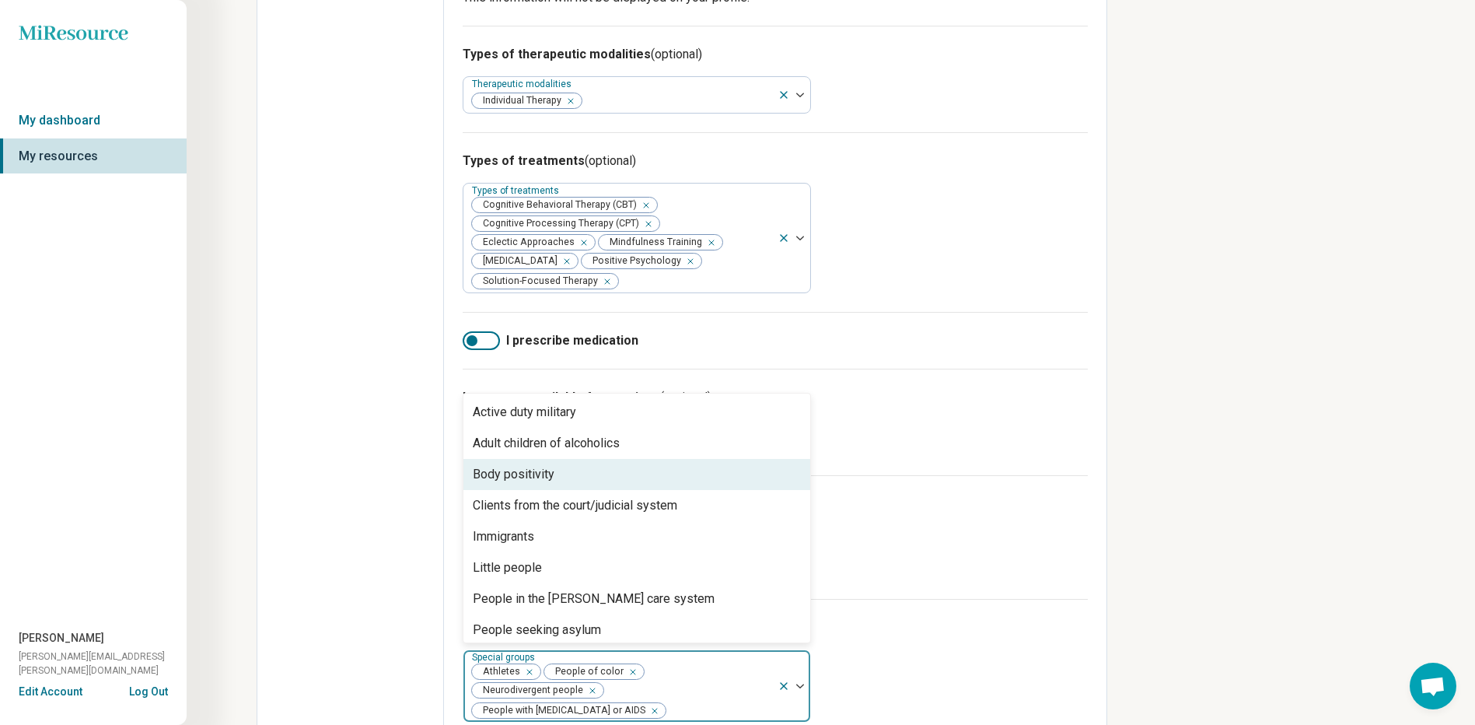
click at [721, 470] on div "Body positivity" at bounding box center [636, 474] width 347 height 31
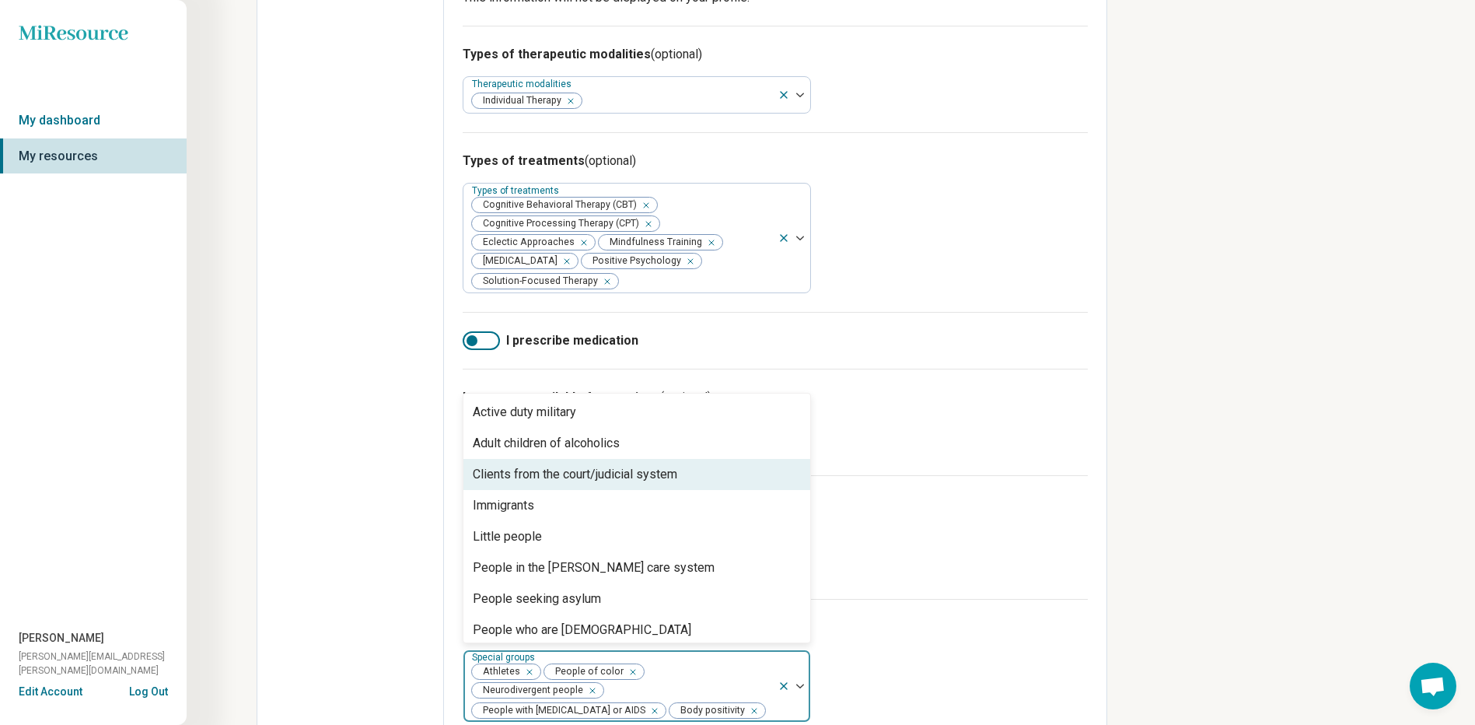
click at [1113, 560] on div "Edit profile Discard changes Save Edit profile General Specialty Credentials Lo…" at bounding box center [560, 73] width 1120 height 1375
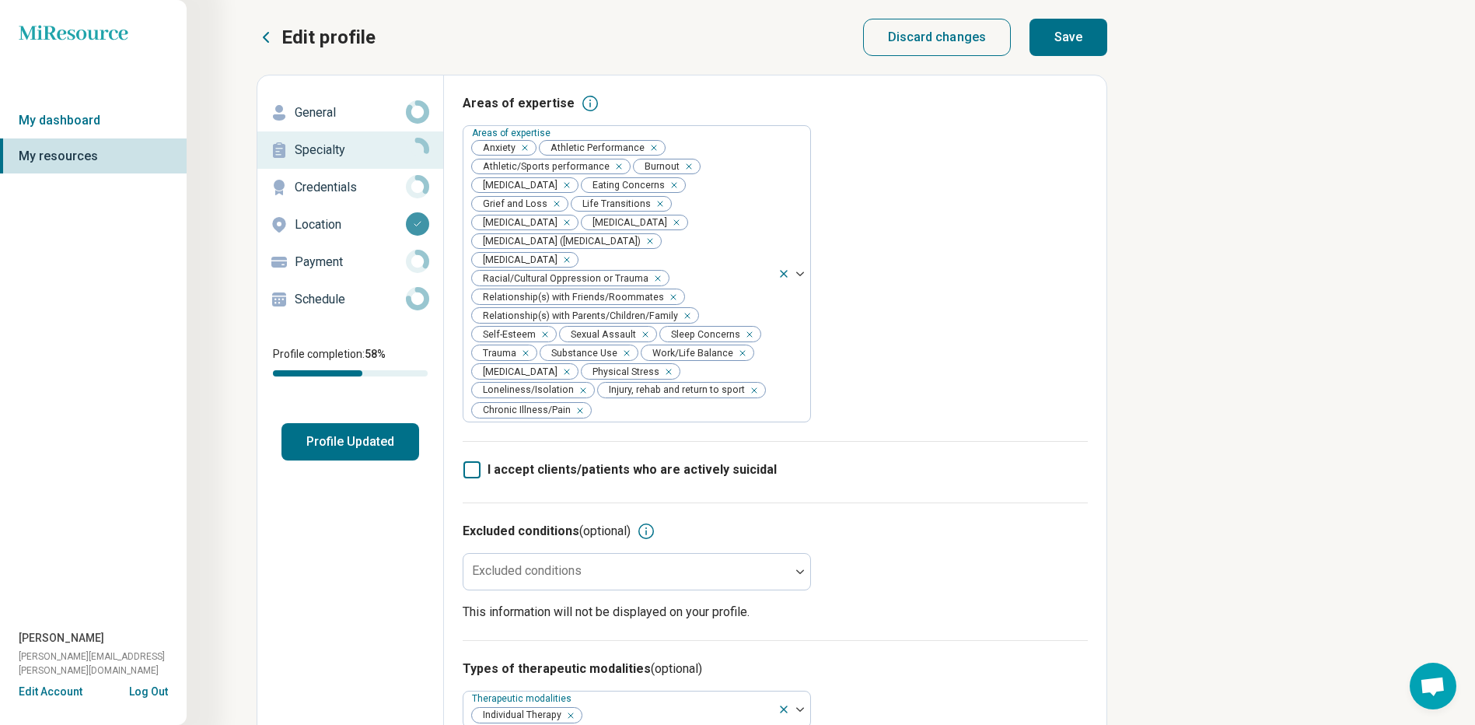
scroll to position [614, 0]
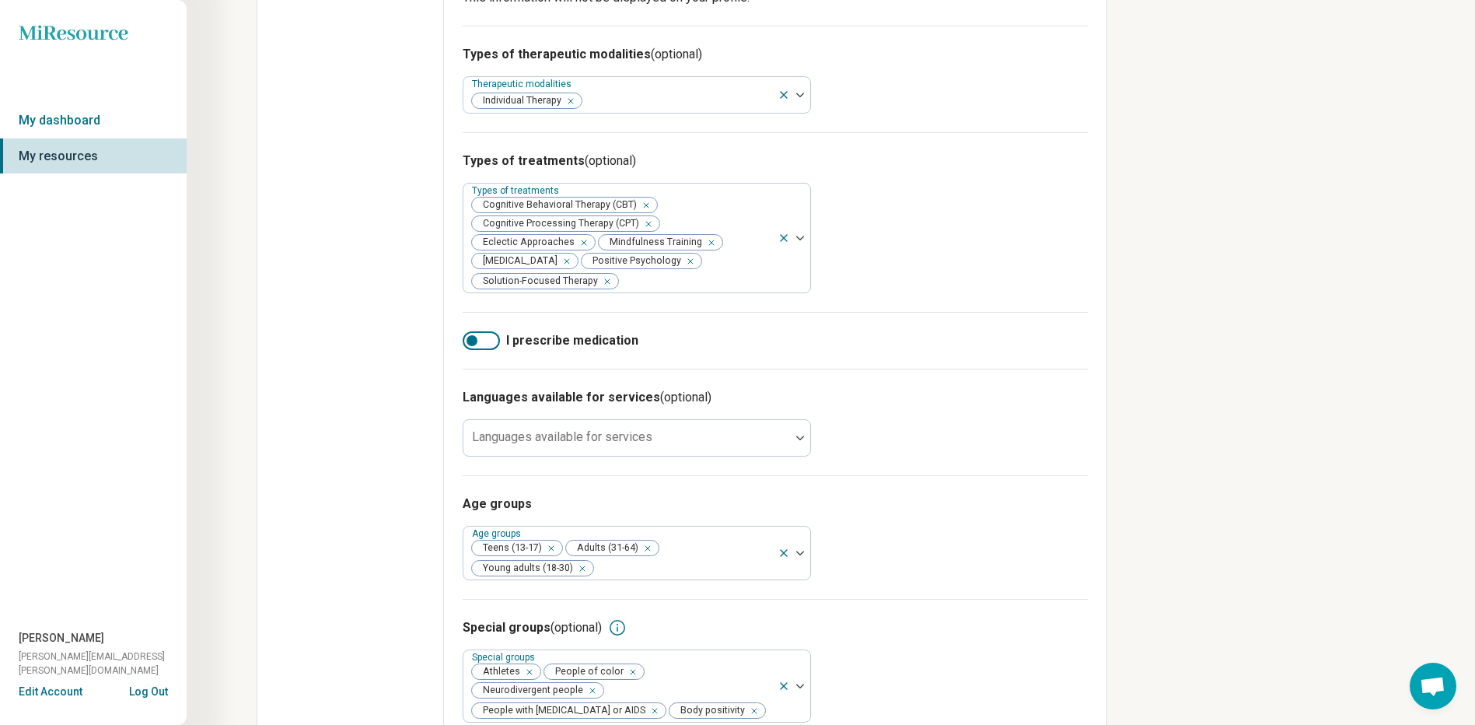
click at [1472, 110] on div "Miresource logo My dashboard My resources [PERSON_NAME] [PERSON_NAME][EMAIL_ADD…" at bounding box center [737, 73] width 1475 height 1375
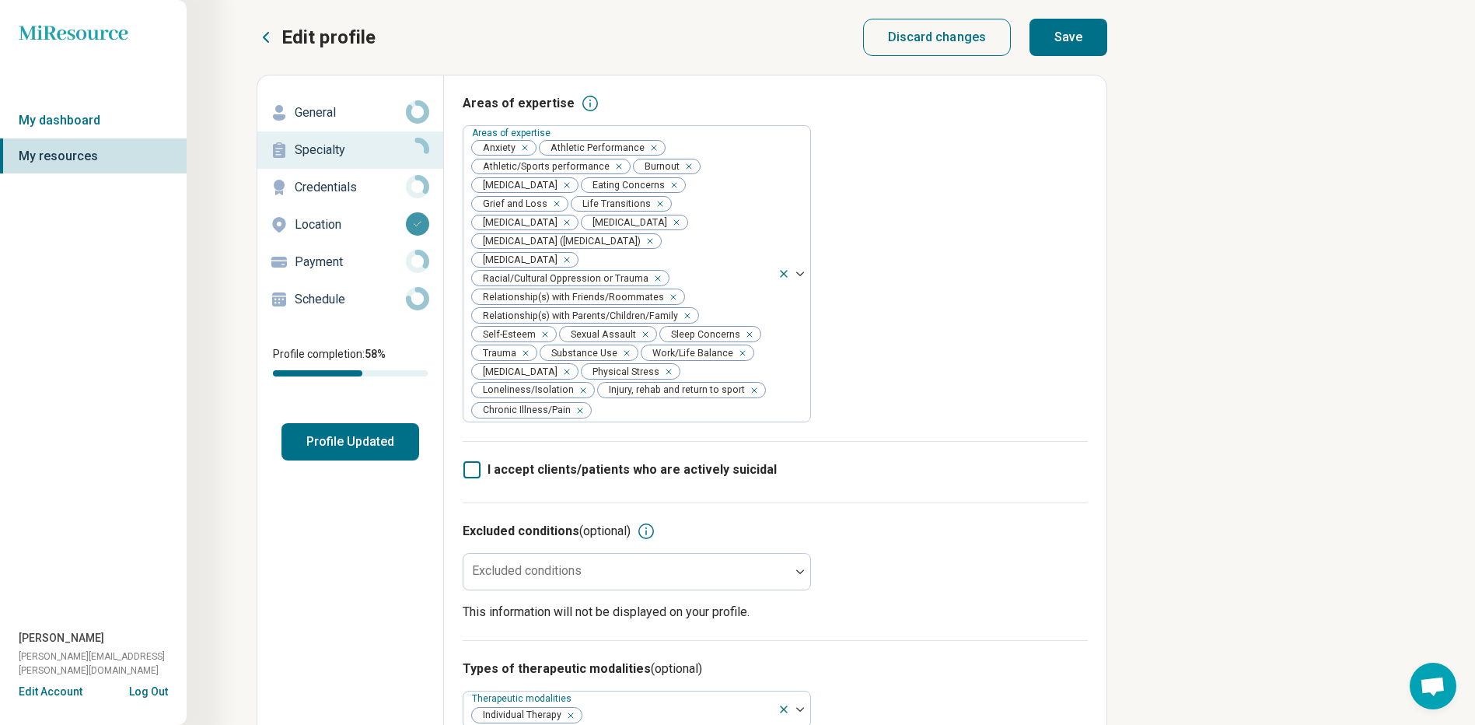
click at [1099, 40] on button "Save" at bounding box center [1068, 37] width 78 height 37
click at [412, 264] on icon at bounding box center [417, 261] width 23 height 23
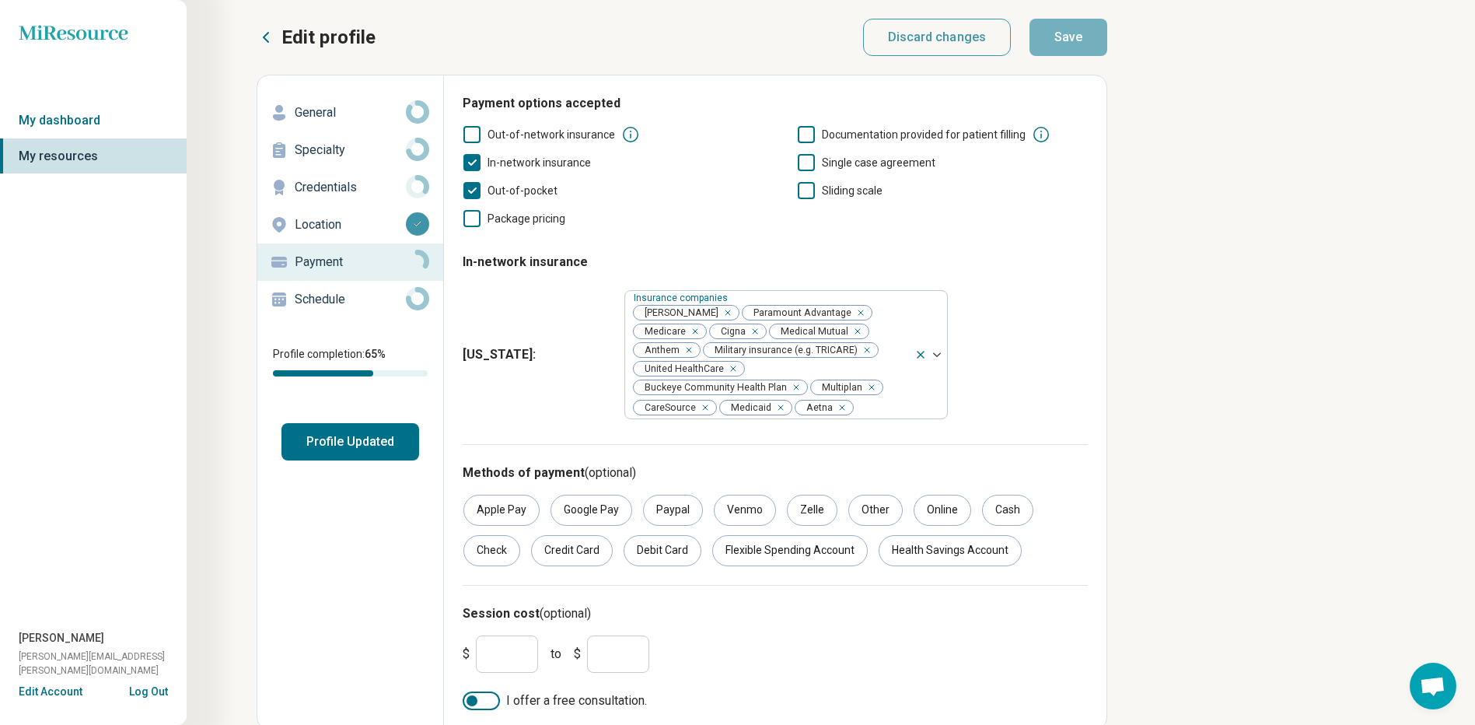
click at [387, 293] on p "Schedule" at bounding box center [350, 299] width 111 height 19
